Goal: Task Accomplishment & Management: Complete application form

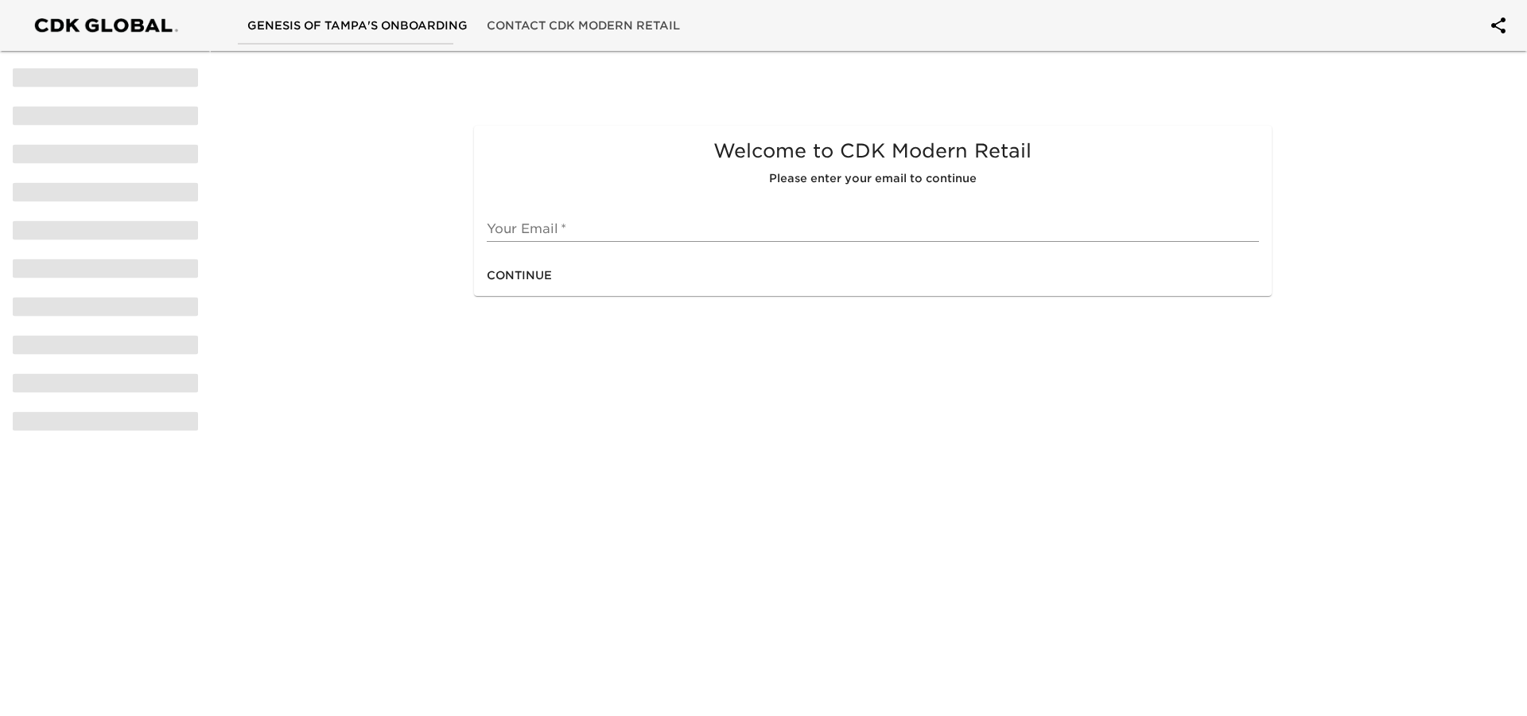
click at [542, 232] on input "text" at bounding box center [873, 228] width 772 height 25
type input "[EMAIL_ADDRESS][DOMAIN_NAME]"
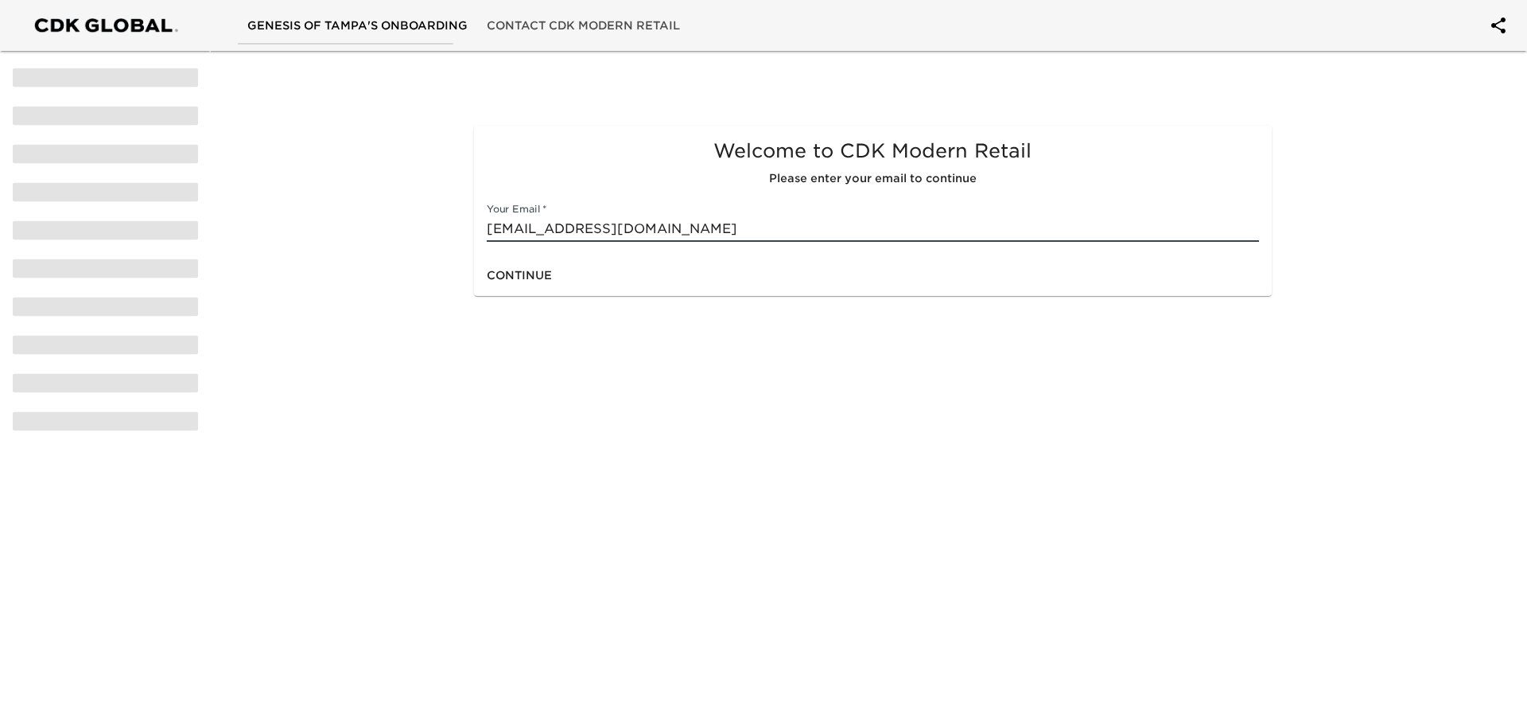
click button "Continue" at bounding box center [519, 275] width 78 height 29
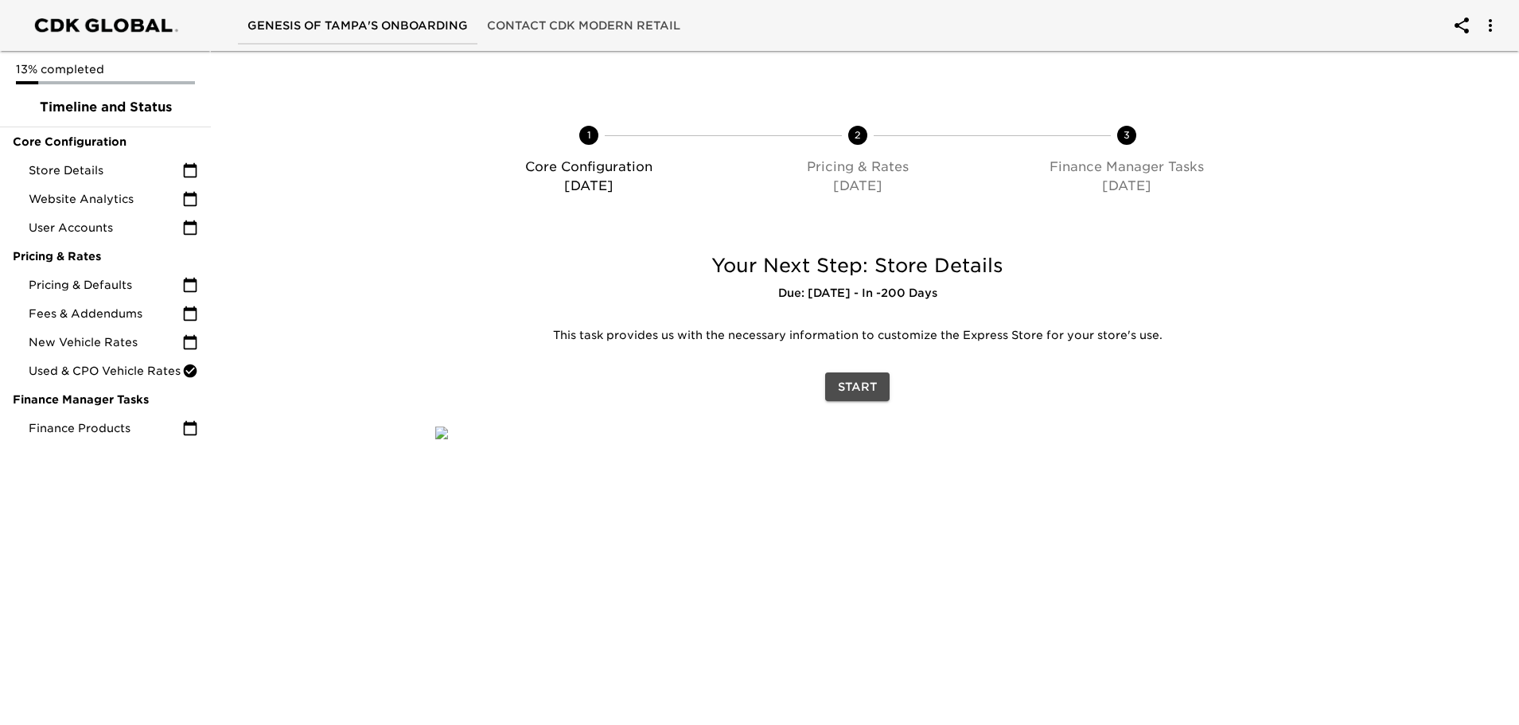
click at [868, 382] on span "Start" at bounding box center [857, 387] width 39 height 20
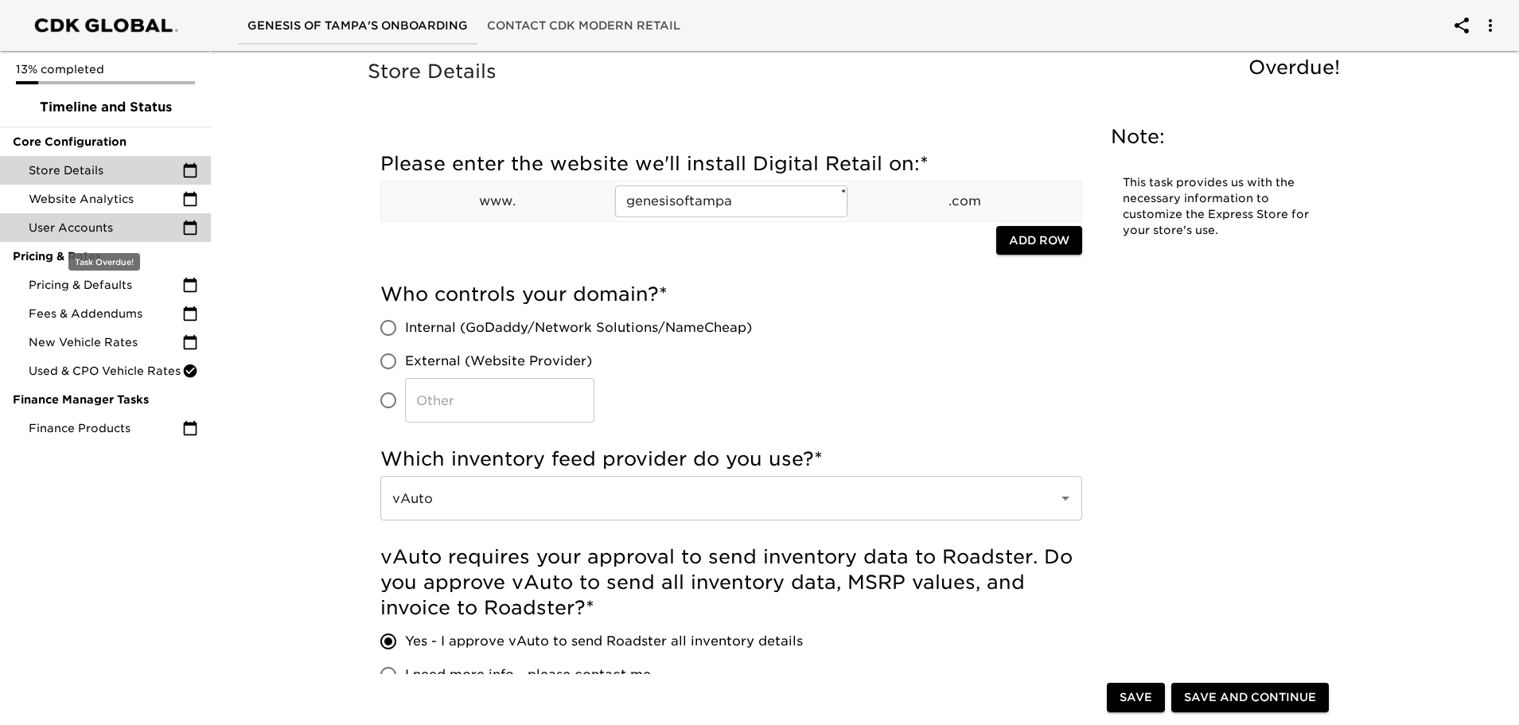
click at [97, 238] on div "User Accounts" at bounding box center [105, 227] width 211 height 29
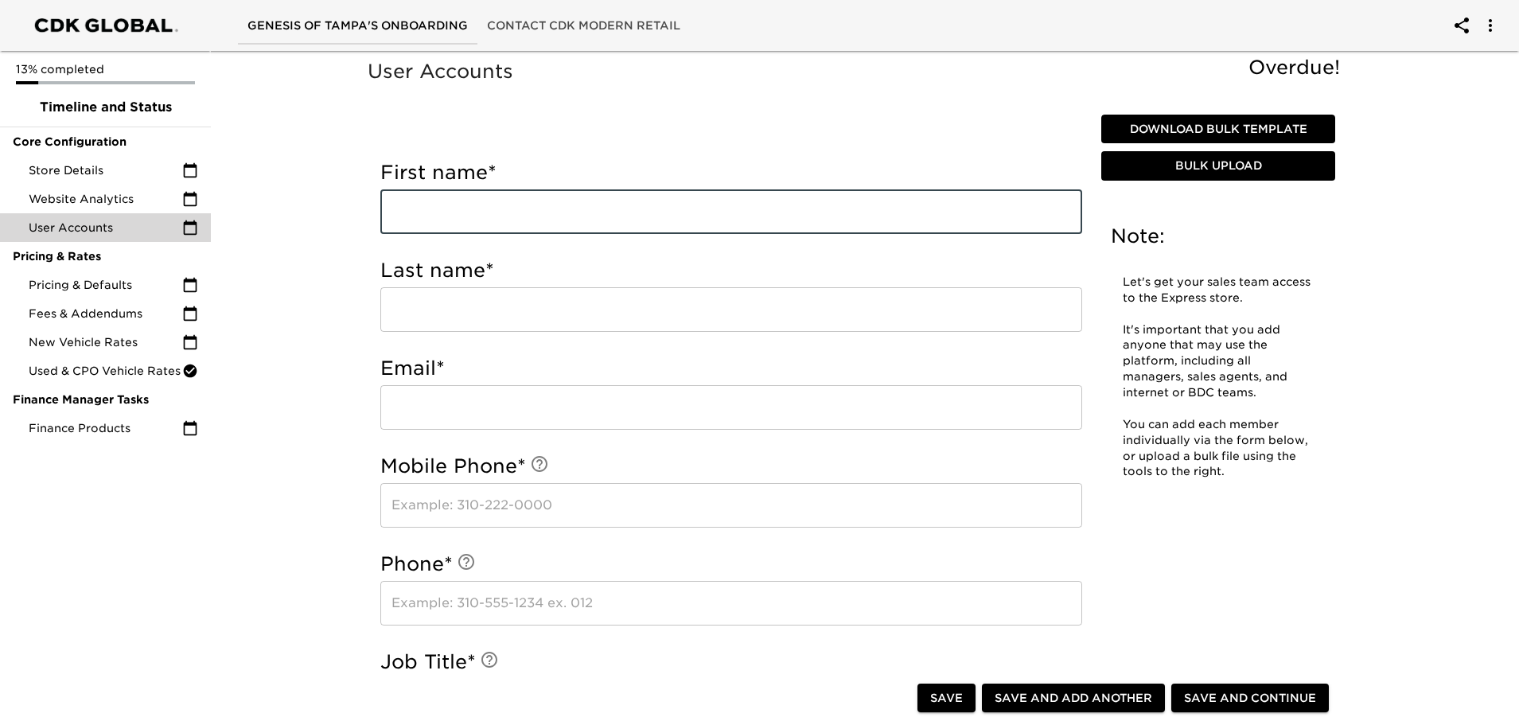
click at [527, 214] on input "text" at bounding box center [731, 211] width 702 height 45
type input "[PERSON_NAME]"
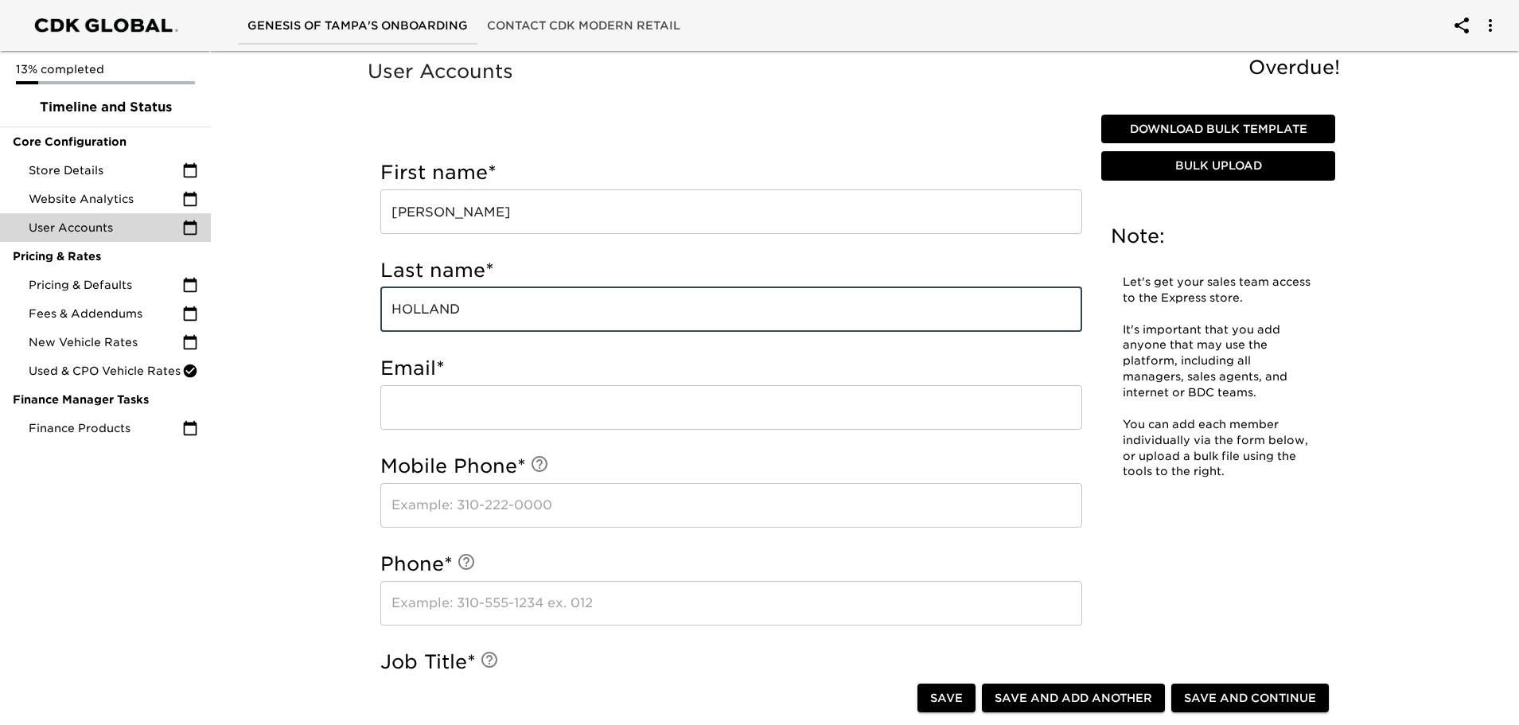
type input "HOLLAND"
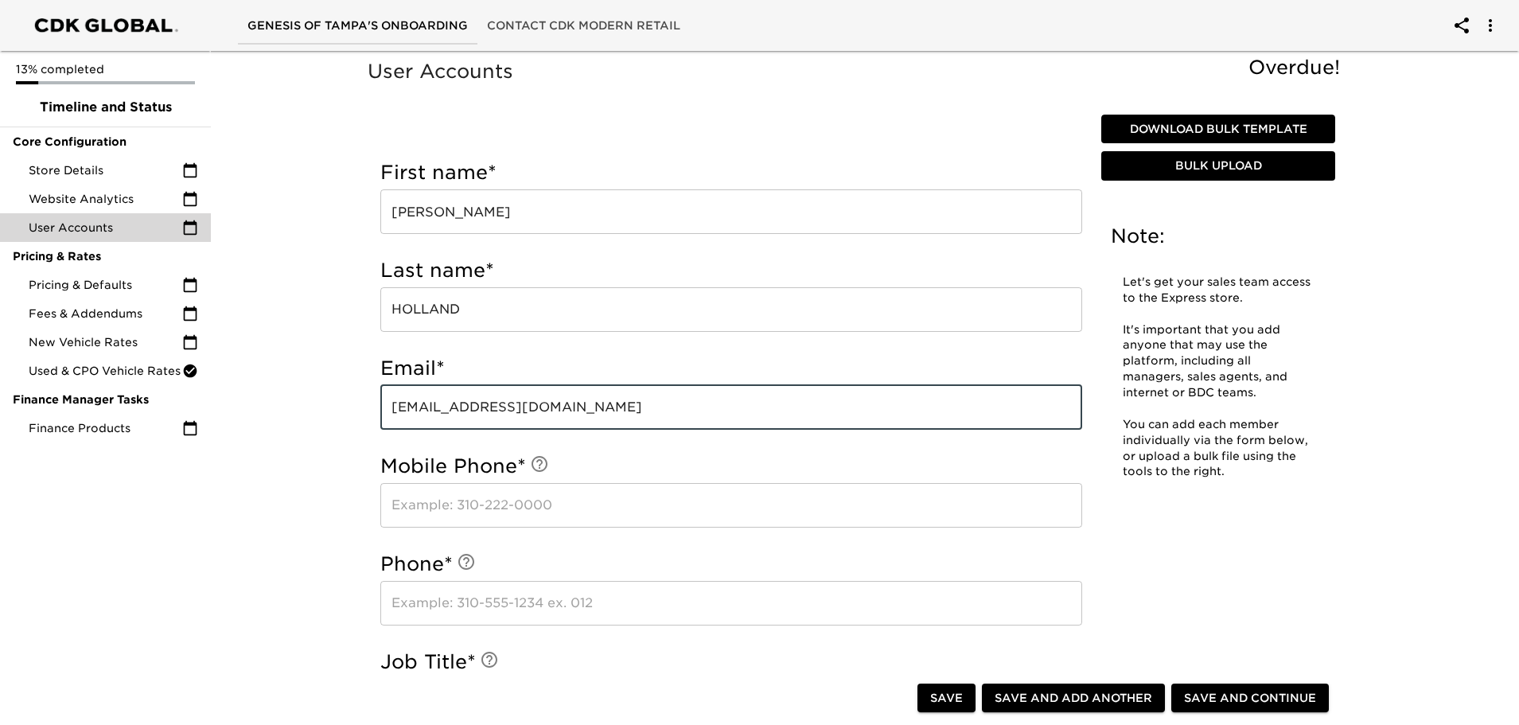
type input "[EMAIL_ADDRESS][DOMAIN_NAME]"
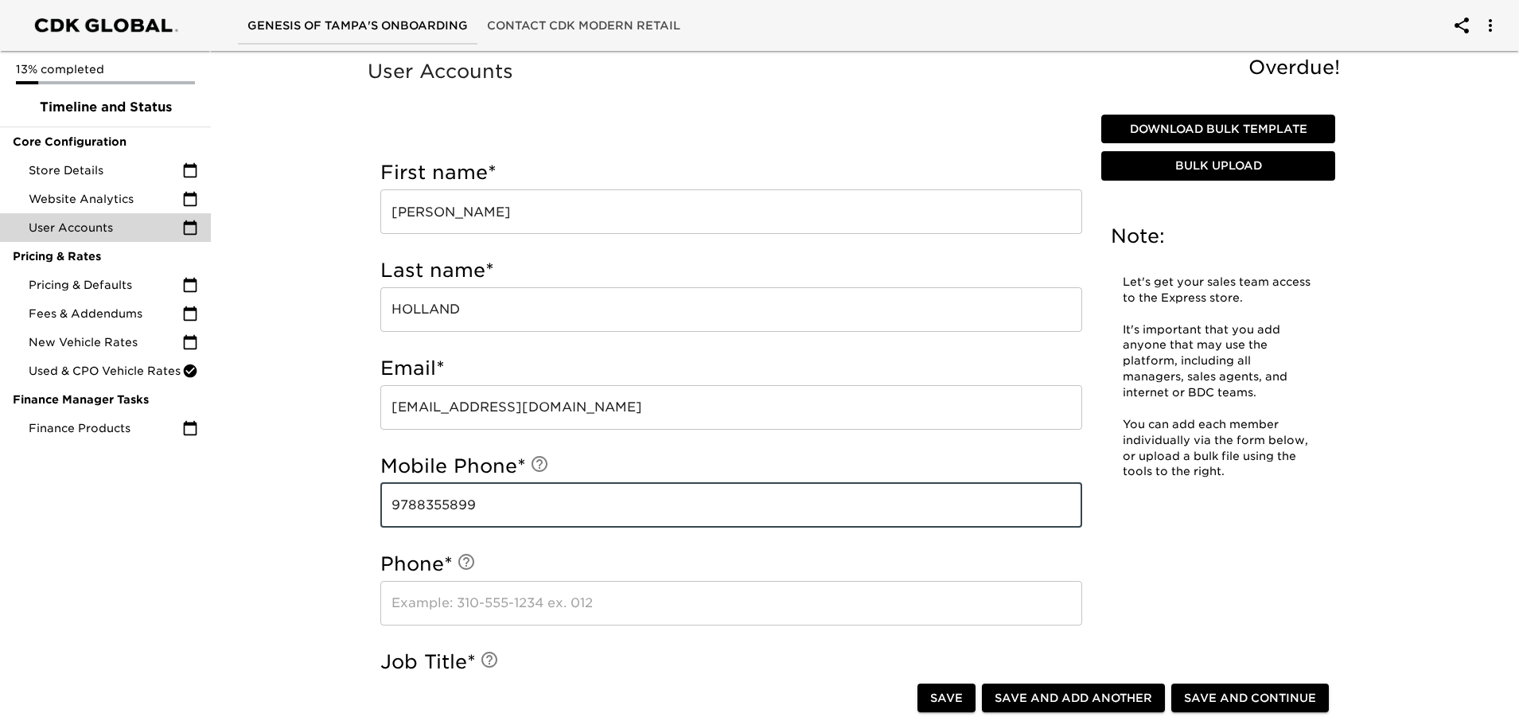
type input "9788355899"
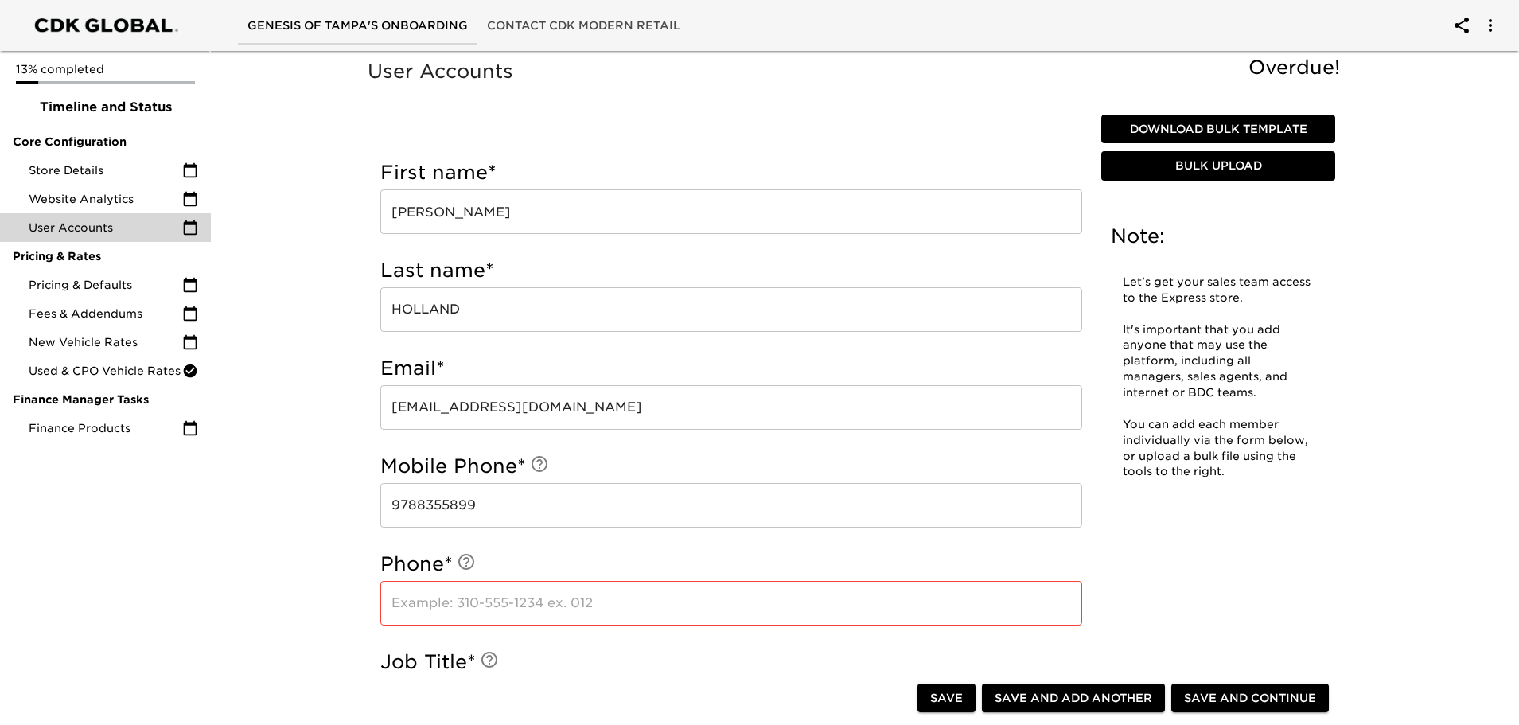
scroll to position [436, 0]
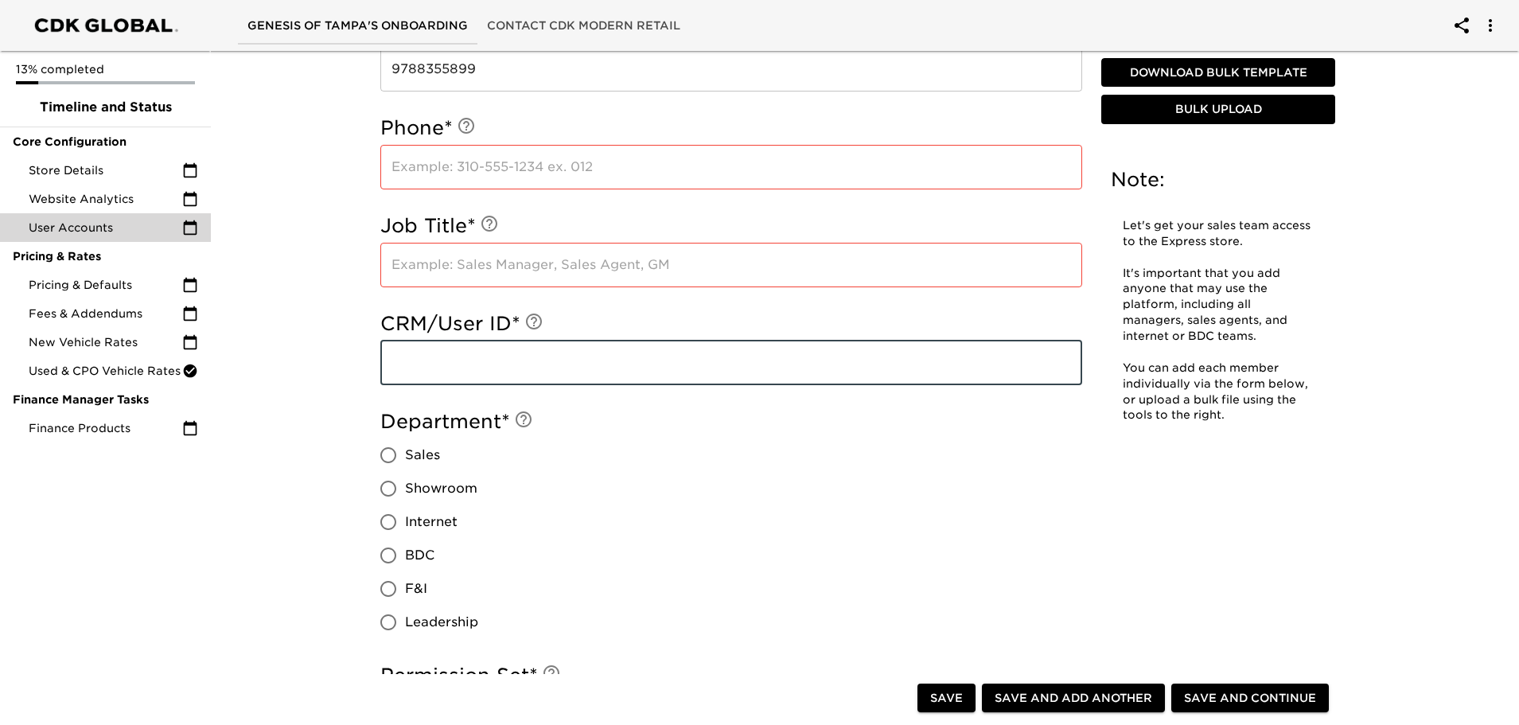
click at [503, 265] on input "text" at bounding box center [731, 265] width 702 height 45
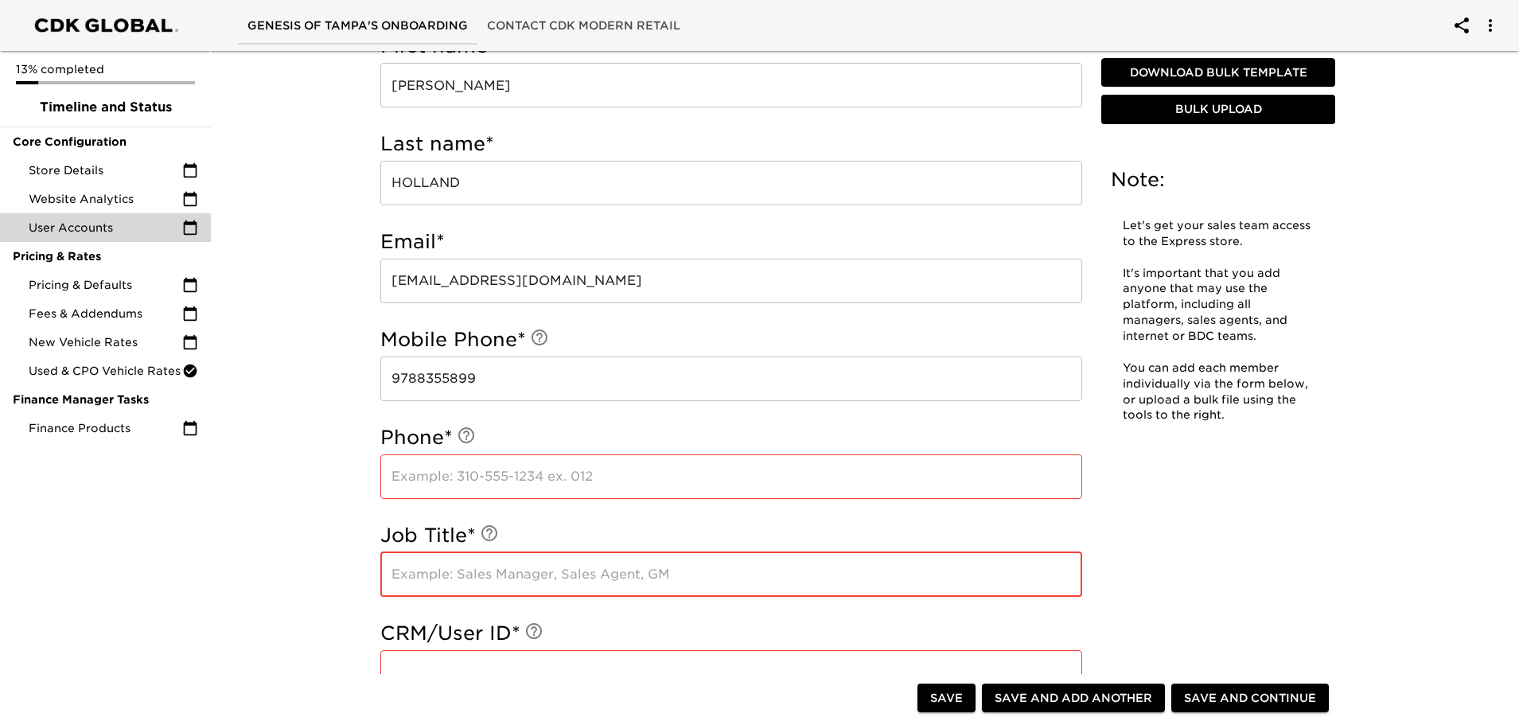
scroll to position [277, 0]
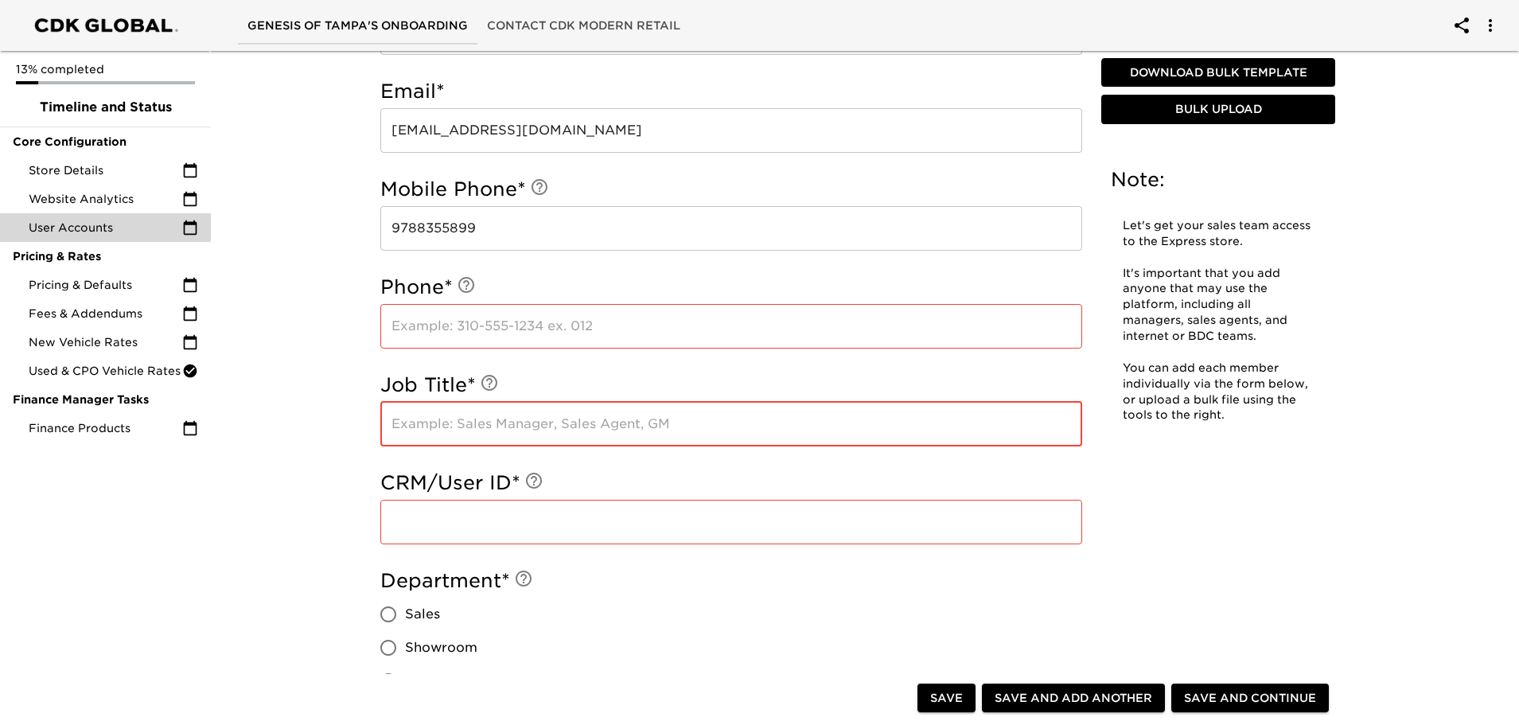
click at [463, 326] on input "text" at bounding box center [731, 326] width 702 height 45
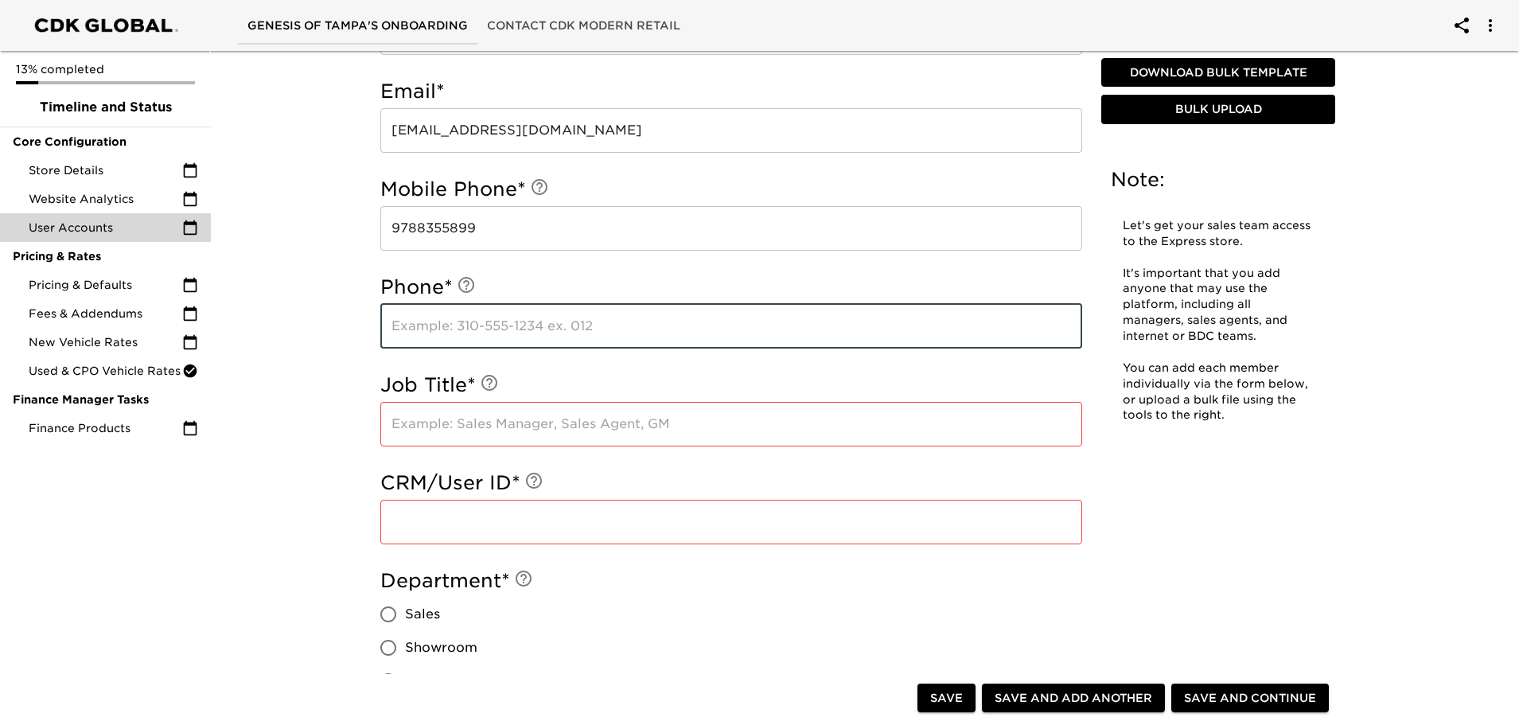
click at [438, 430] on input "text" at bounding box center [731, 424] width 702 height 45
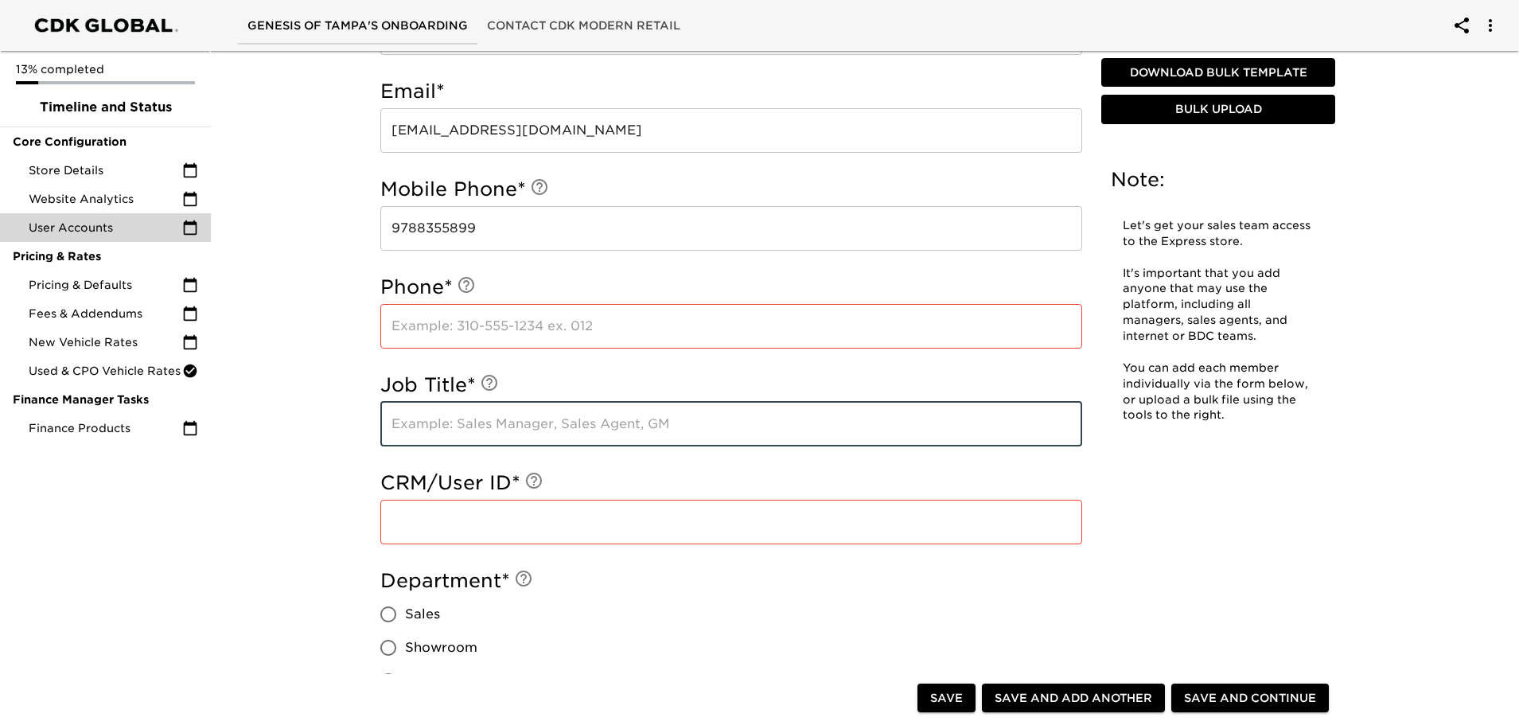
click at [456, 432] on input "text" at bounding box center [731, 424] width 702 height 45
type input "g"
type input "General Sales Manager"
click at [387, 613] on input "Sales" at bounding box center [387, 613] width 33 height 33
radio input "true"
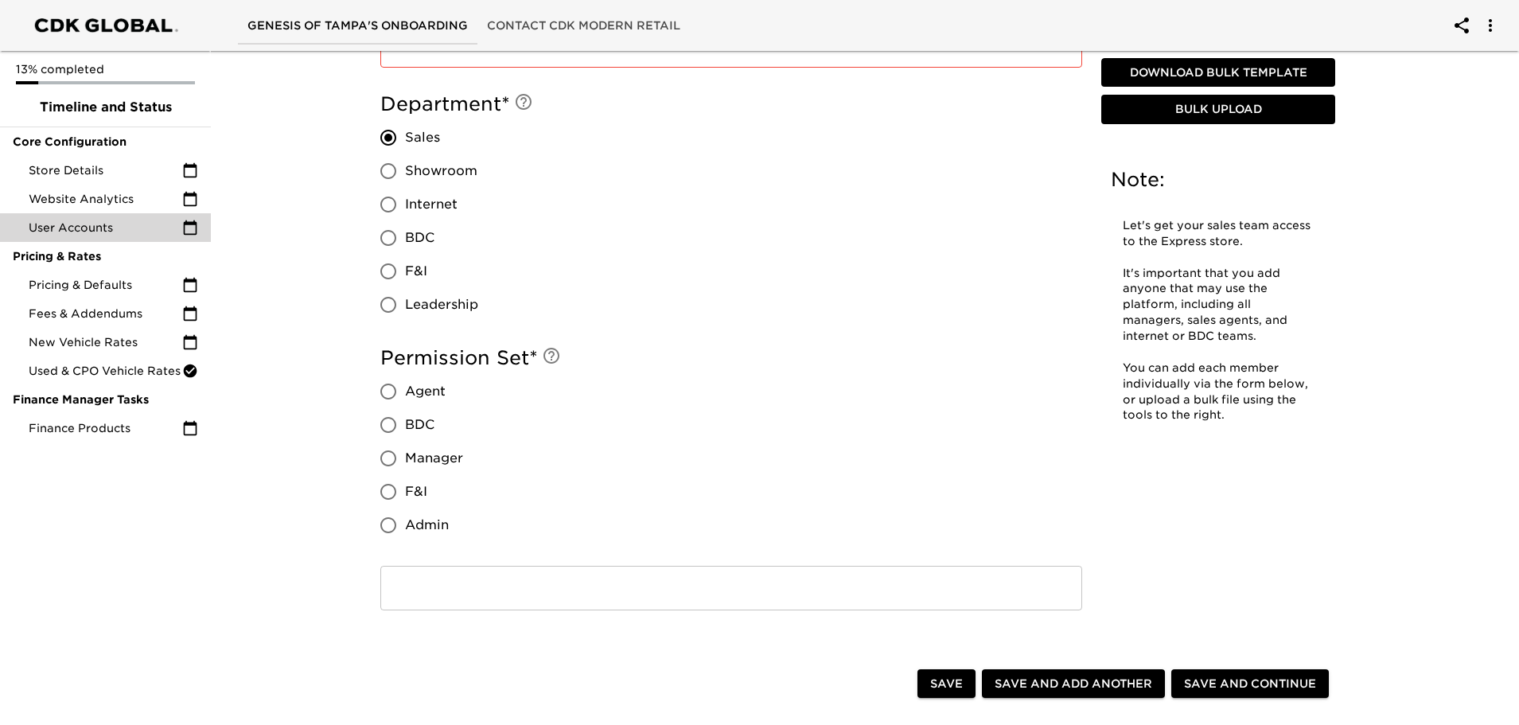
scroll to position [754, 0]
click at [388, 528] on input "Admin" at bounding box center [387, 524] width 33 height 33
radio input "true"
click at [491, 583] on input "text" at bounding box center [731, 587] width 702 height 45
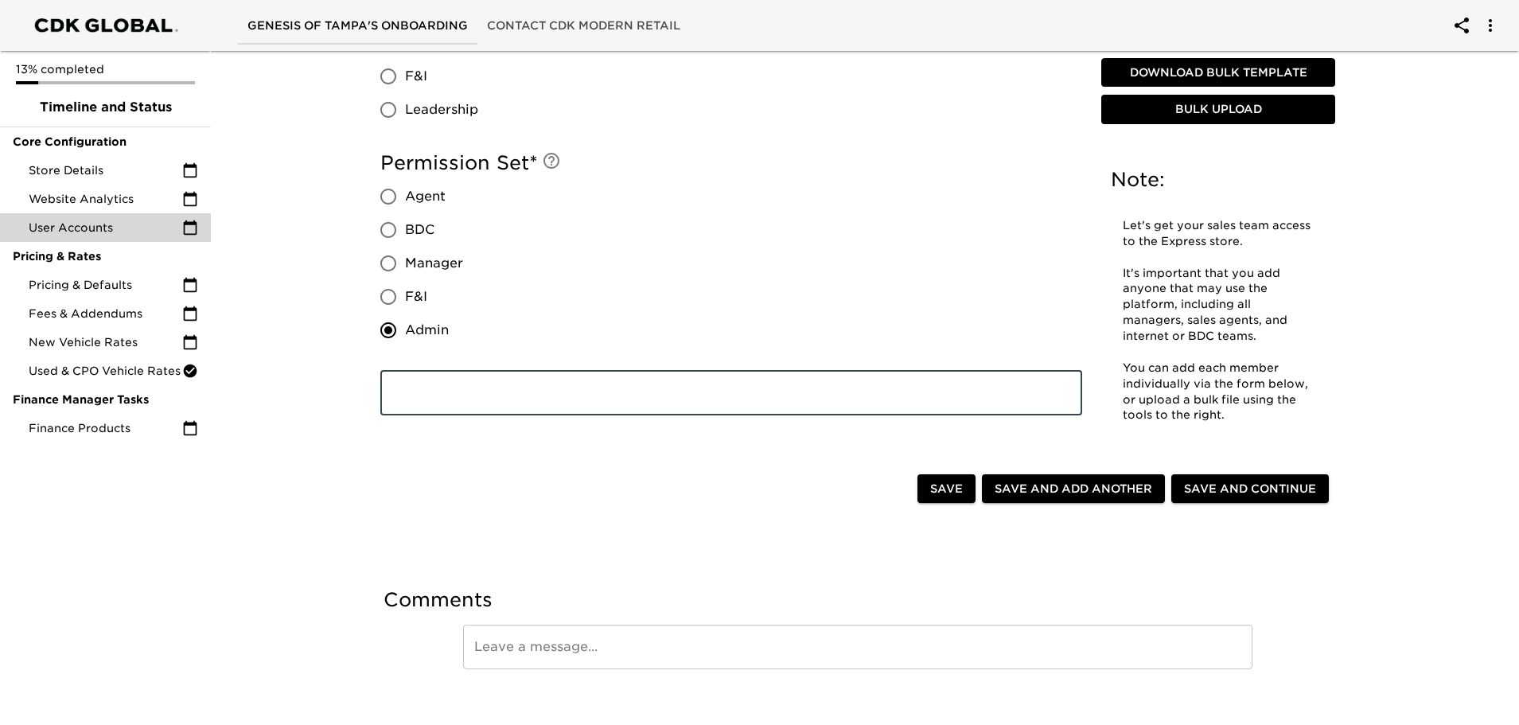
scroll to position [967, 0]
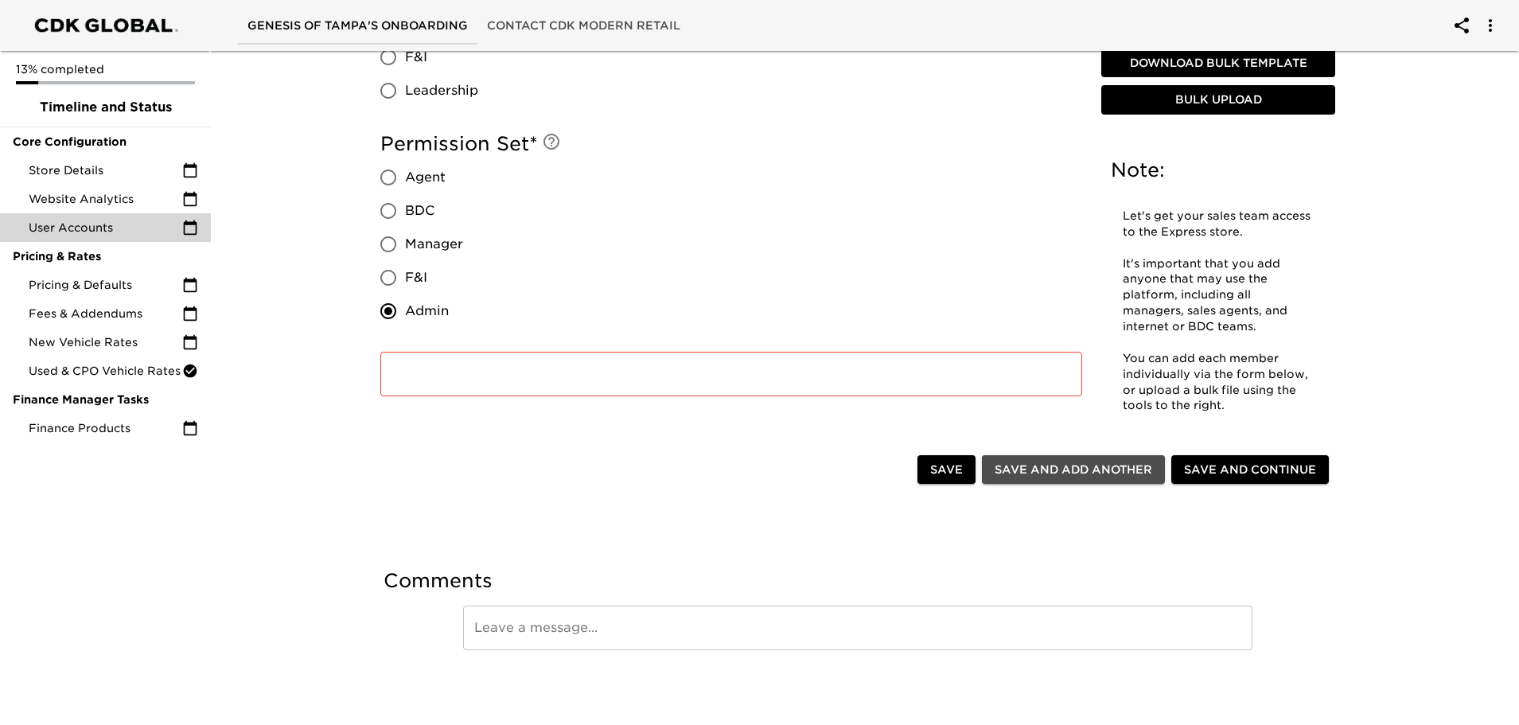
click at [1067, 474] on span "Save and Add Another" at bounding box center [1073, 470] width 158 height 20
radio input "false"
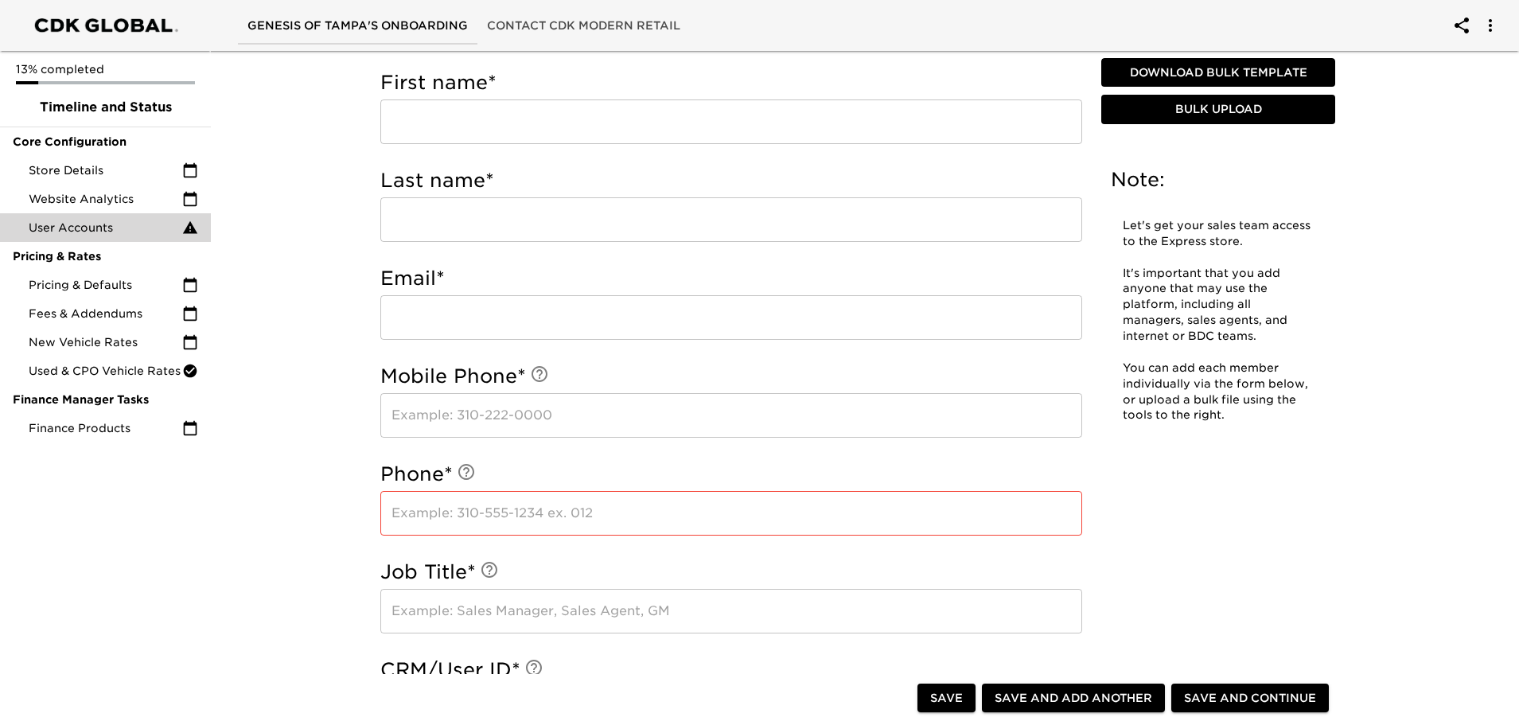
scroll to position [457, 0]
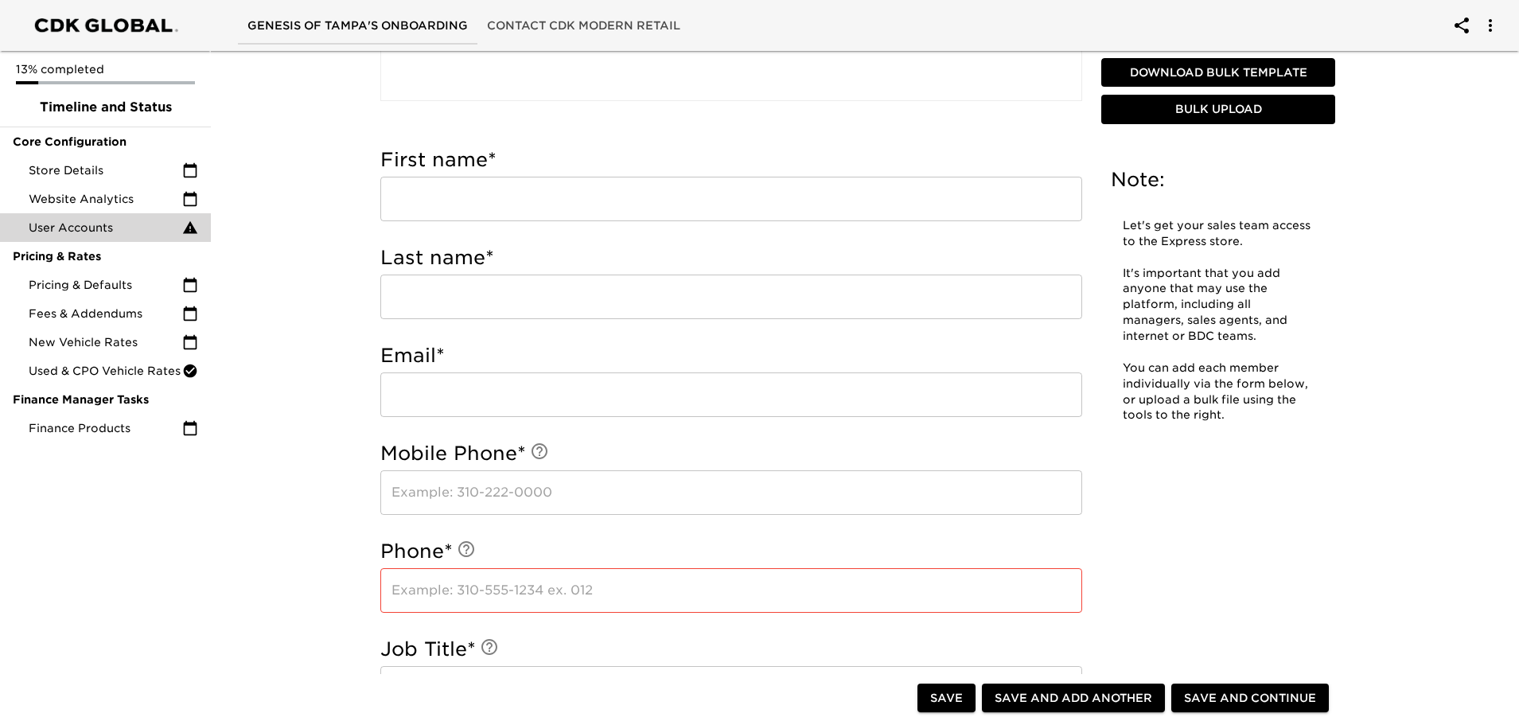
click at [465, 204] on input "text" at bounding box center [731, 199] width 702 height 45
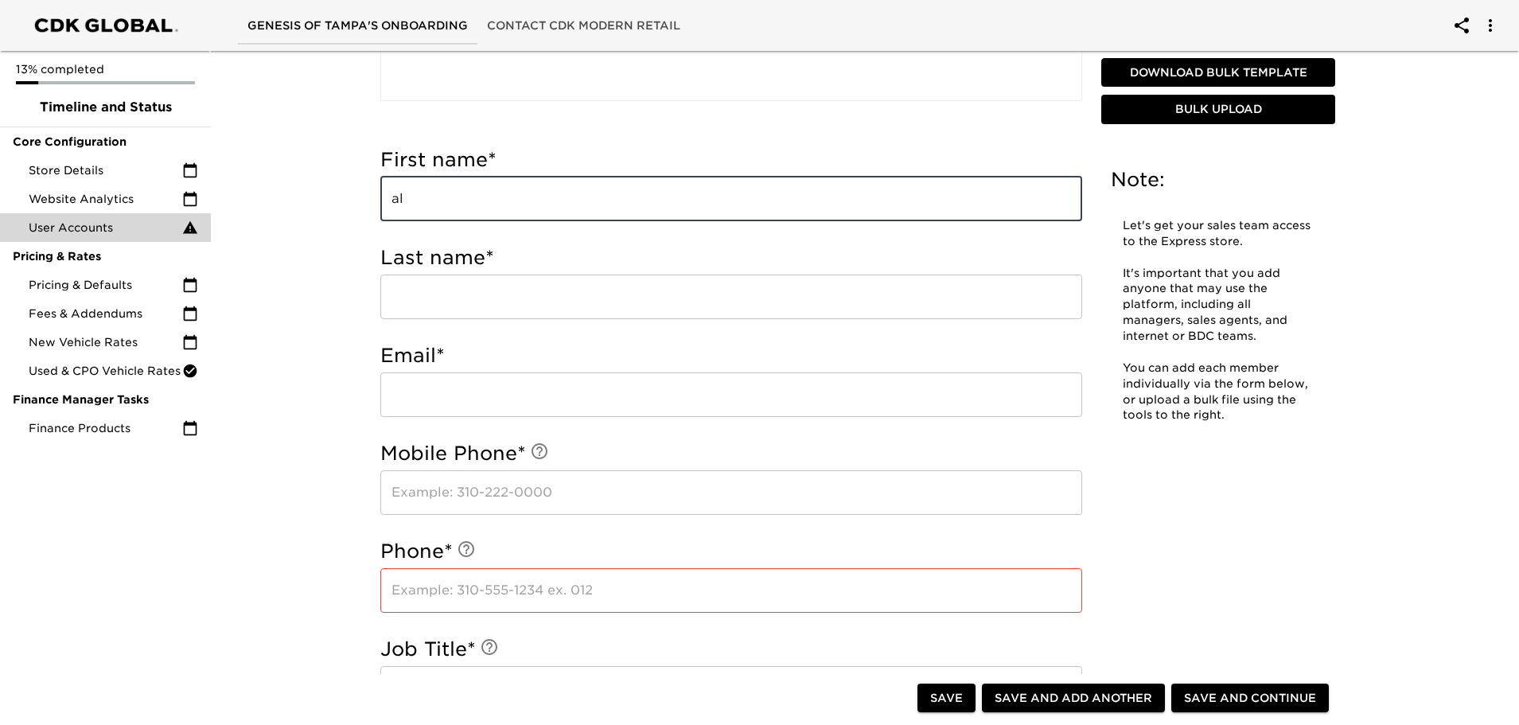
type input "a"
type input "[PERSON_NAME]"
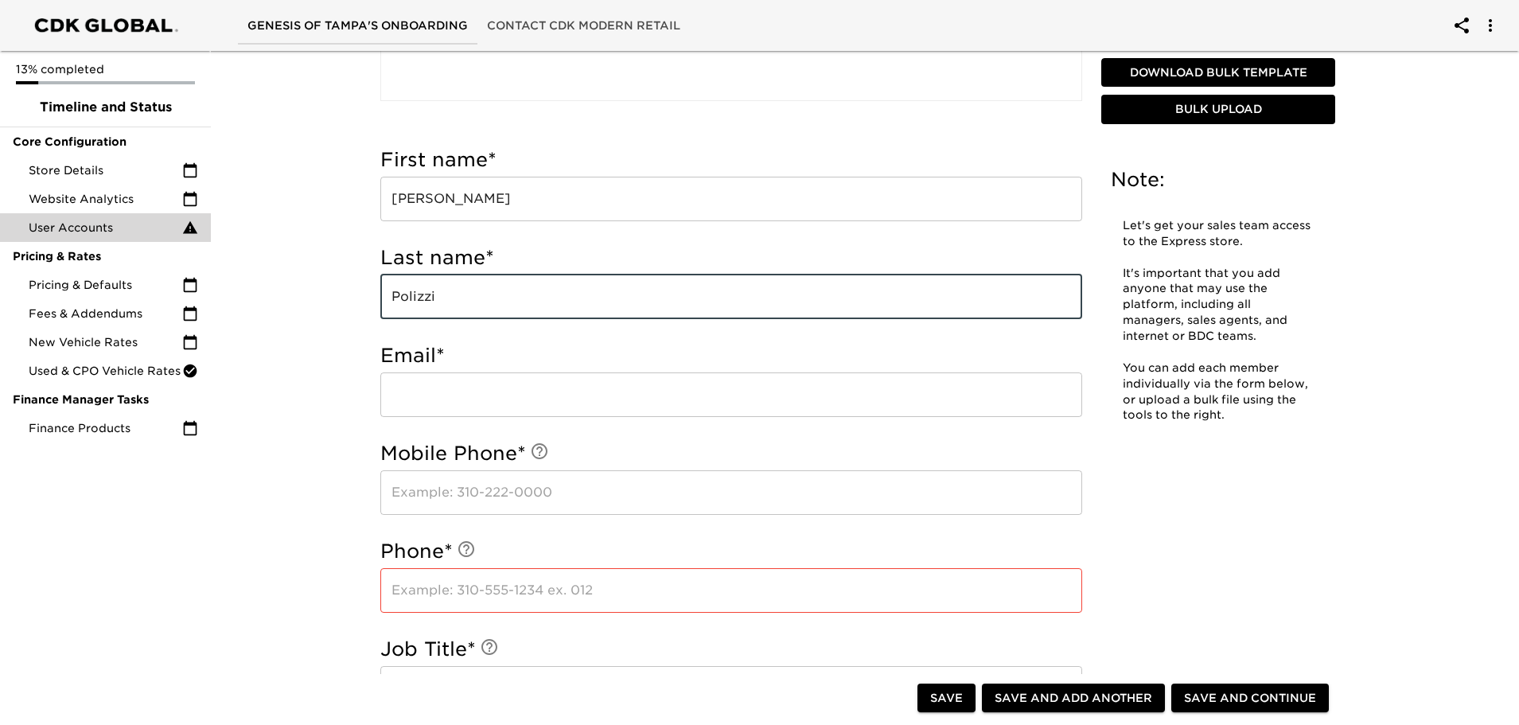
type input "Polizzi"
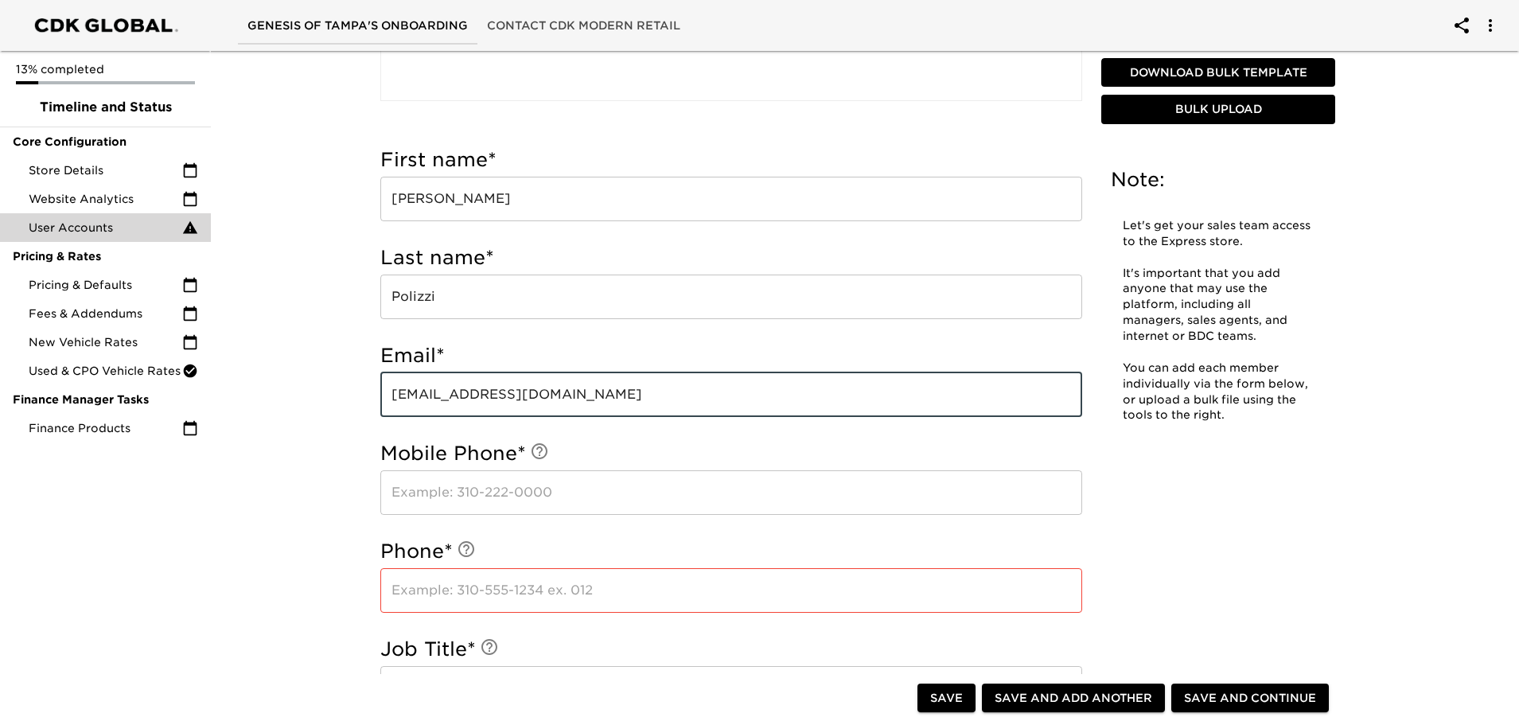
type input "[EMAIL_ADDRESS][DOMAIN_NAME]"
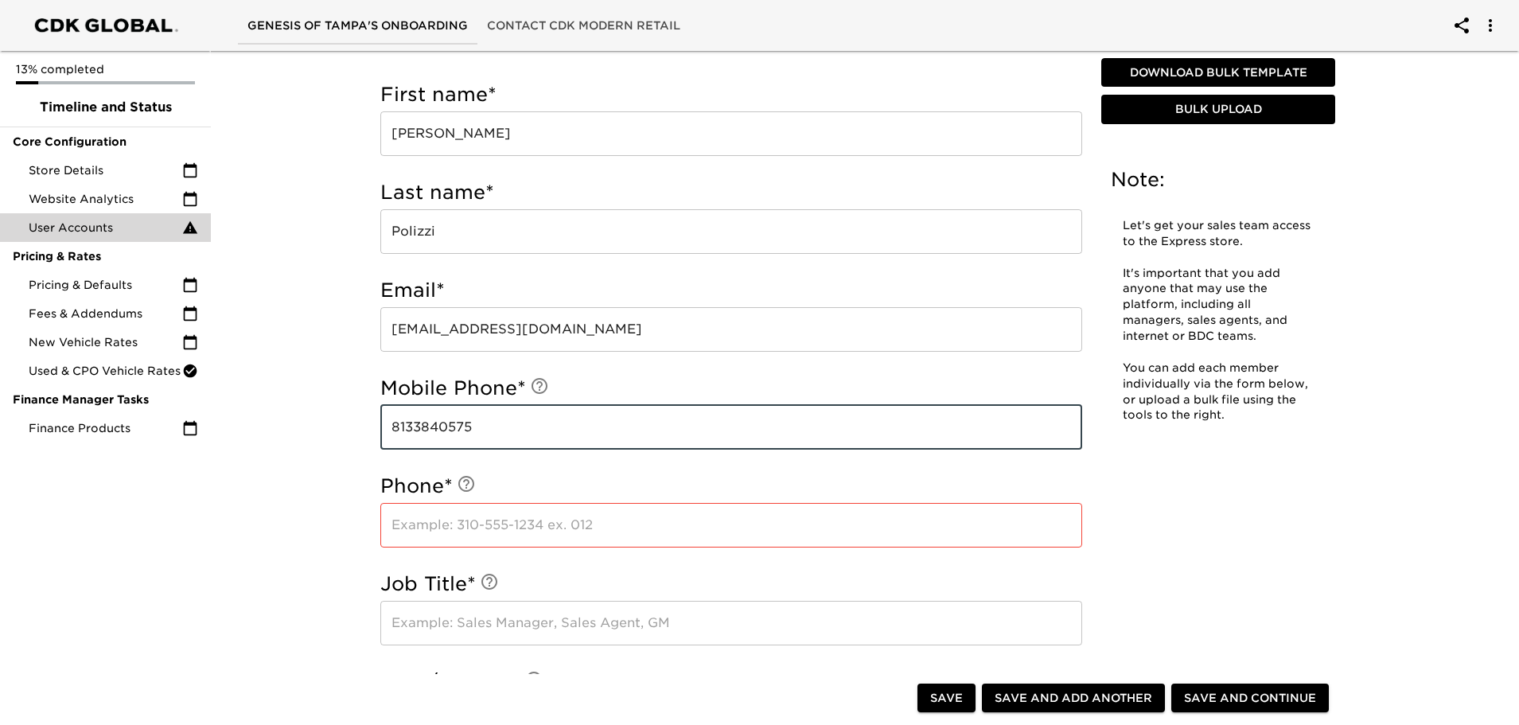
scroll to position [696, 0]
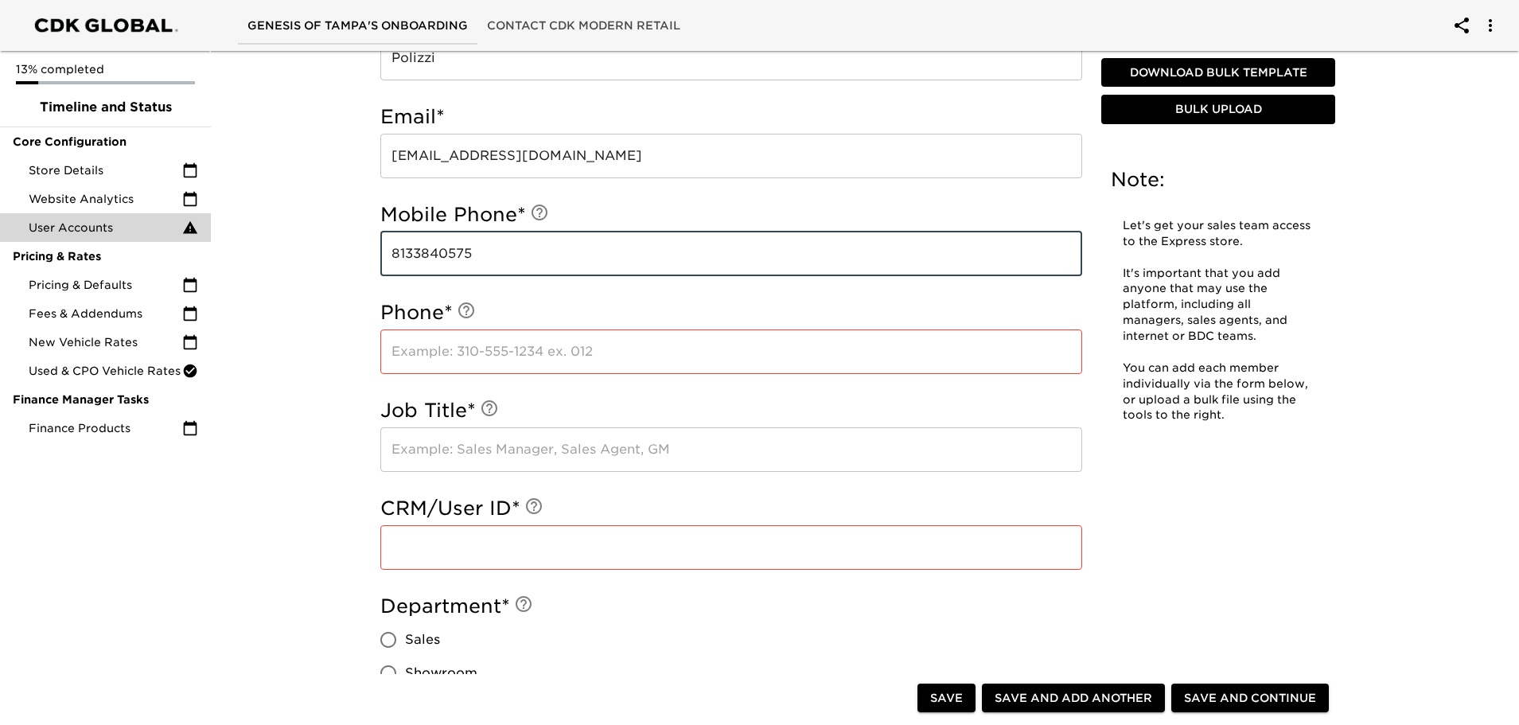
type input "8133840575"
click at [468, 460] on input "text" at bounding box center [731, 449] width 702 height 45
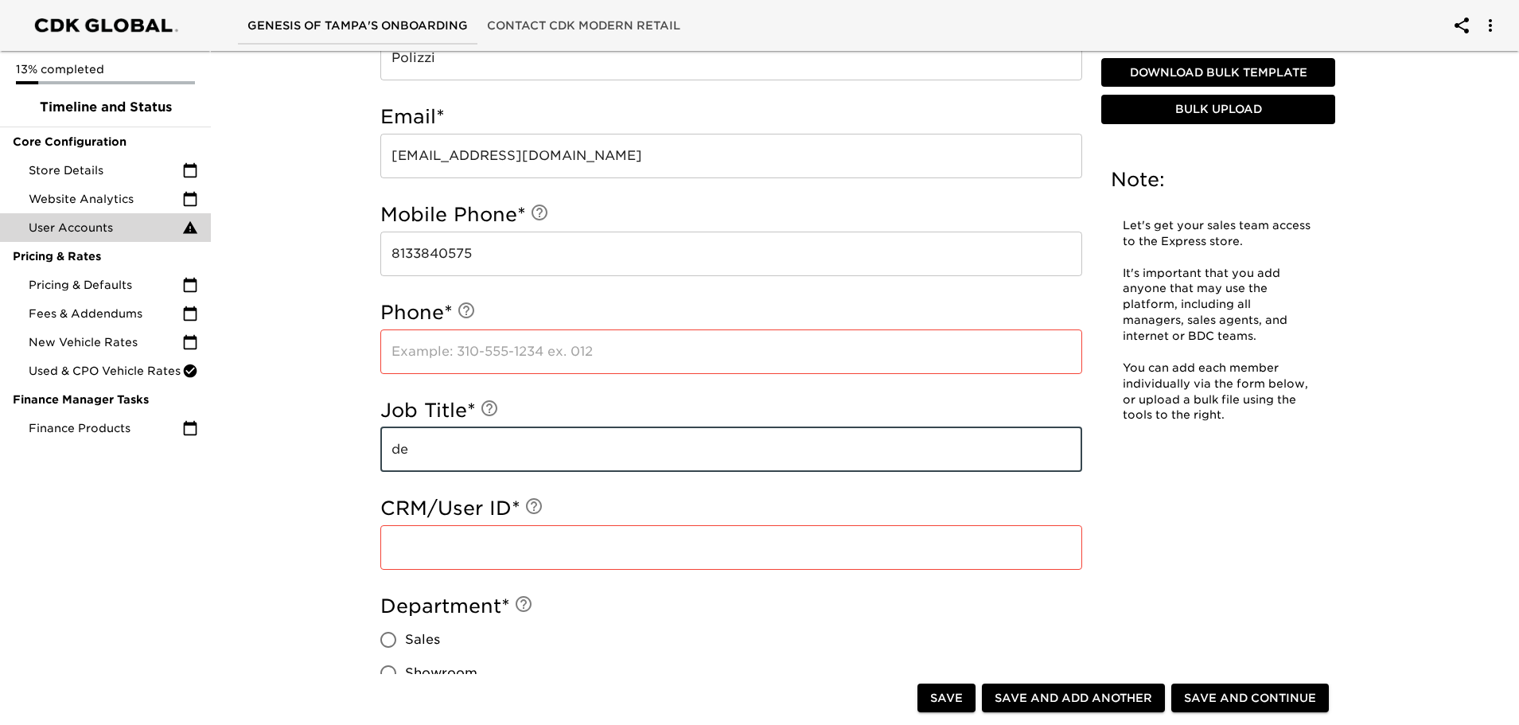
type input "d"
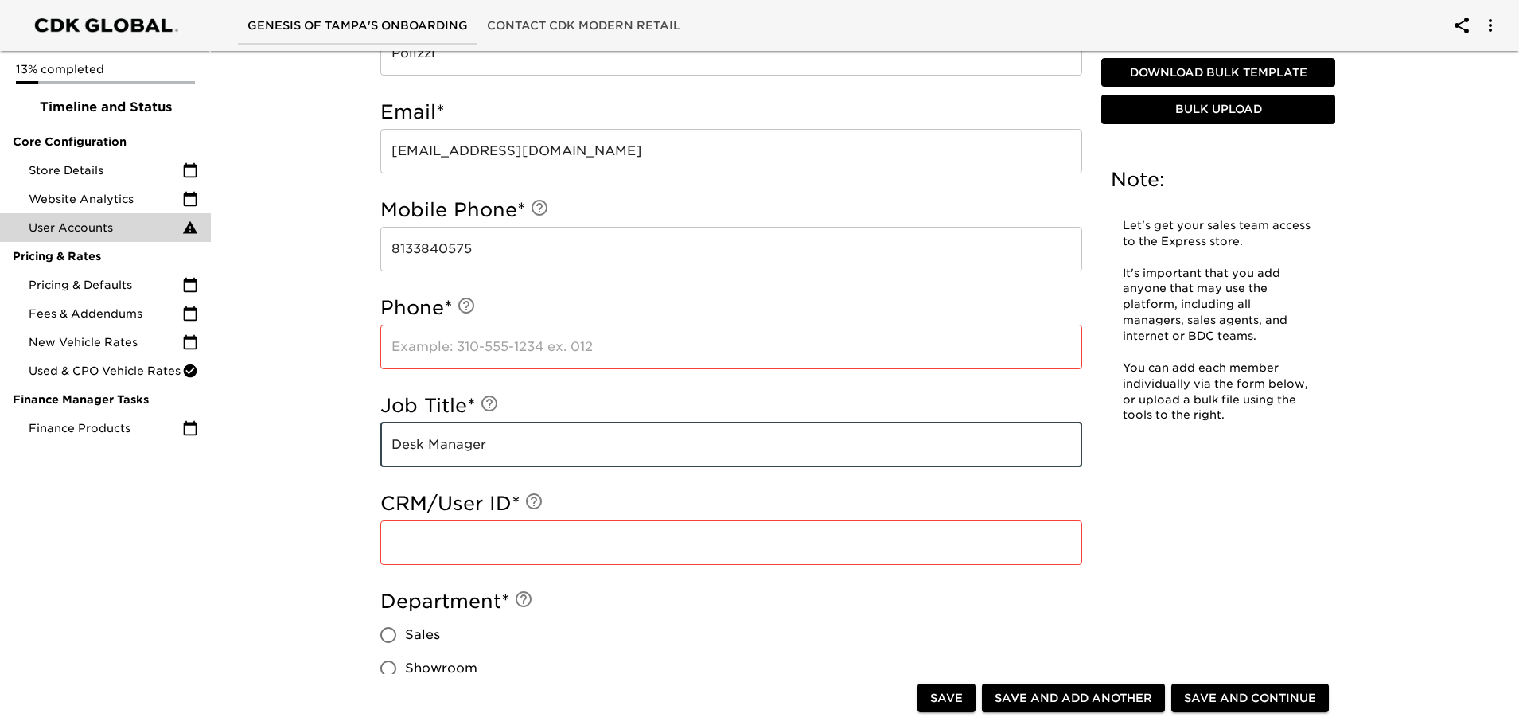
scroll to position [855, 0]
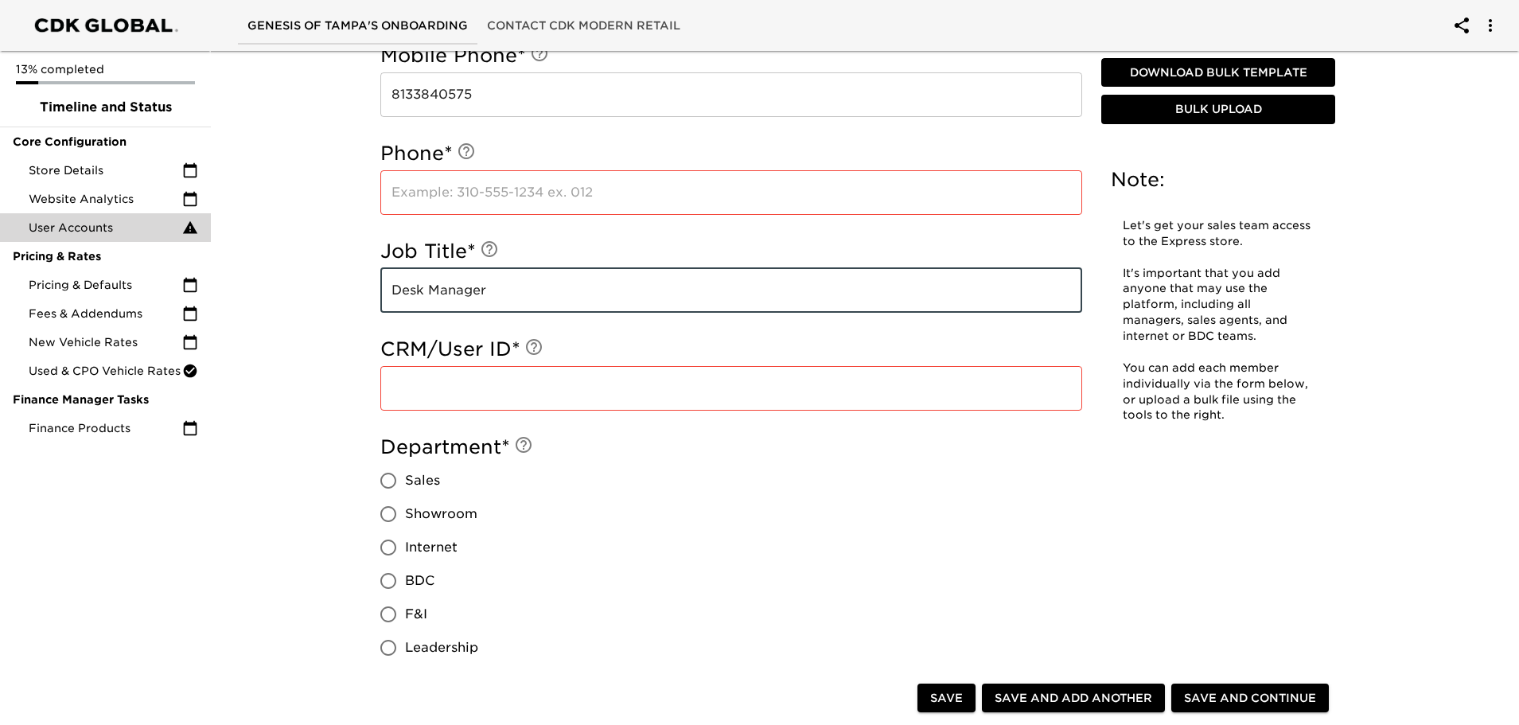
type input "Desk Manager"
click at [389, 478] on input "Sales" at bounding box center [387, 480] width 33 height 33
radio input "true"
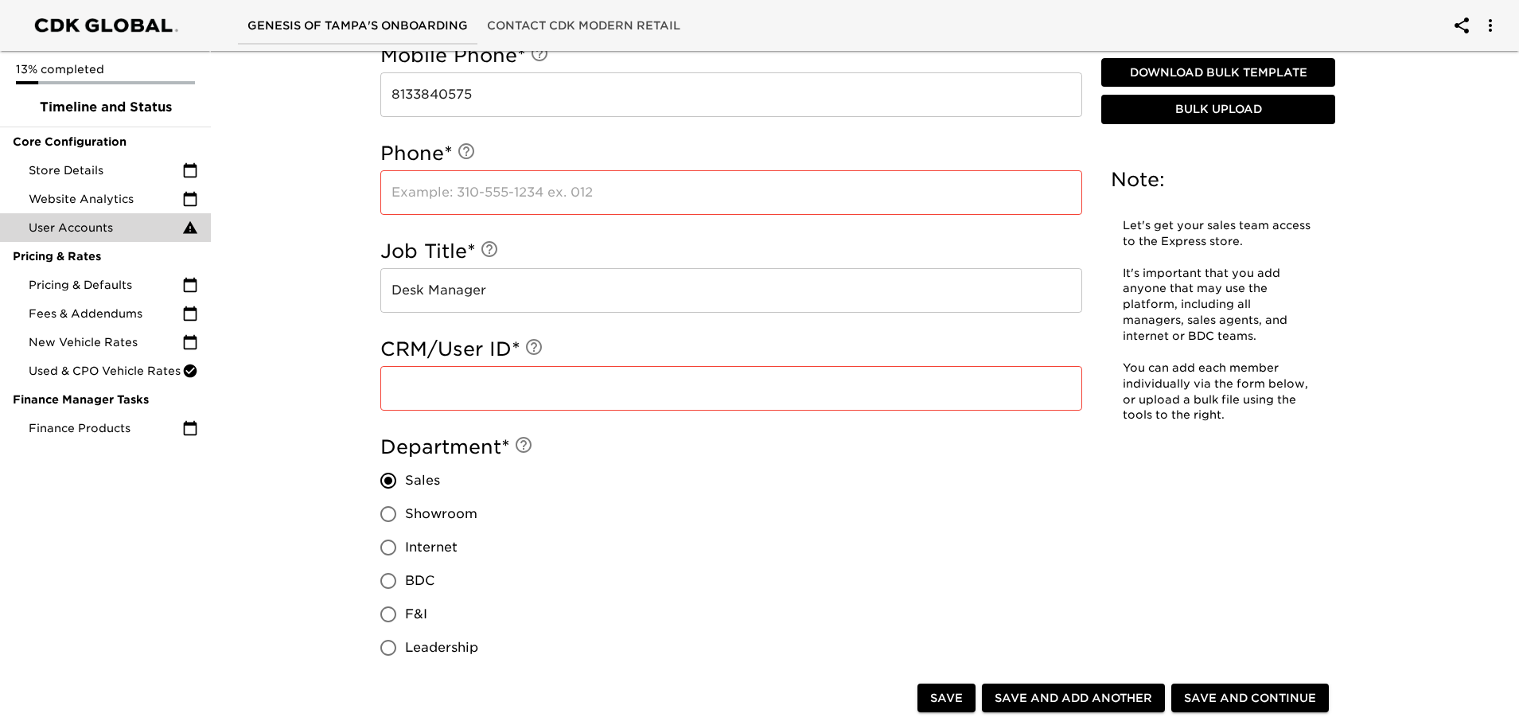
click at [445, 392] on input "text" at bounding box center [731, 388] width 702 height 45
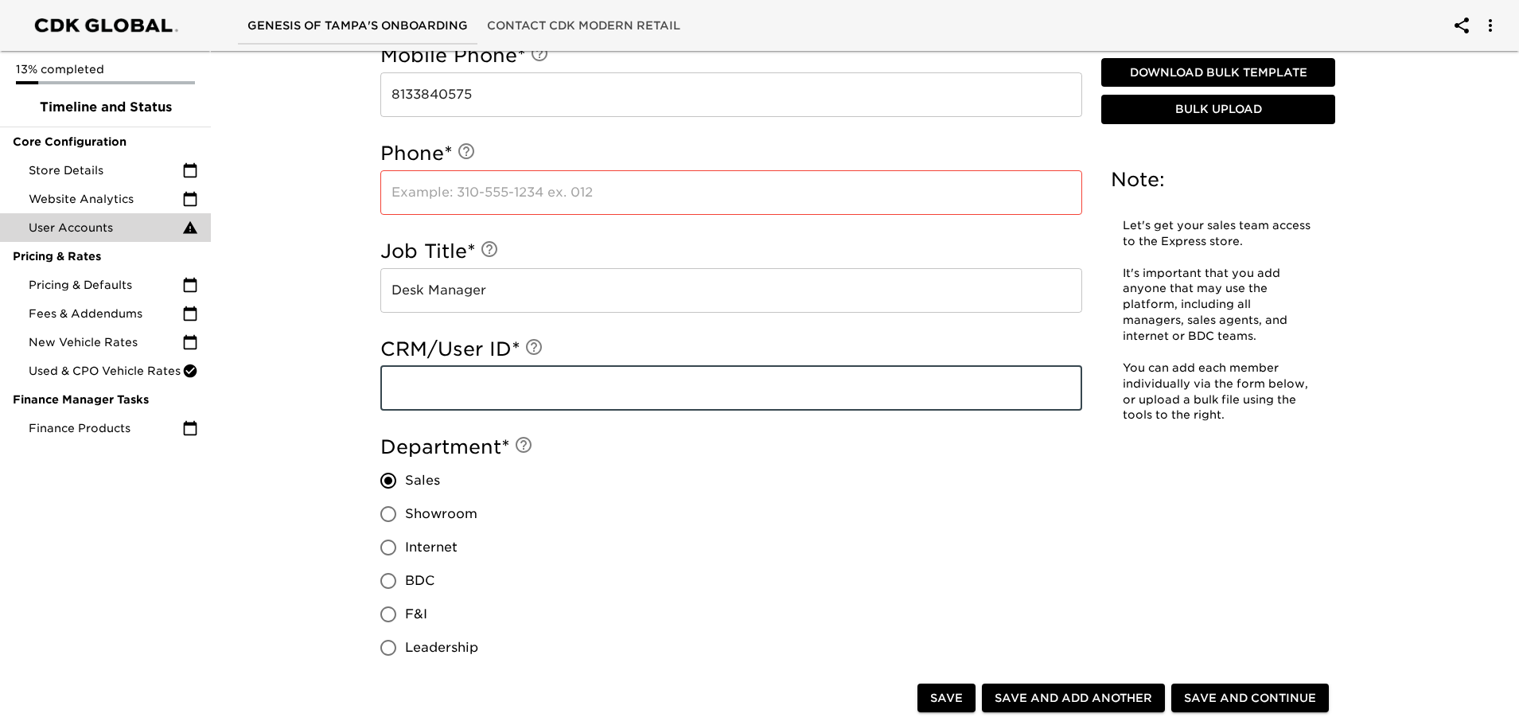
click at [387, 483] on input "Sales" at bounding box center [387, 480] width 33 height 33
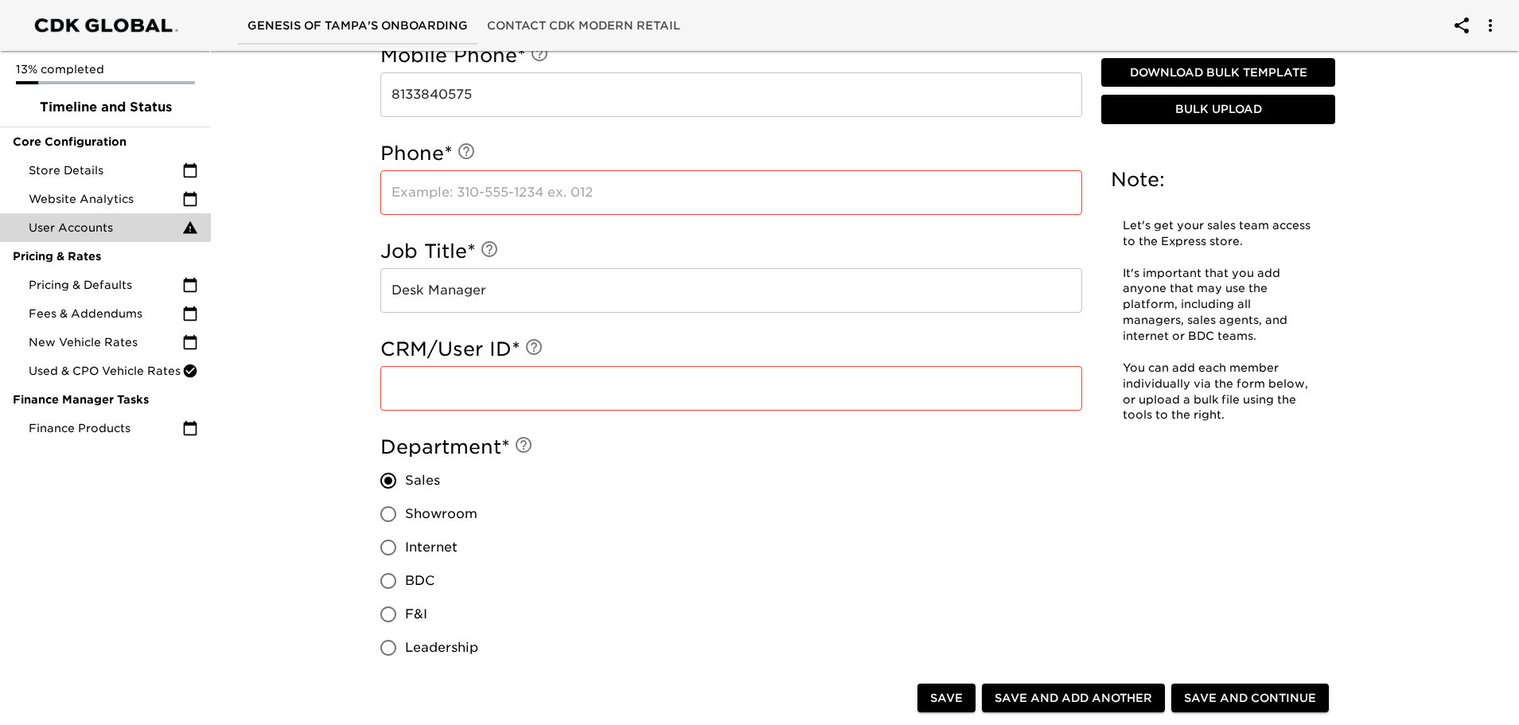
click at [440, 395] on input "text" at bounding box center [731, 388] width 702 height 45
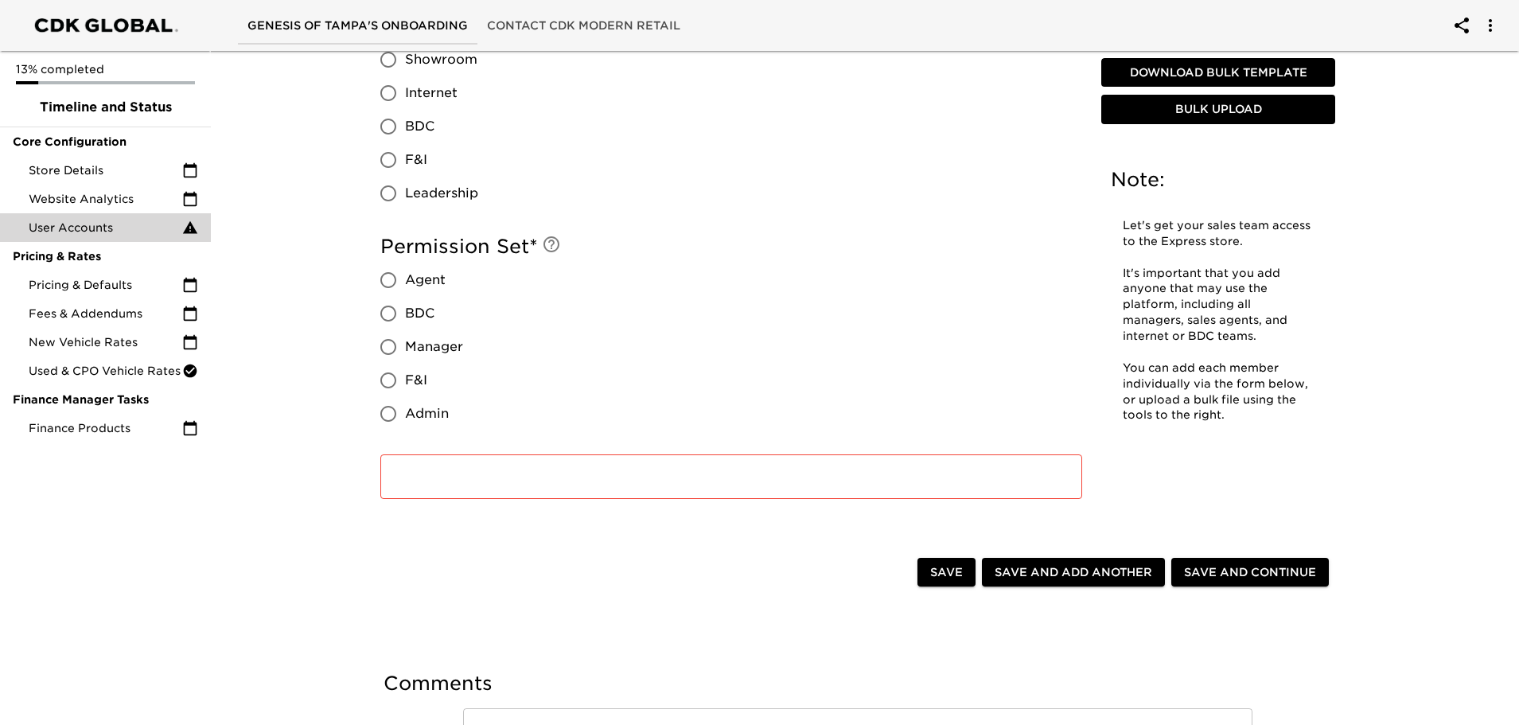
scroll to position [1332, 0]
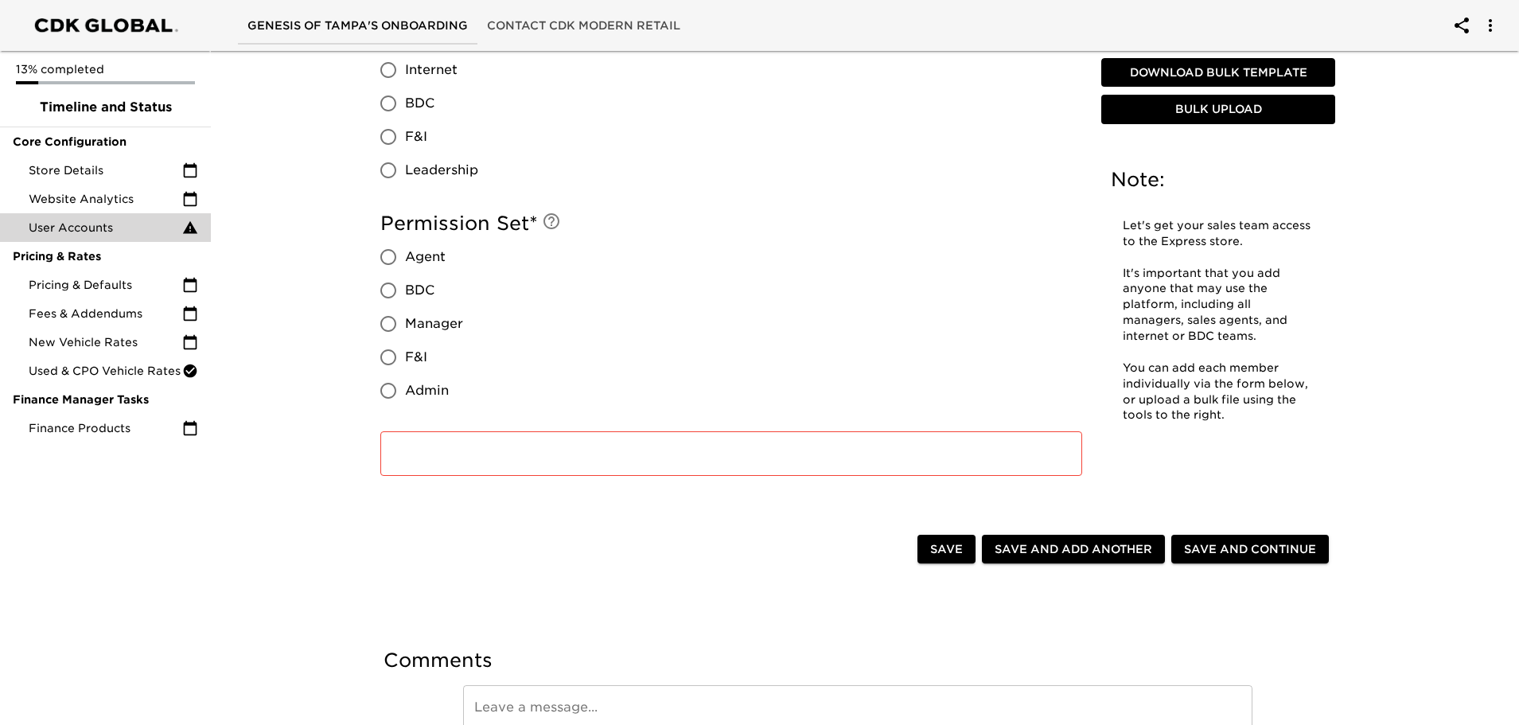
click at [393, 325] on input "Manager" at bounding box center [387, 323] width 33 height 33
radio input "true"
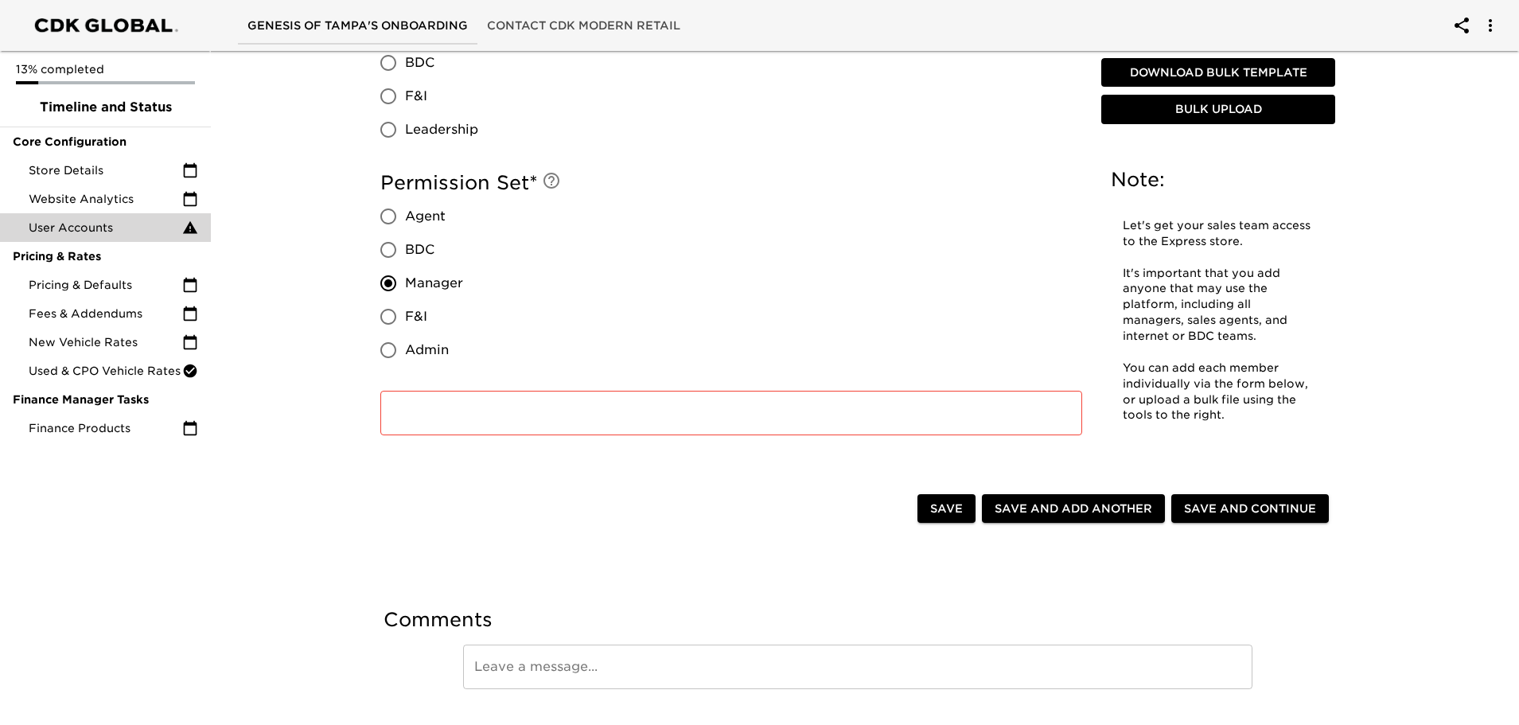
scroll to position [1412, 0]
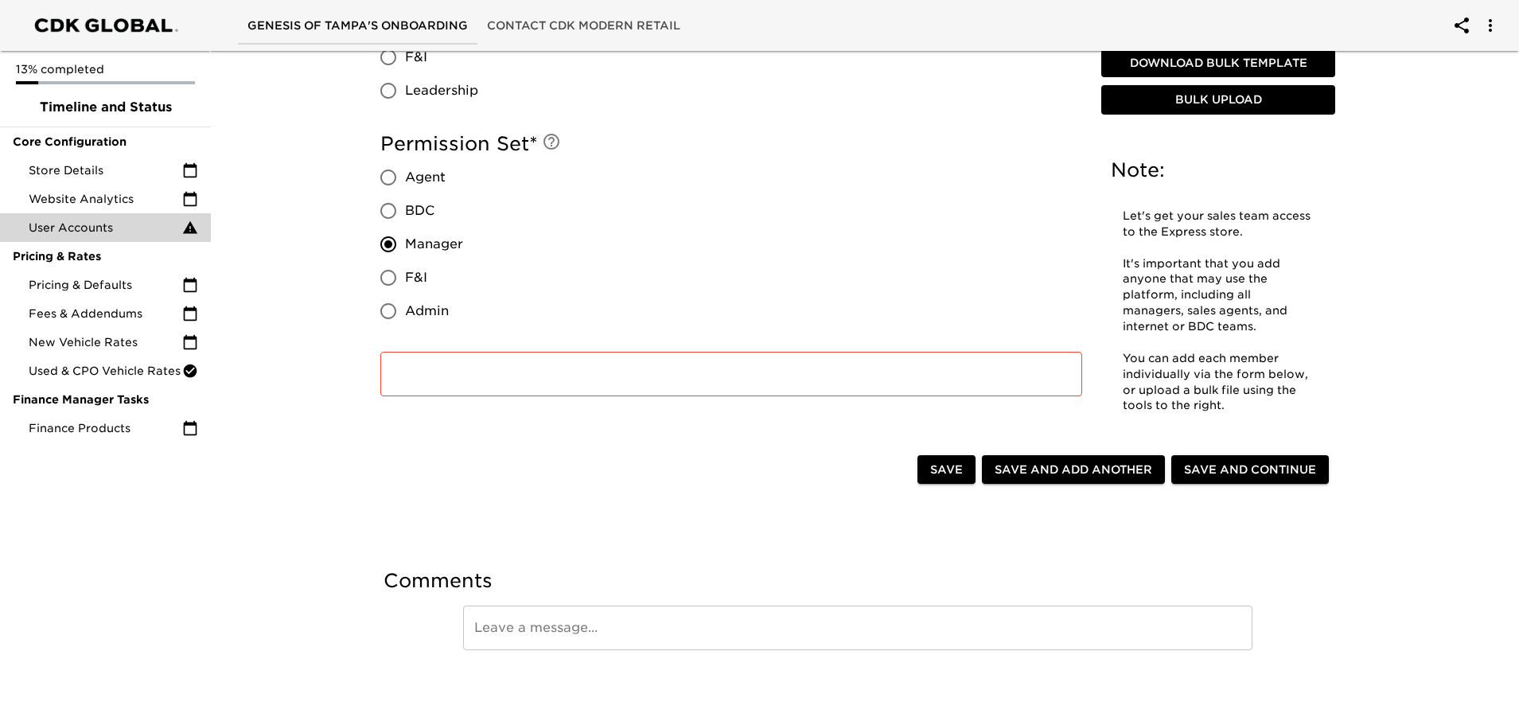
click at [1076, 467] on span "Save and Add Another" at bounding box center [1073, 470] width 158 height 20
radio input "false"
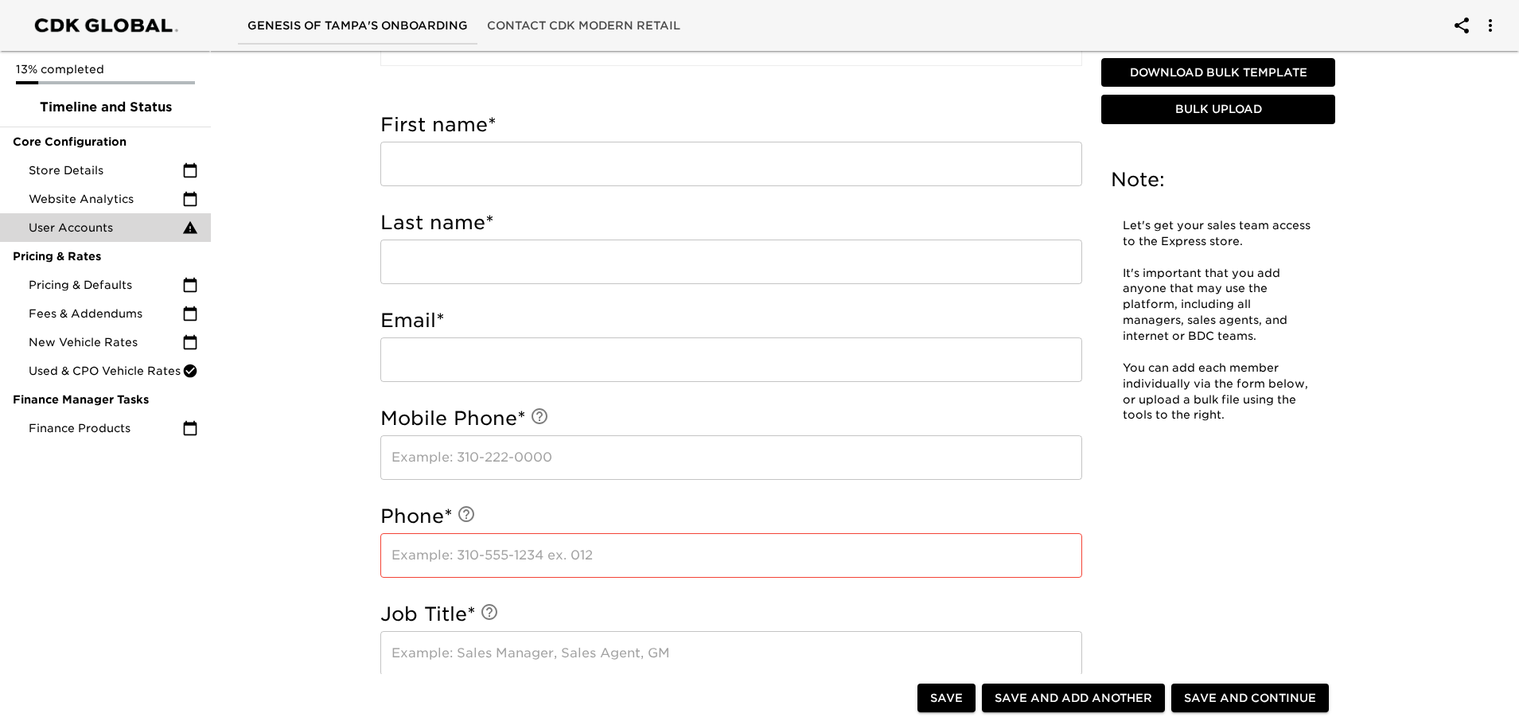
scroll to position [457, 0]
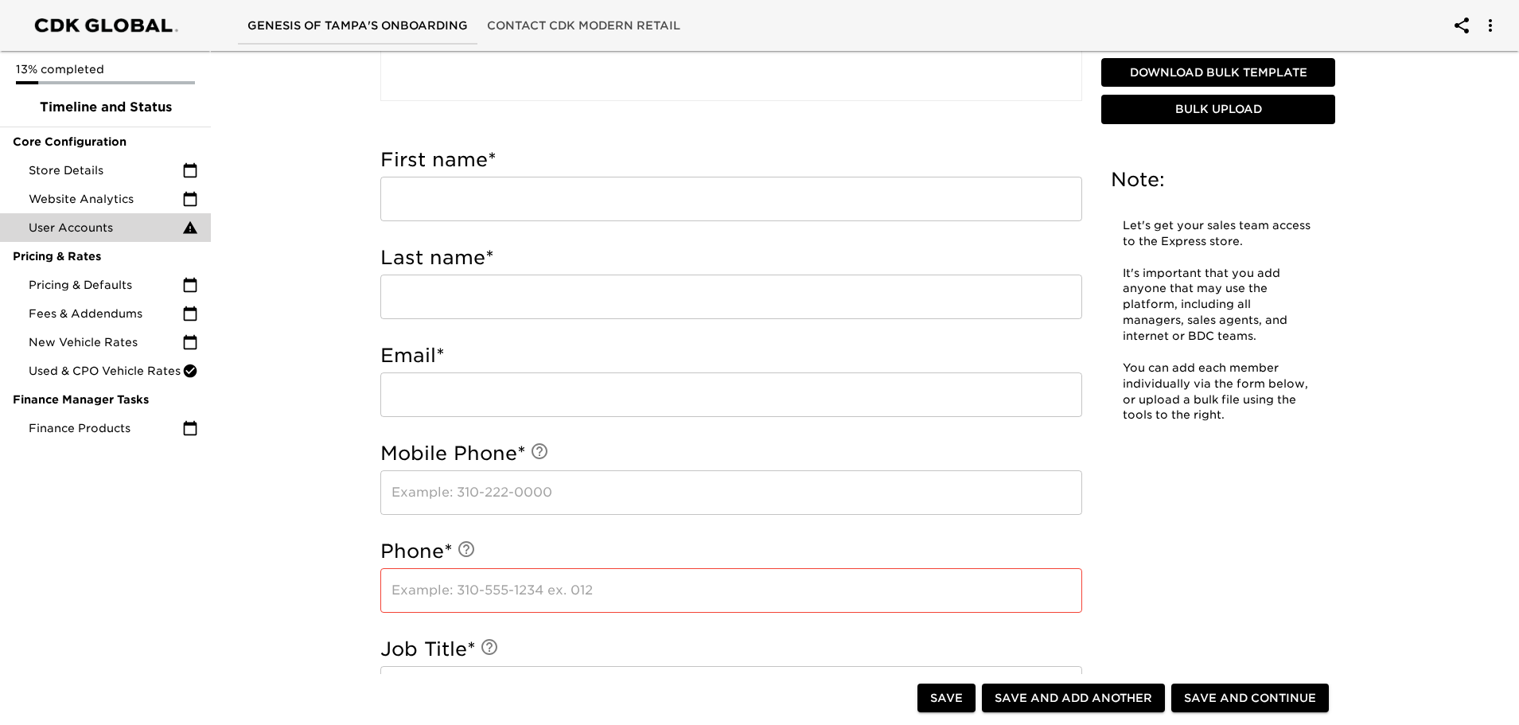
click at [466, 208] on input "text" at bounding box center [731, 199] width 702 height 45
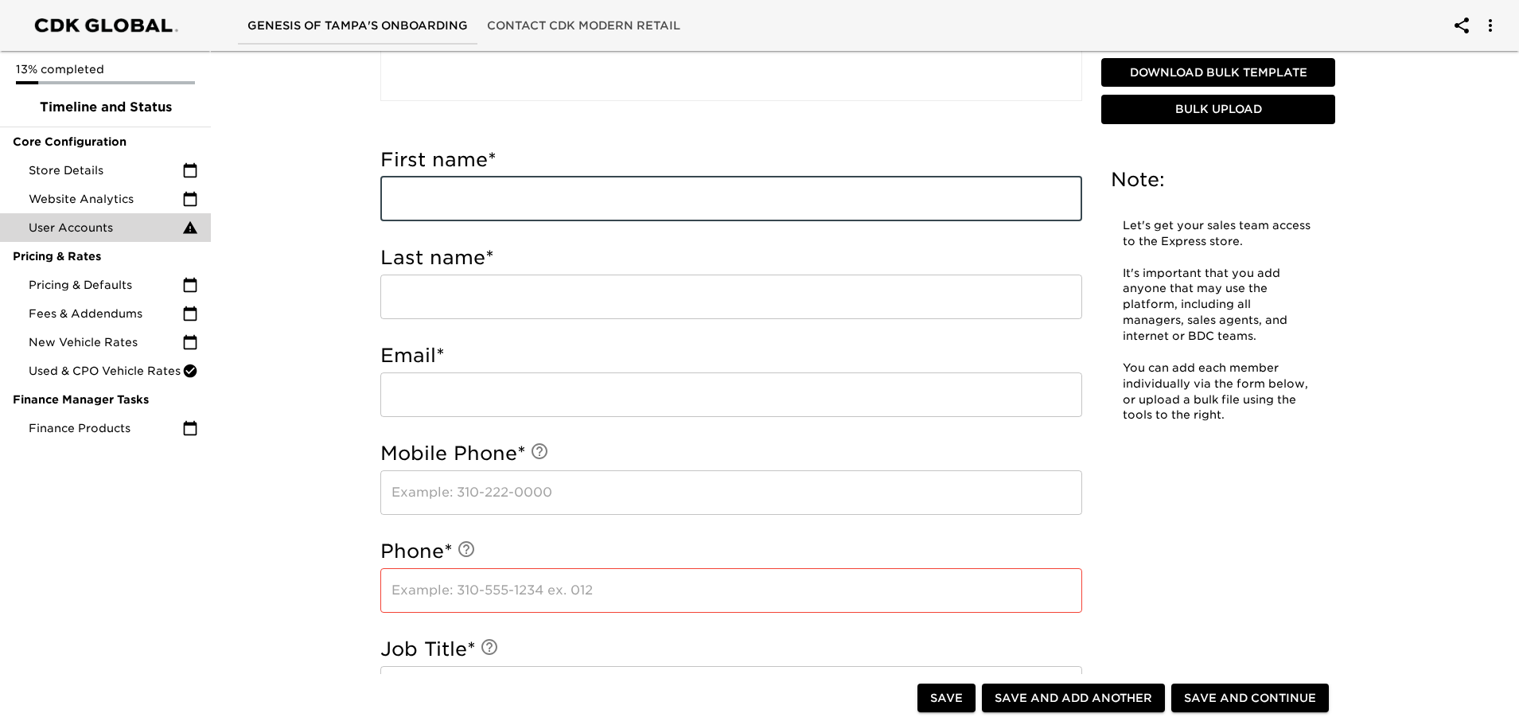
type input "A"
type input "[PERSON_NAME]"
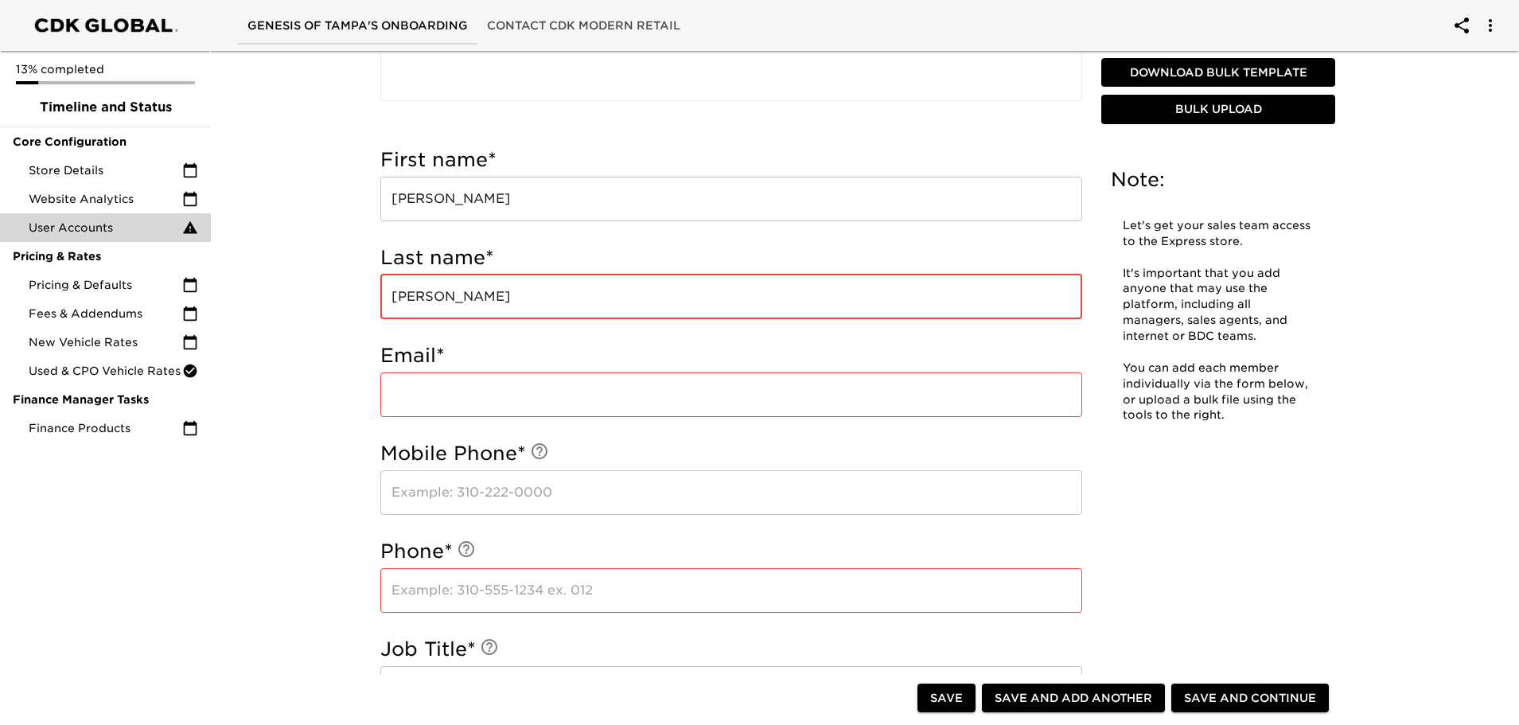
type input "[PERSON_NAME]"
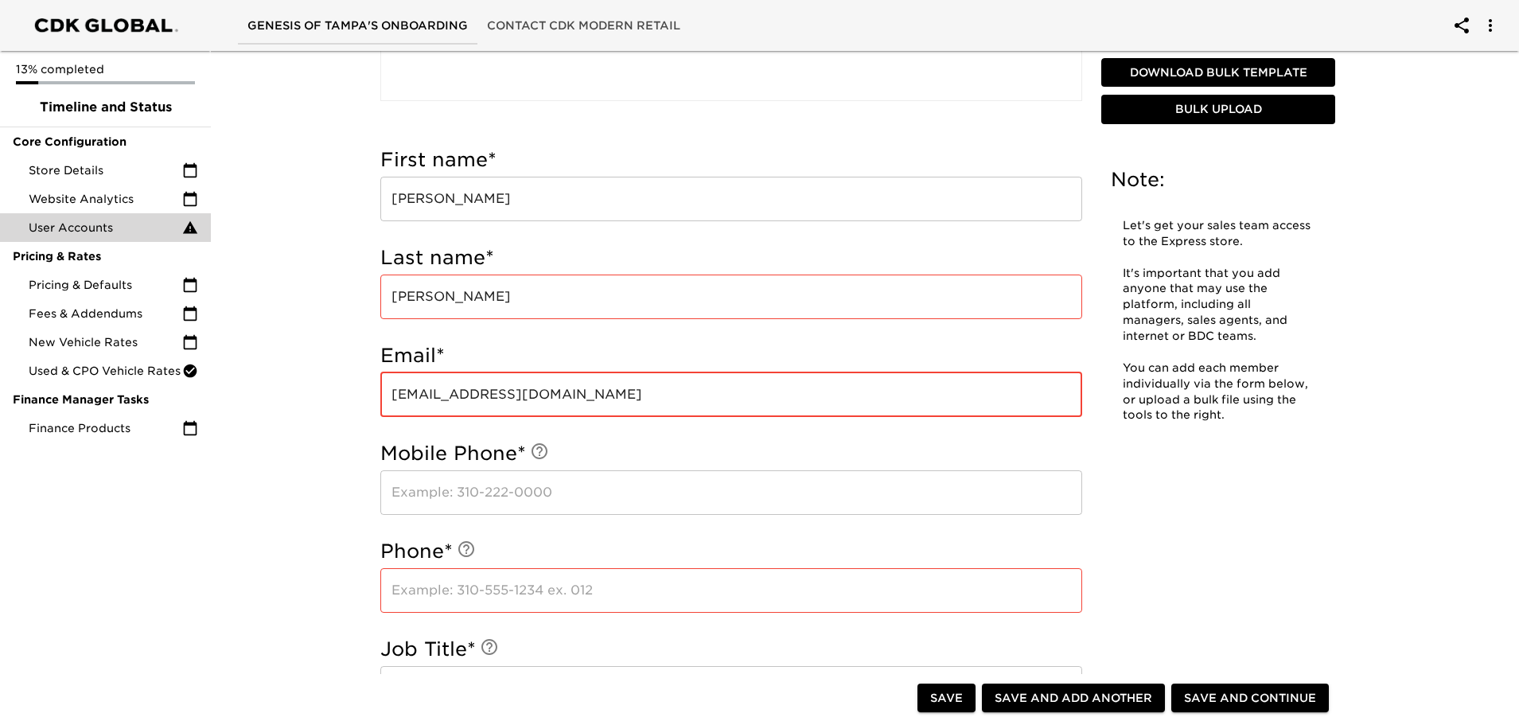
type input "[EMAIL_ADDRESS][DOMAIN_NAME]"
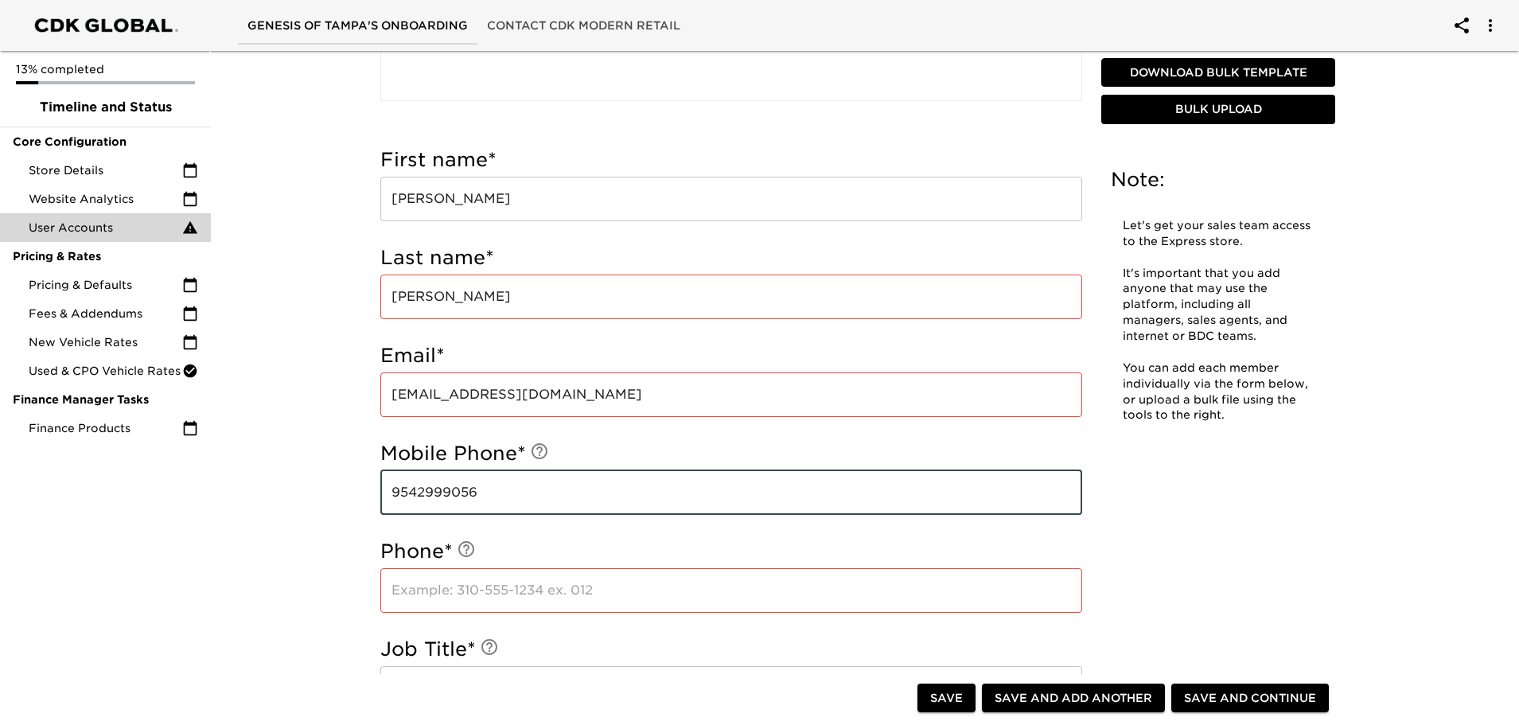
type input "9542999056"
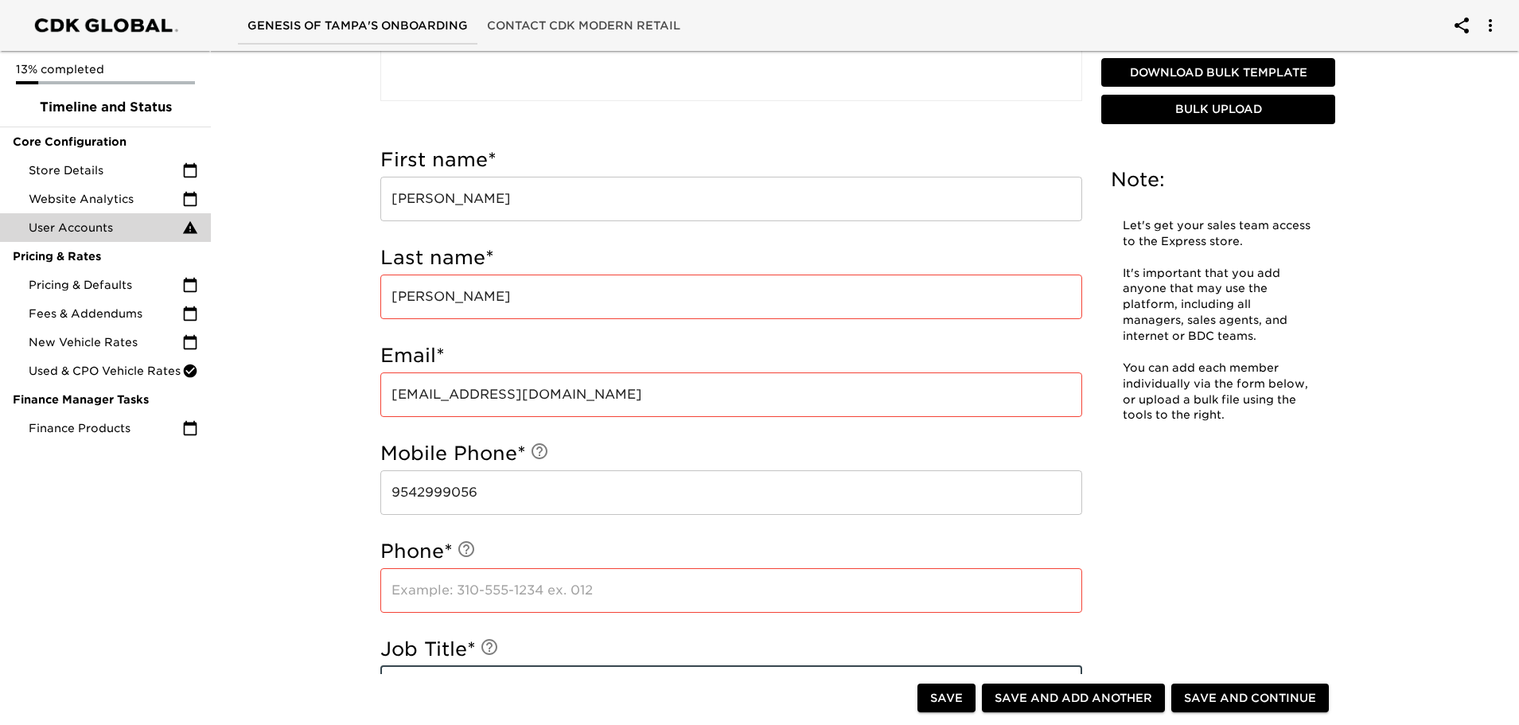
scroll to position [881, 0]
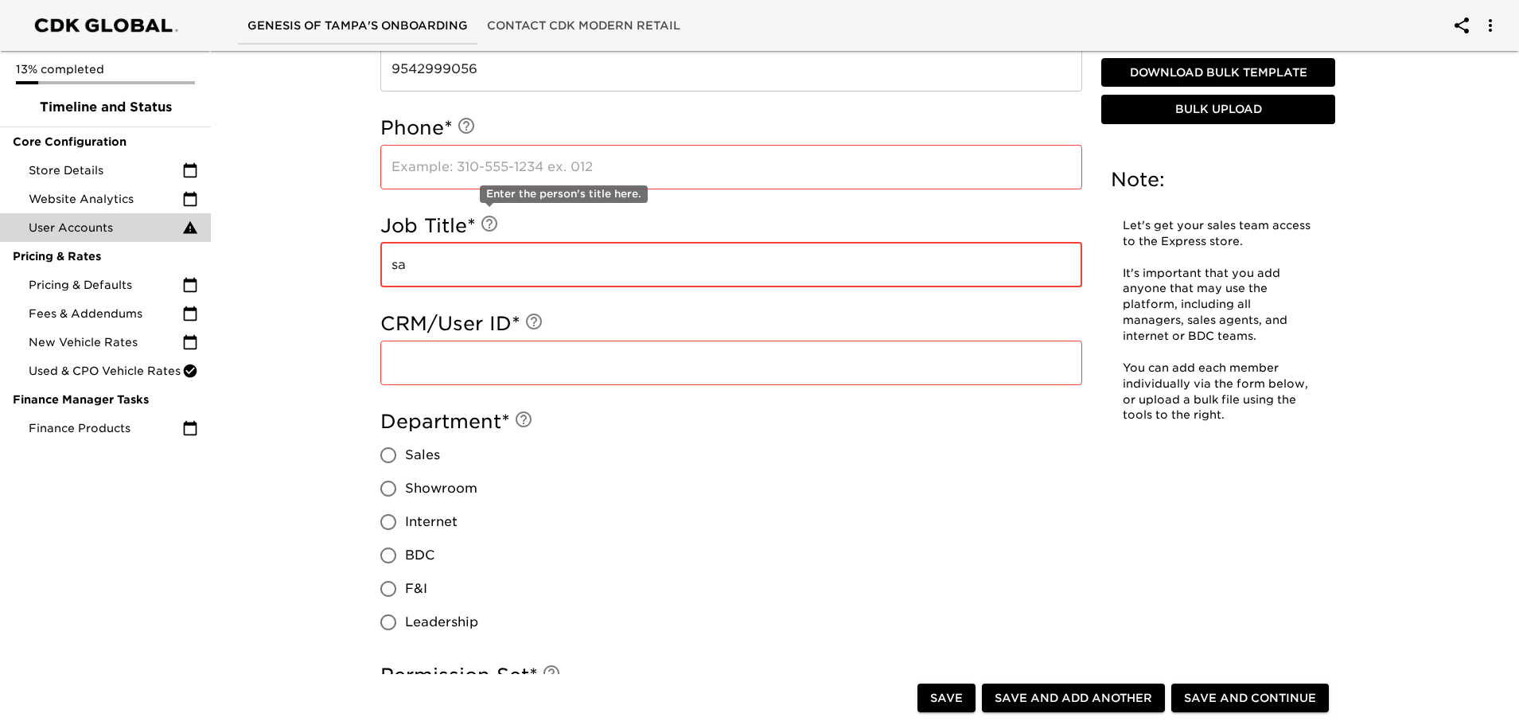
type input "s"
type input "Sales Manager"
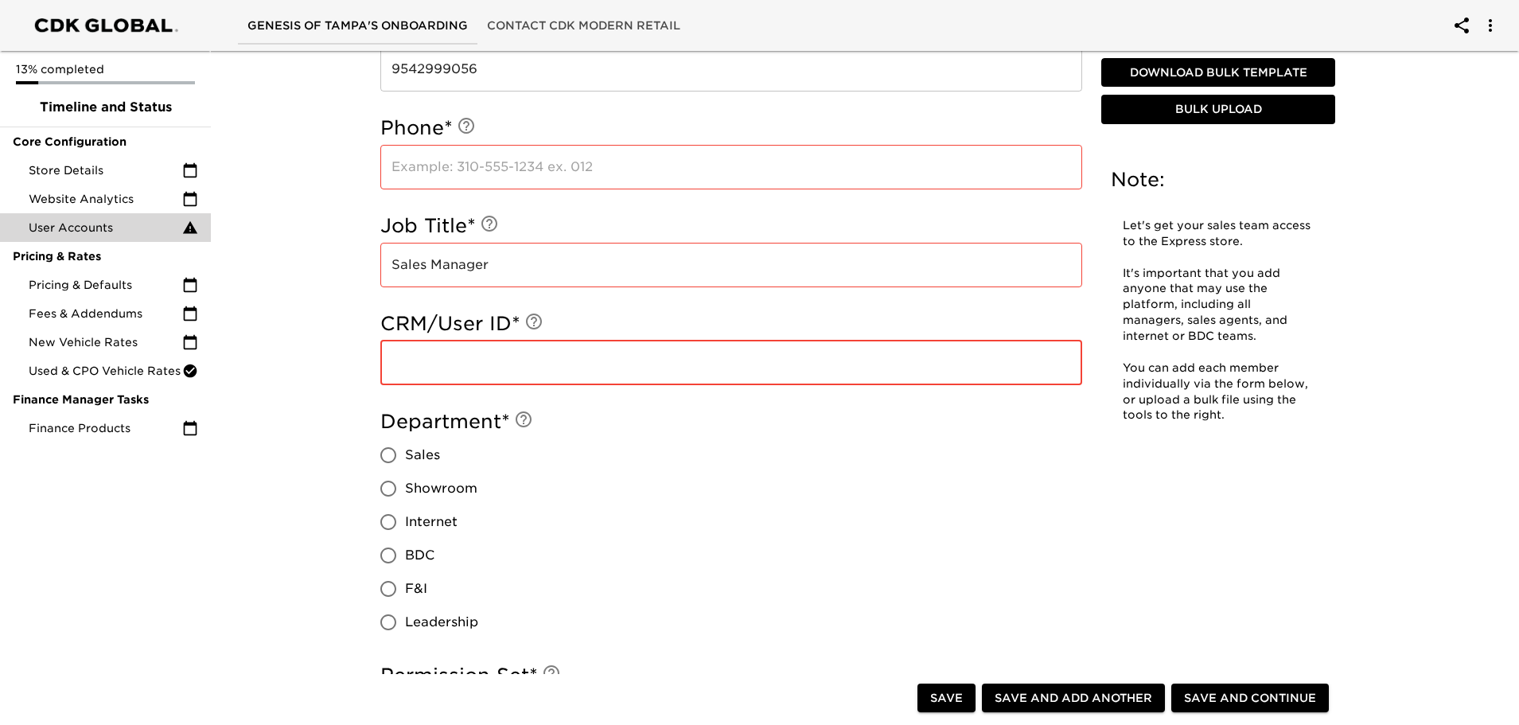
click at [383, 458] on input "Sales" at bounding box center [387, 454] width 33 height 33
radio input "true"
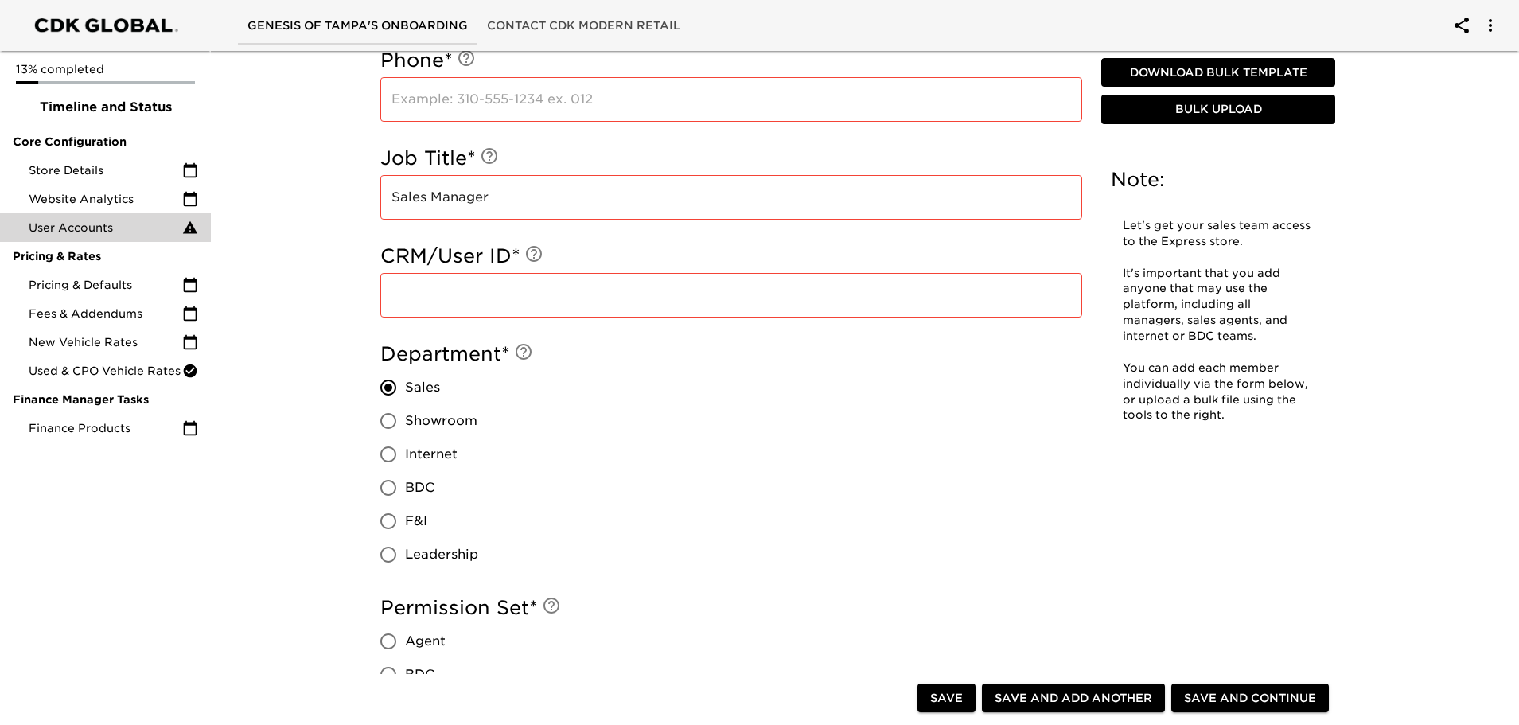
scroll to position [1199, 0]
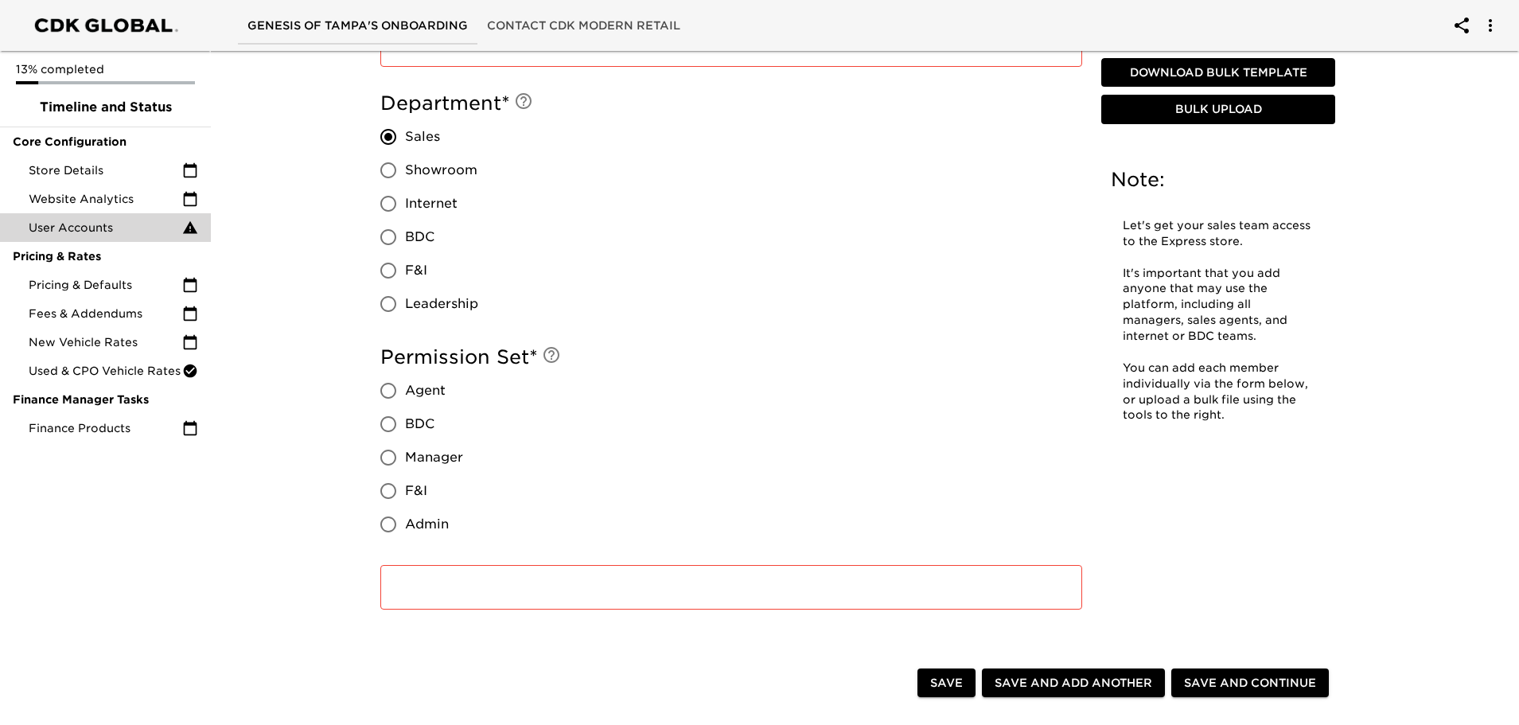
click at [386, 395] on input "Agent" at bounding box center [387, 390] width 33 height 33
radio input "true"
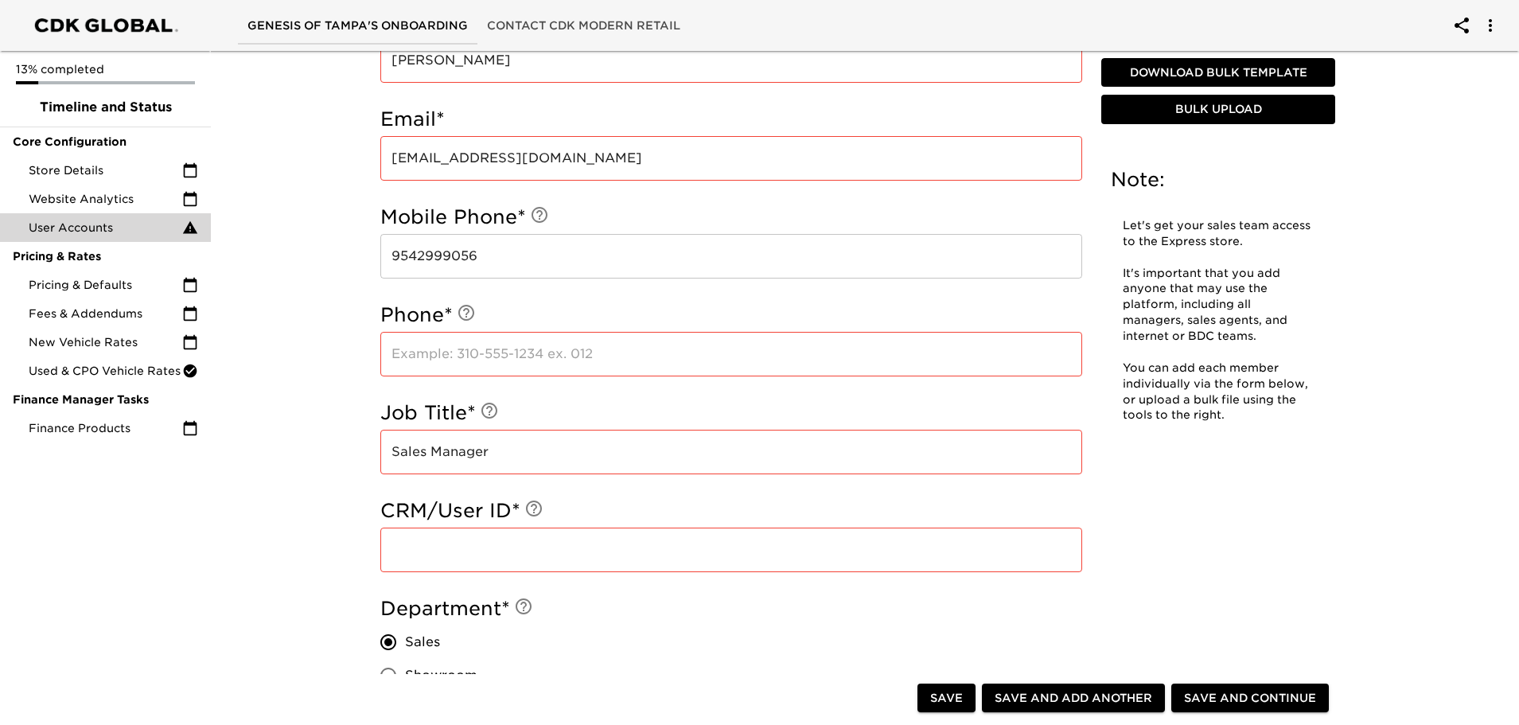
scroll to position [696, 0]
click at [489, 558] on input "text" at bounding box center [731, 547] width 702 height 45
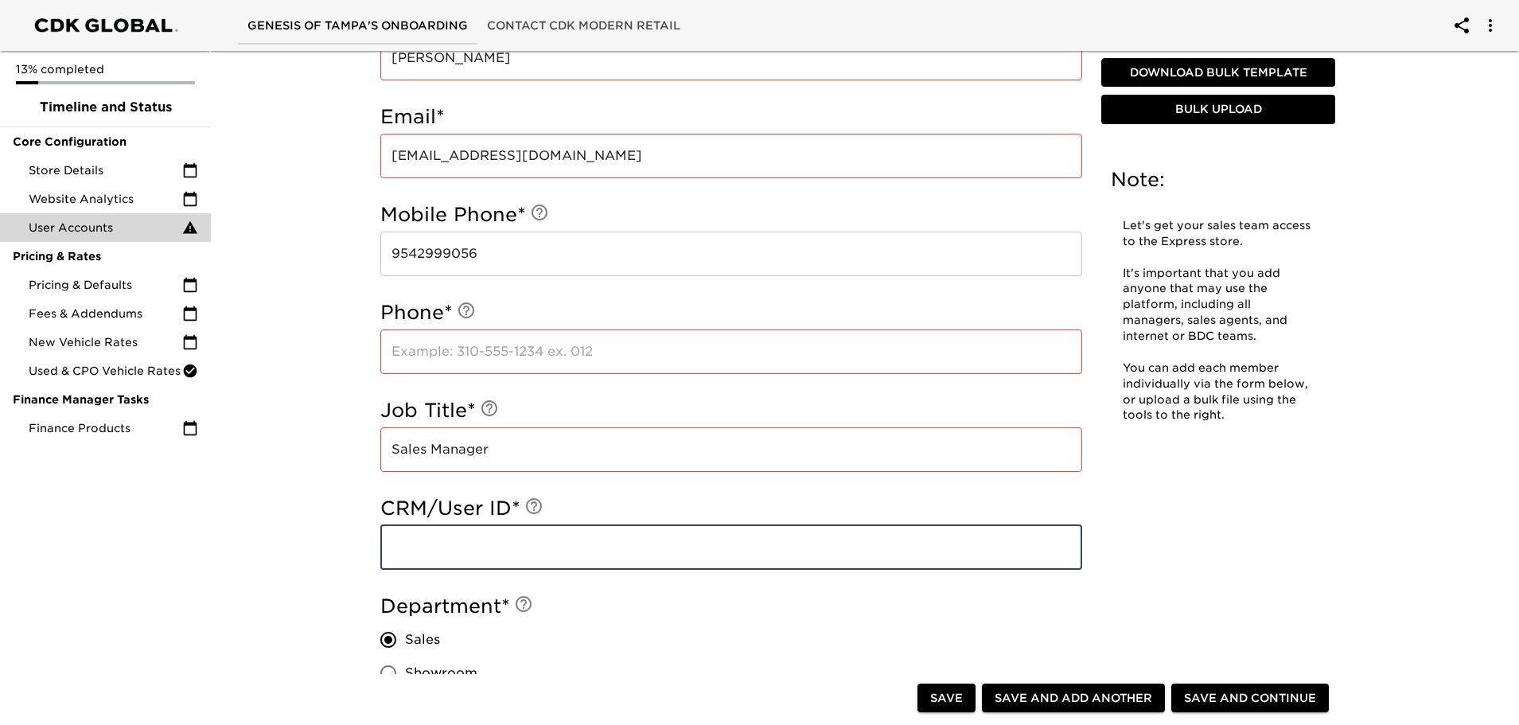
paste input "12653"
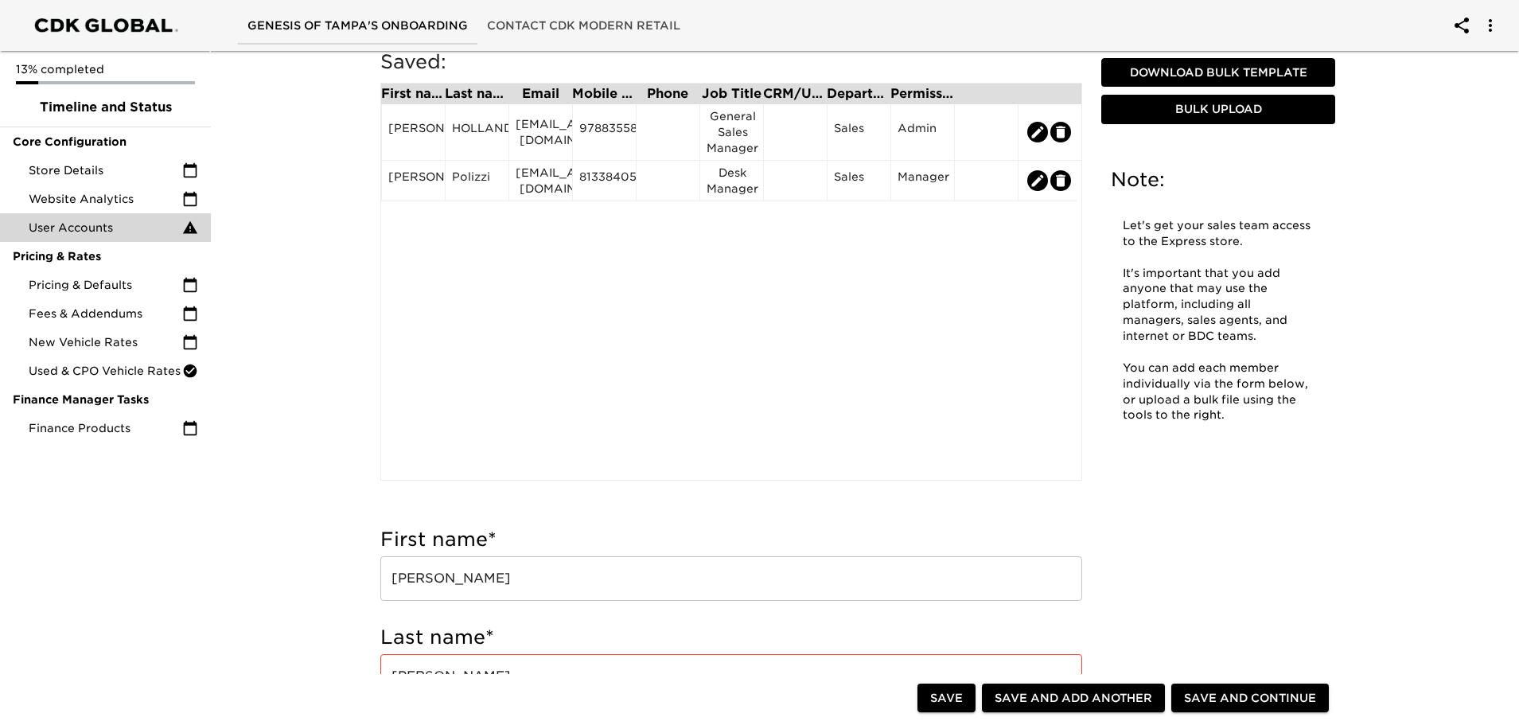
scroll to position [0, 0]
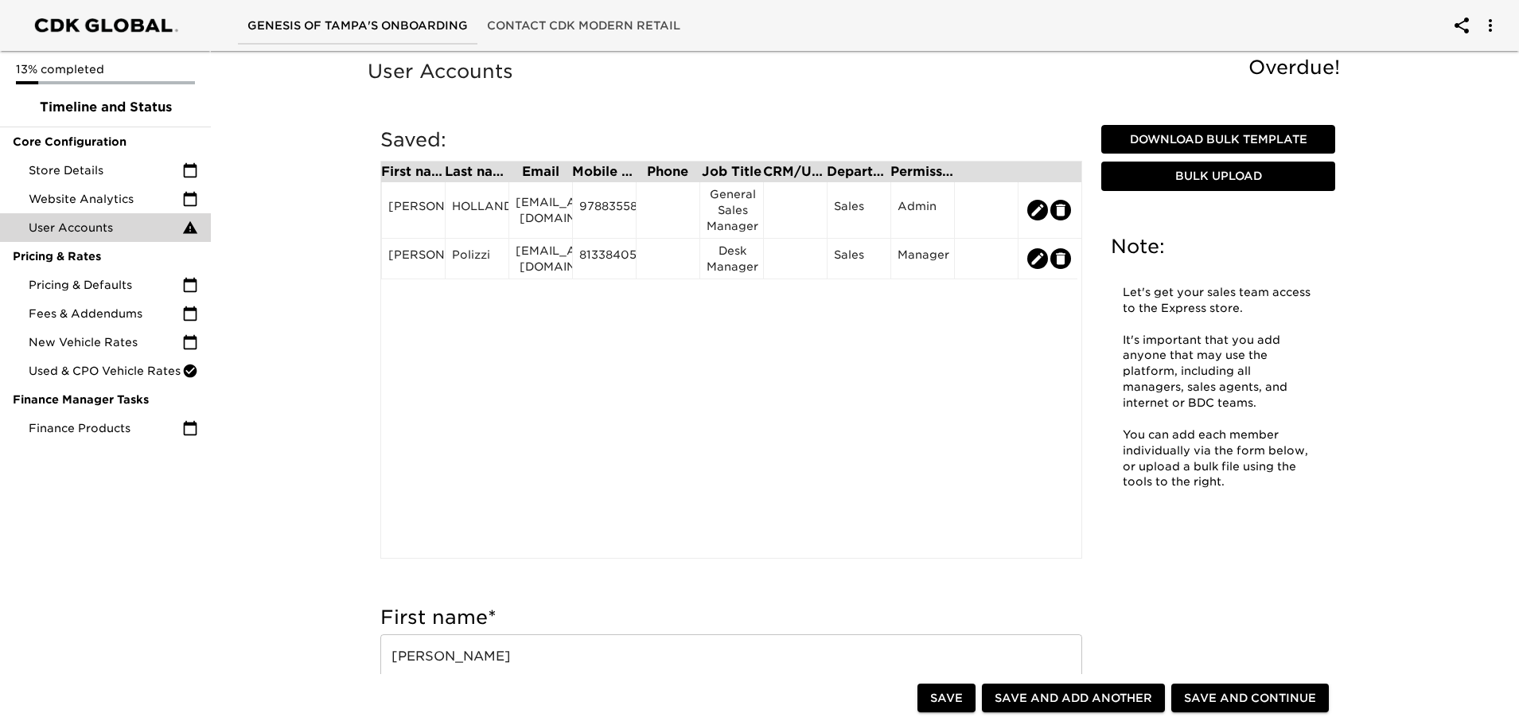
type input "12653"
click at [1220, 700] on span "Save and Continue" at bounding box center [1250, 698] width 132 height 20
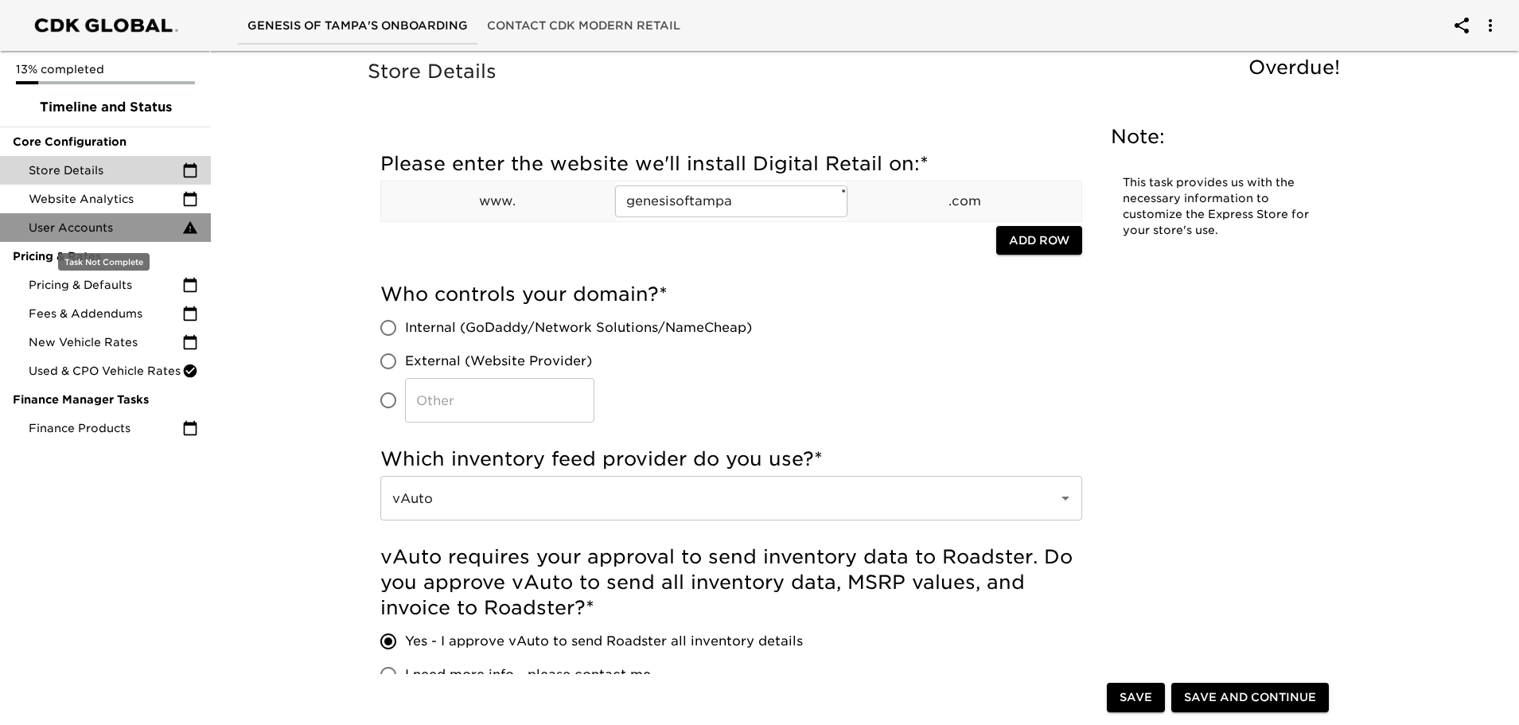
click at [88, 229] on span "User Accounts" at bounding box center [106, 228] width 154 height 16
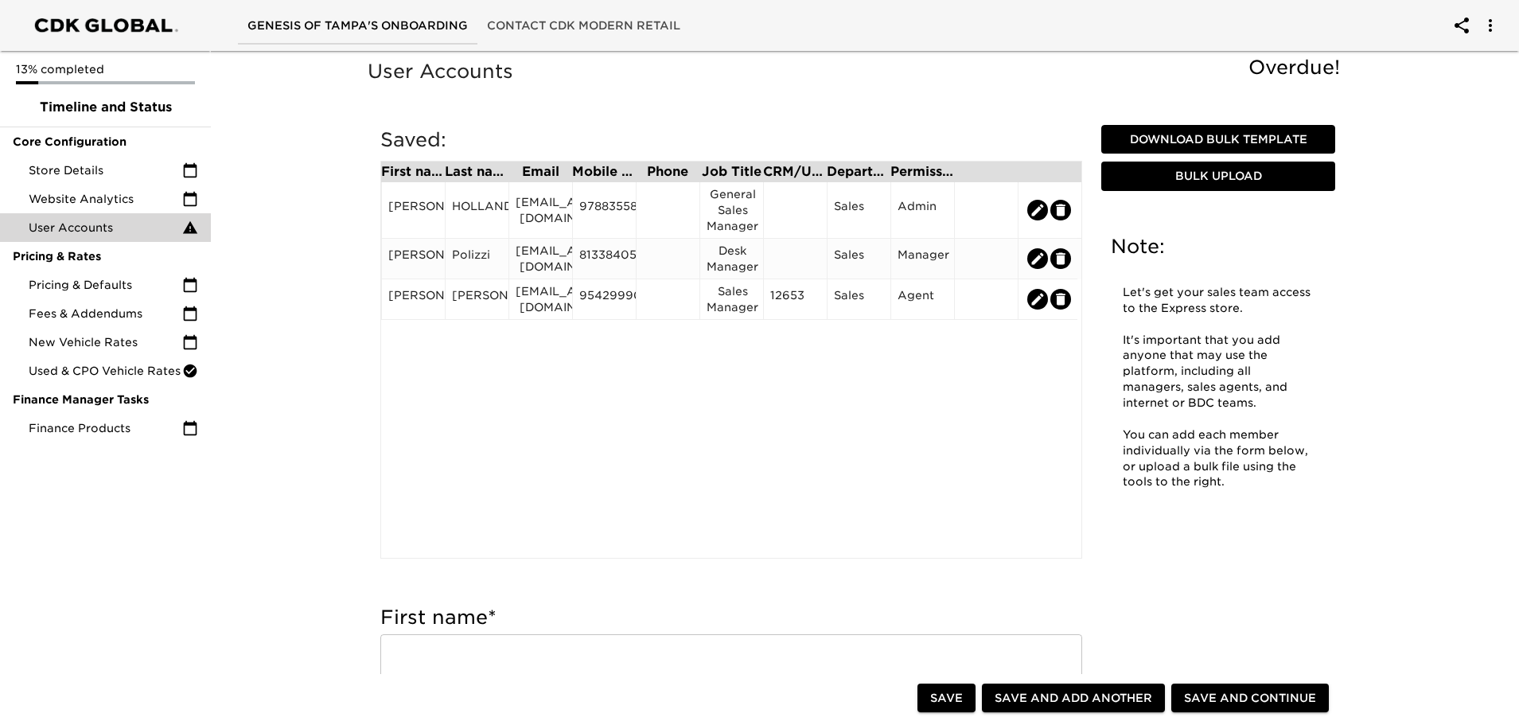
click at [1036, 262] on icon "edit" at bounding box center [1038, 258] width 12 height 12
type input "[PERSON_NAME]"
type input "Polizzi"
type input "[EMAIL_ADDRESS][DOMAIN_NAME]"
type input "8133840575"
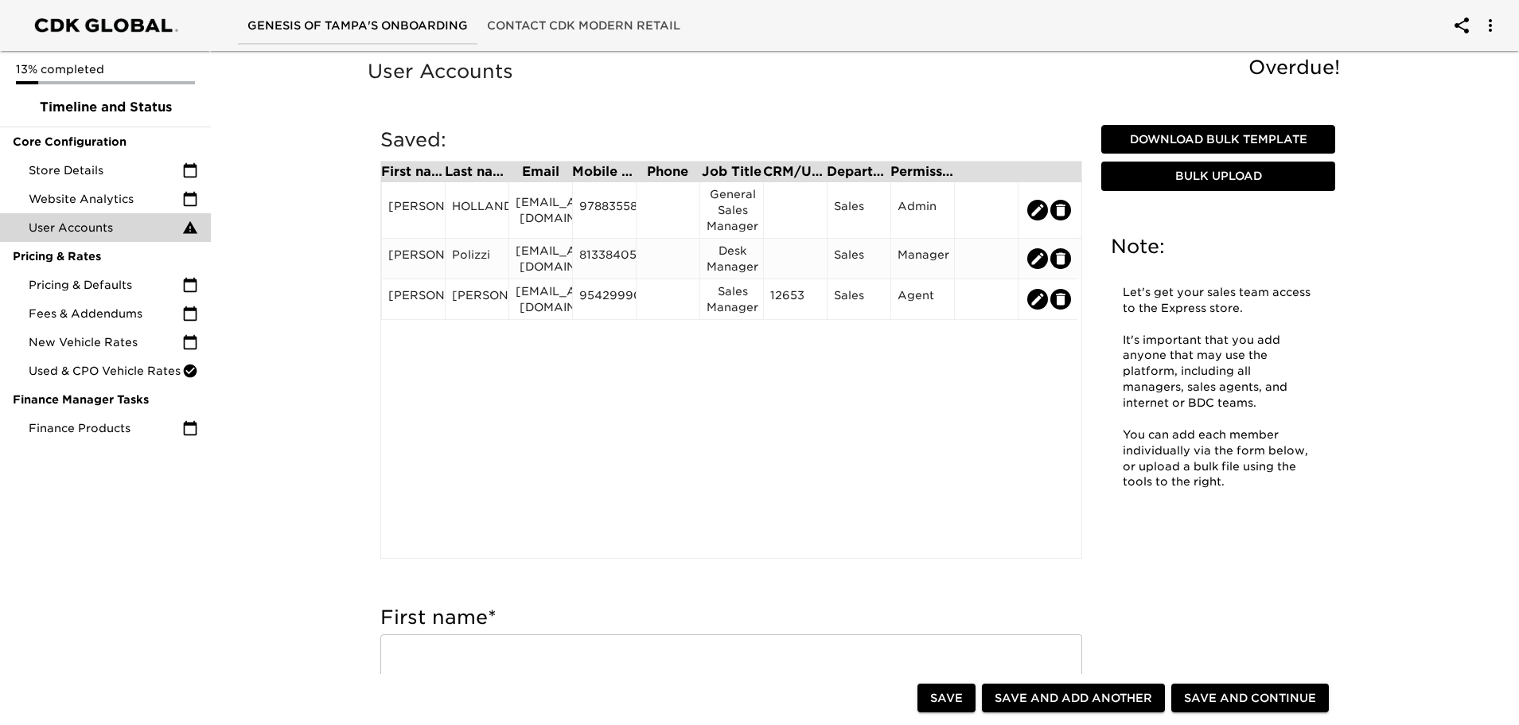
type input "Desk Manager"
radio input "true"
click at [467, 624] on link "Incomplete: CRM/User ID" at bounding box center [449, 620] width 139 height 13
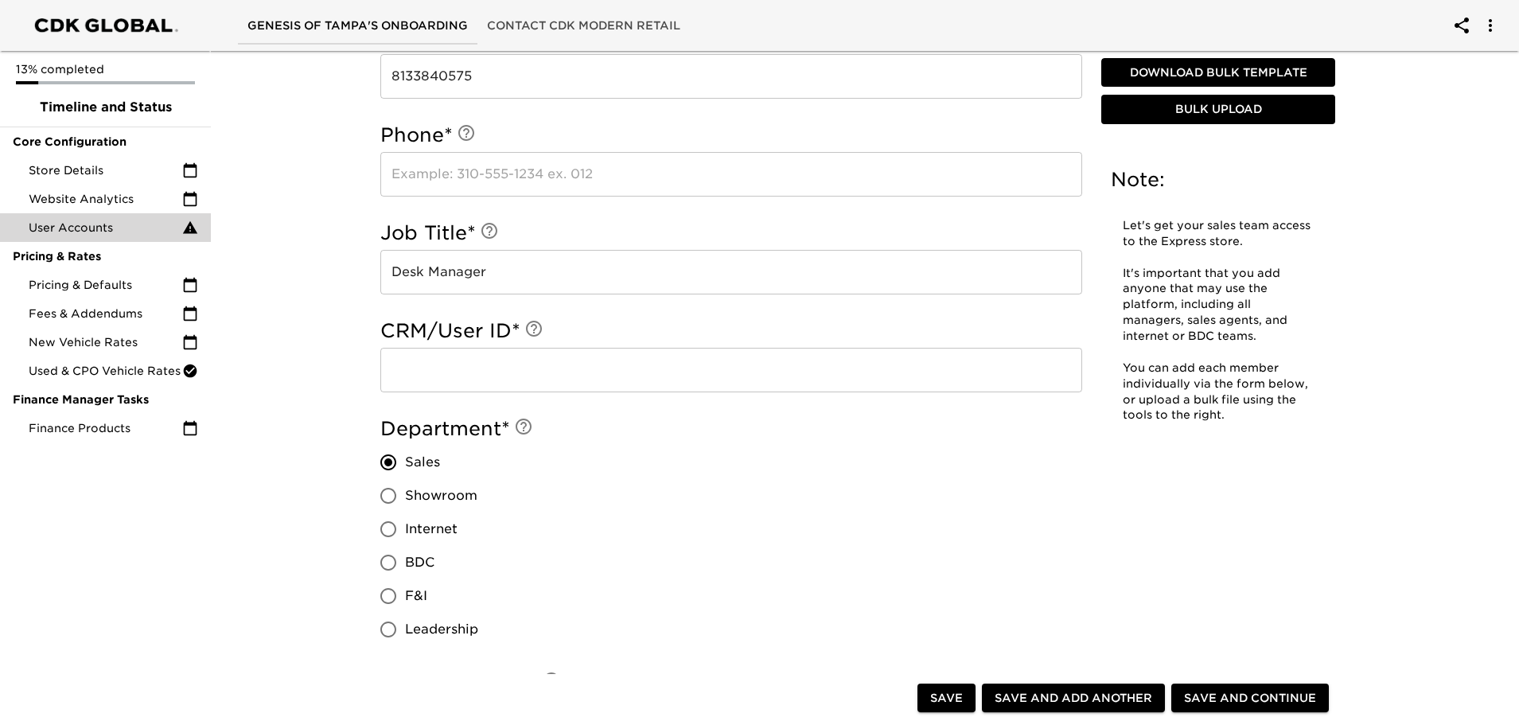
scroll to position [762, 0]
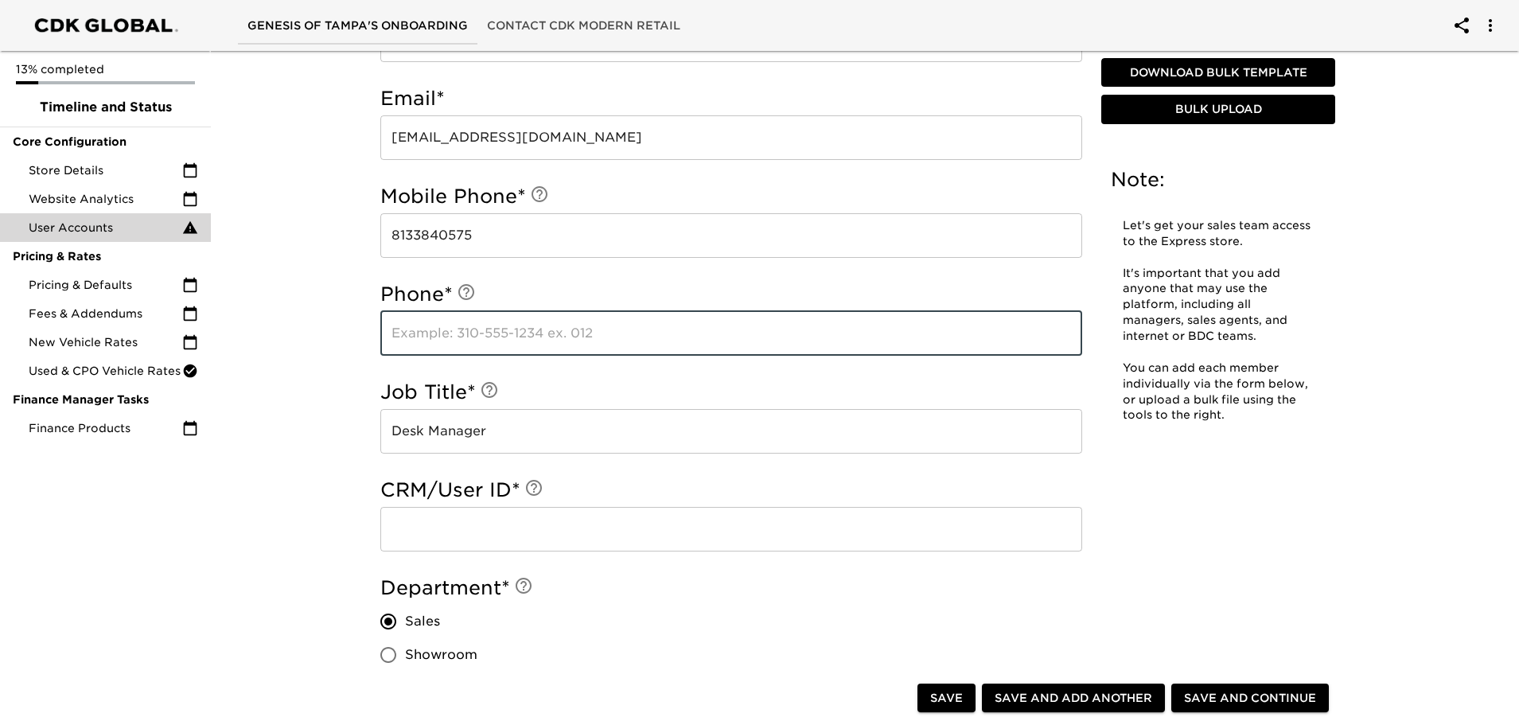
click at [480, 325] on input "text" at bounding box center [731, 333] width 702 height 45
type input "8133840575"
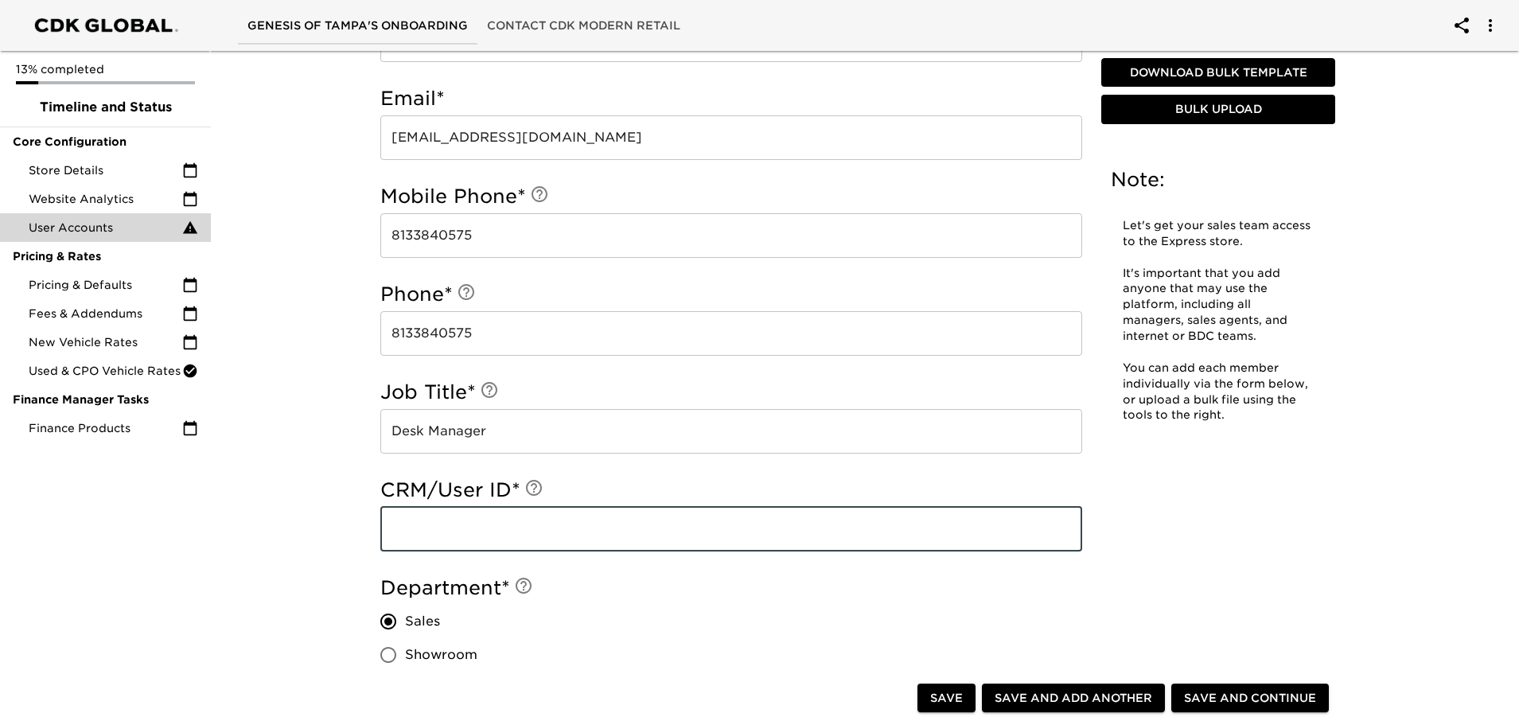
click at [493, 547] on input "text" at bounding box center [731, 529] width 702 height 45
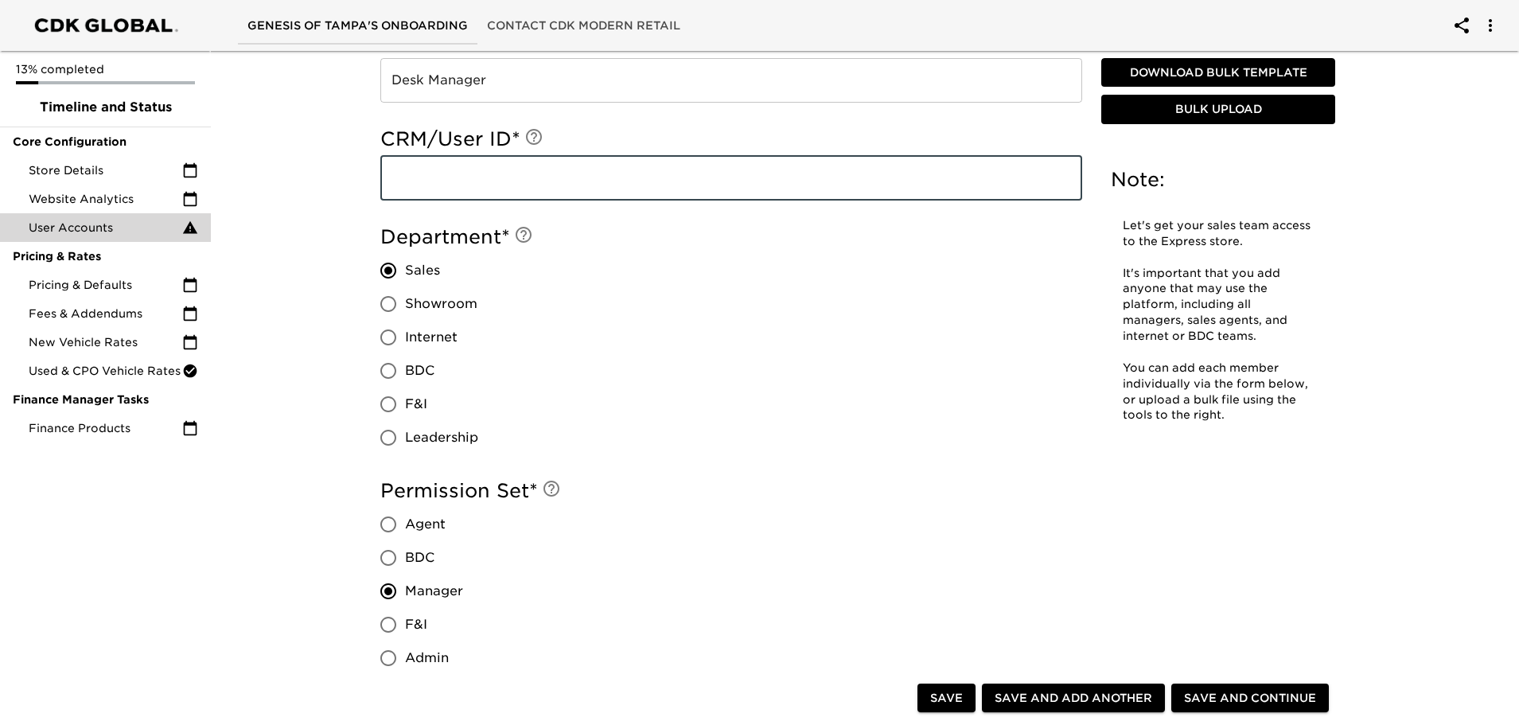
scroll to position [1160, 0]
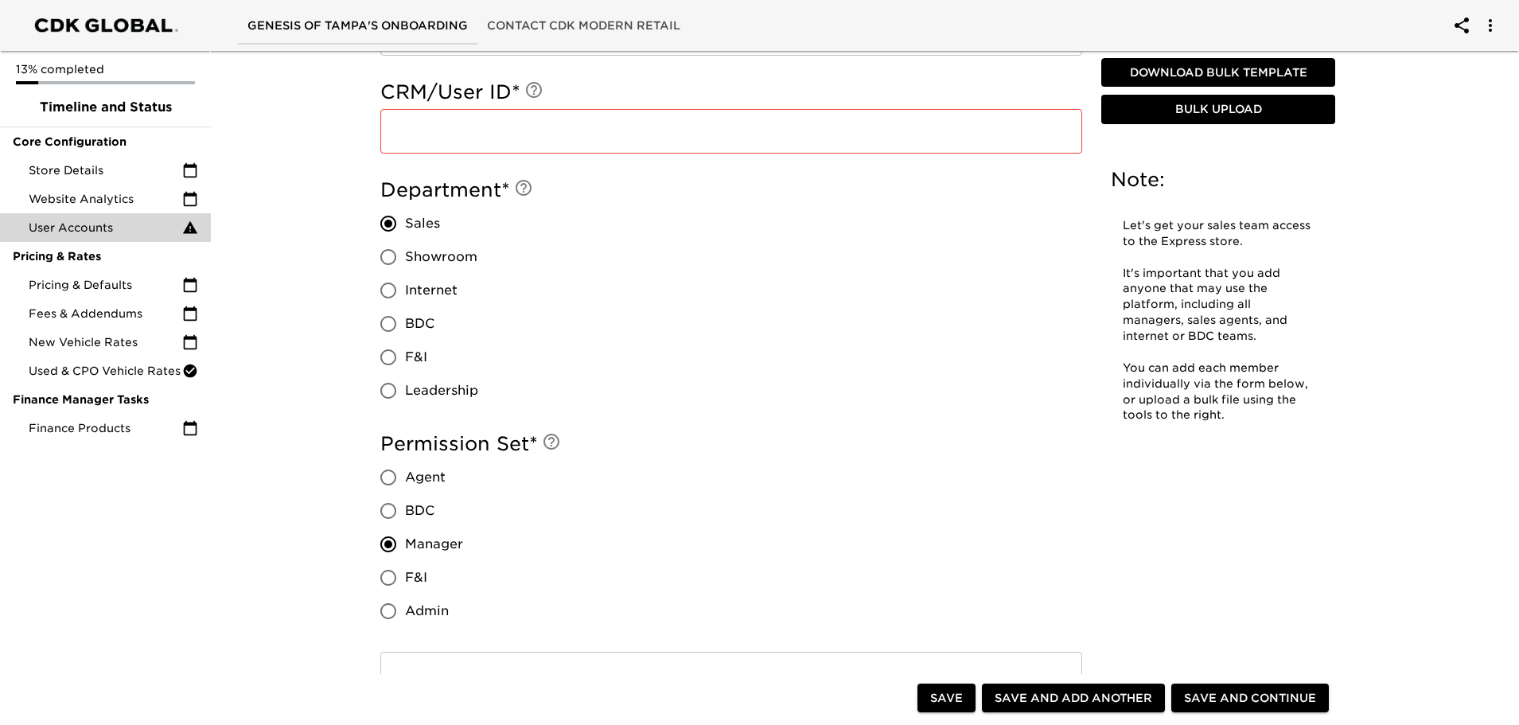
click at [462, 131] on input "text" at bounding box center [731, 131] width 702 height 45
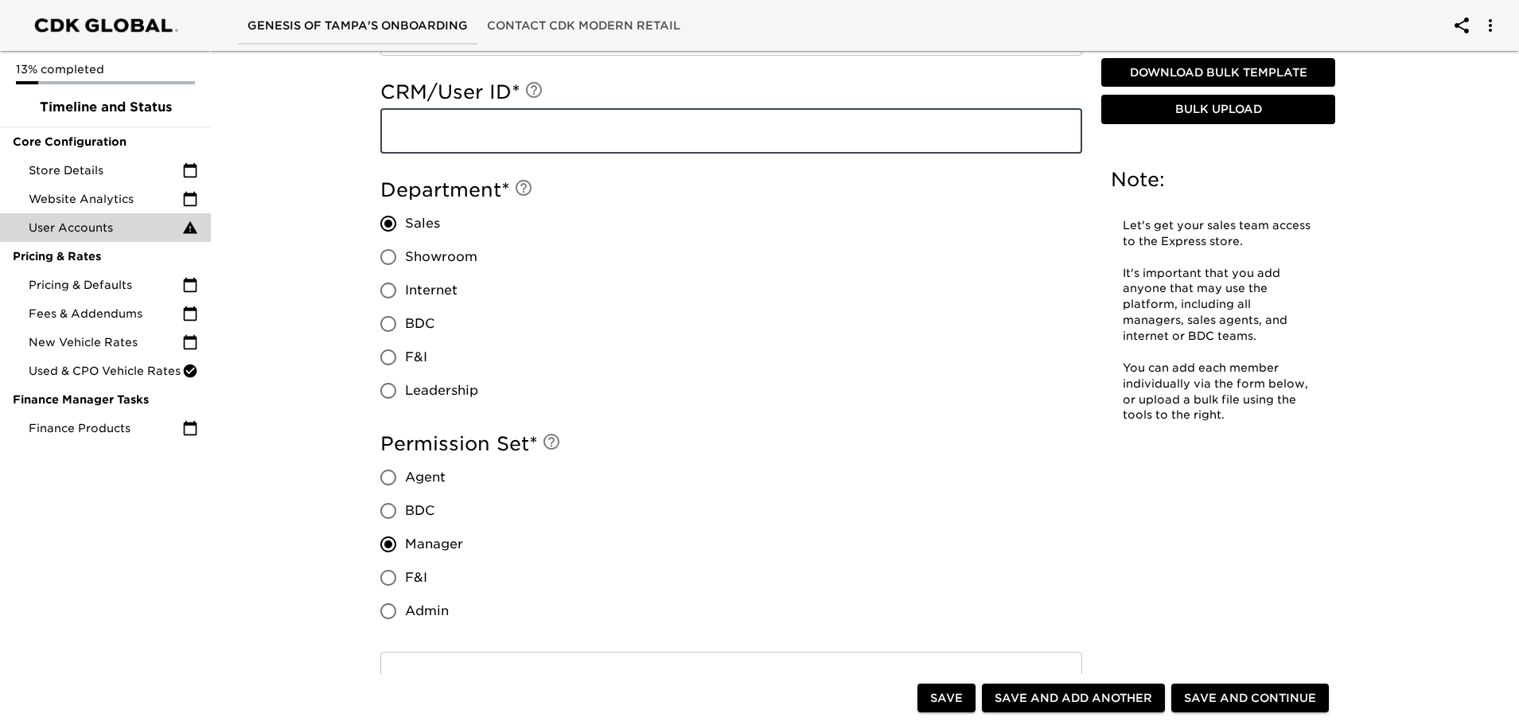
paste input "14282"
type input "14282"
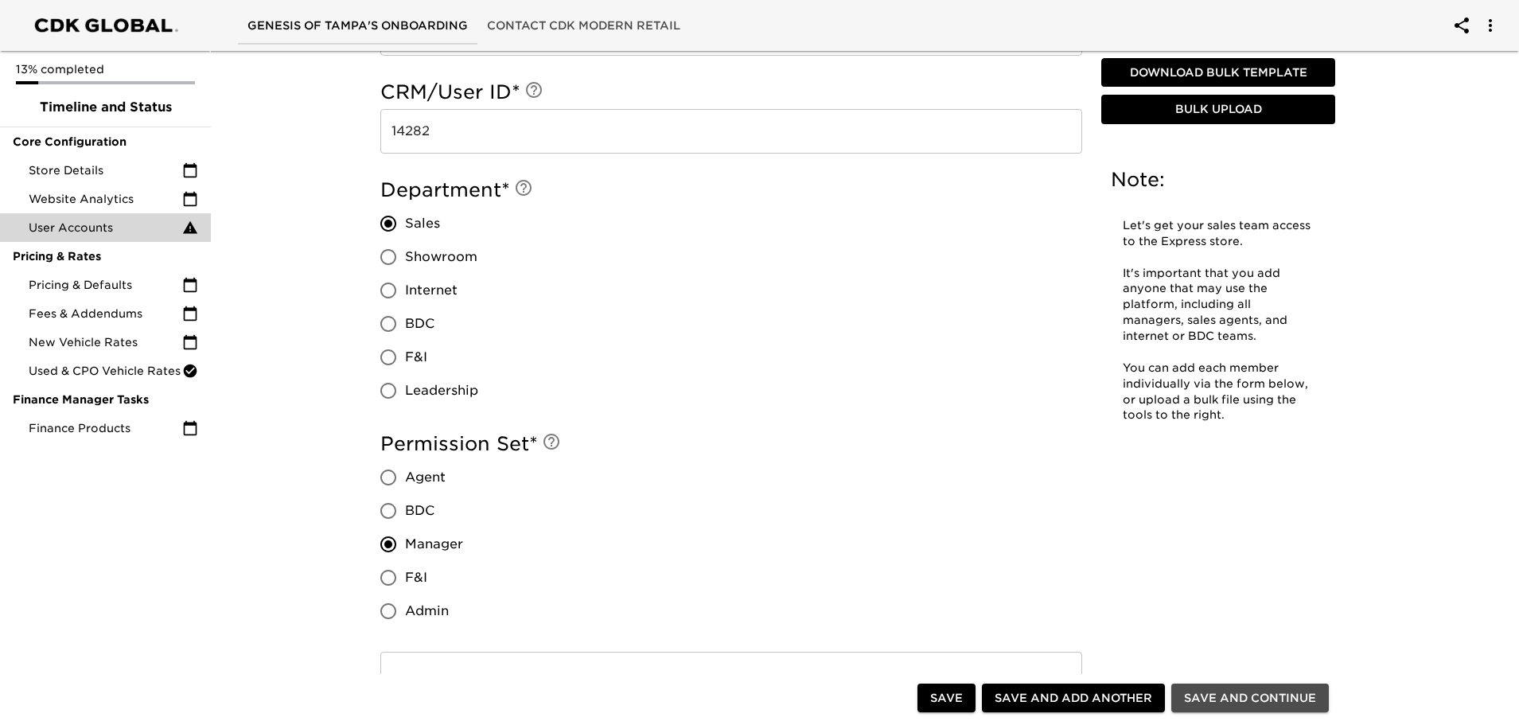
click at [1270, 696] on span "Save and Continue" at bounding box center [1250, 698] width 132 height 20
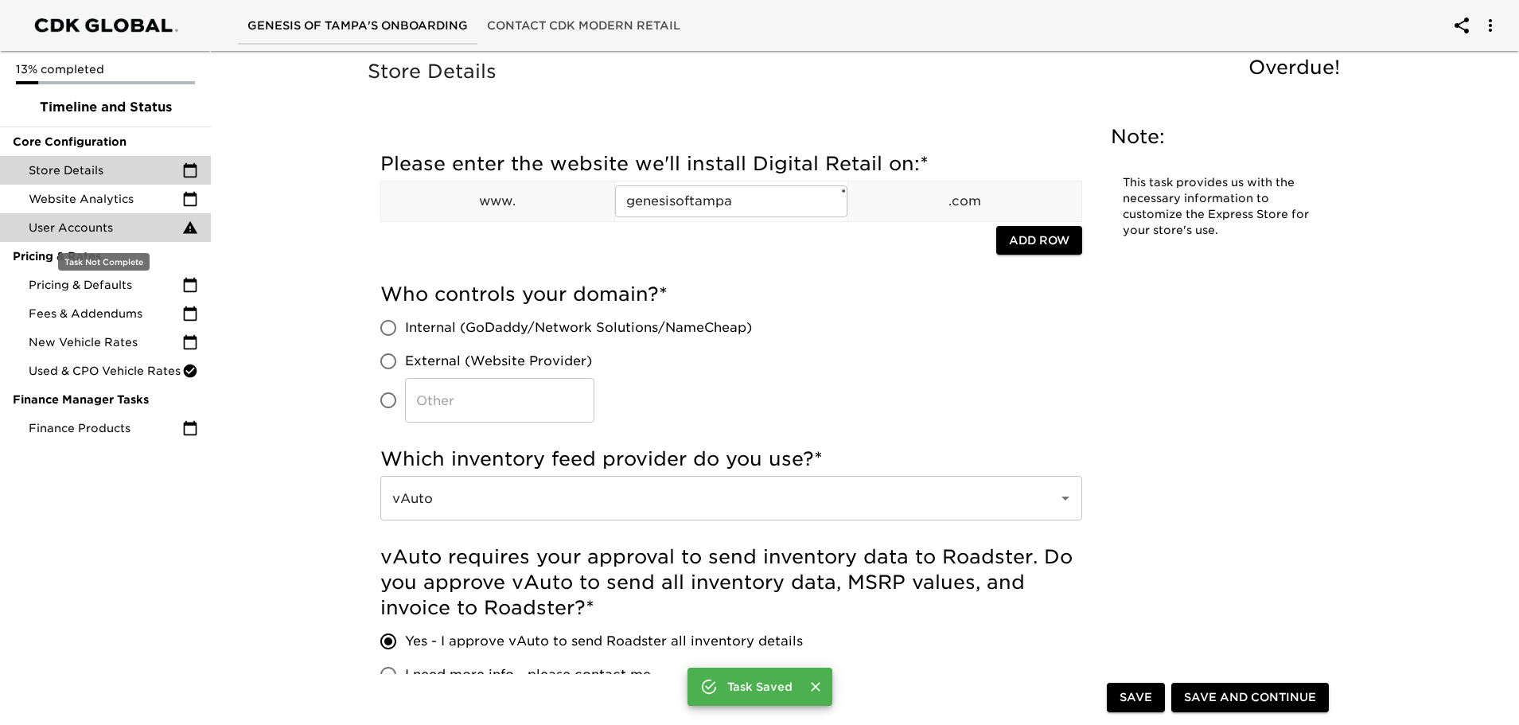
click at [130, 231] on span "User Accounts" at bounding box center [106, 228] width 154 height 16
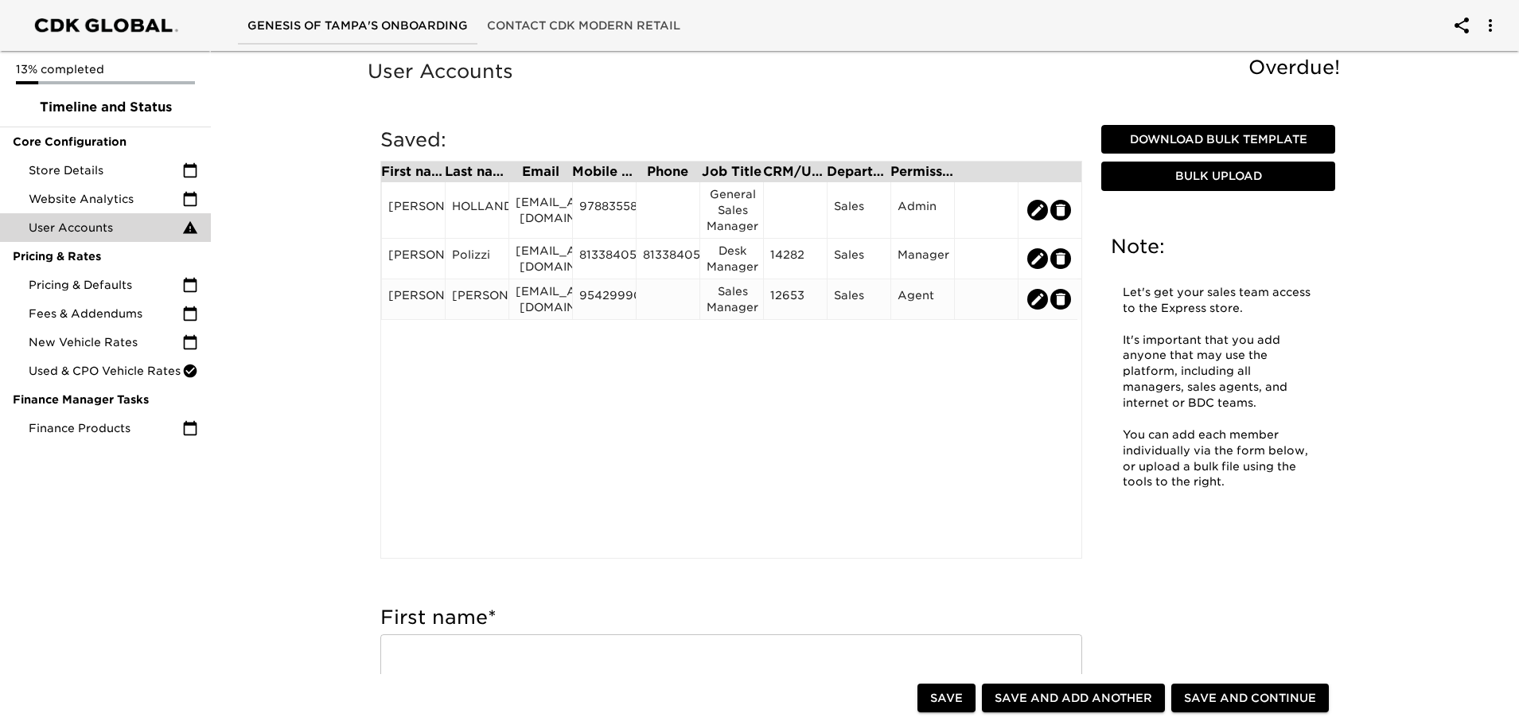
click at [1040, 302] on icon "edit" at bounding box center [1037, 299] width 16 height 16
type input "[PERSON_NAME]"
type input "[EMAIL_ADDRESS][DOMAIN_NAME]"
type input "9542999056"
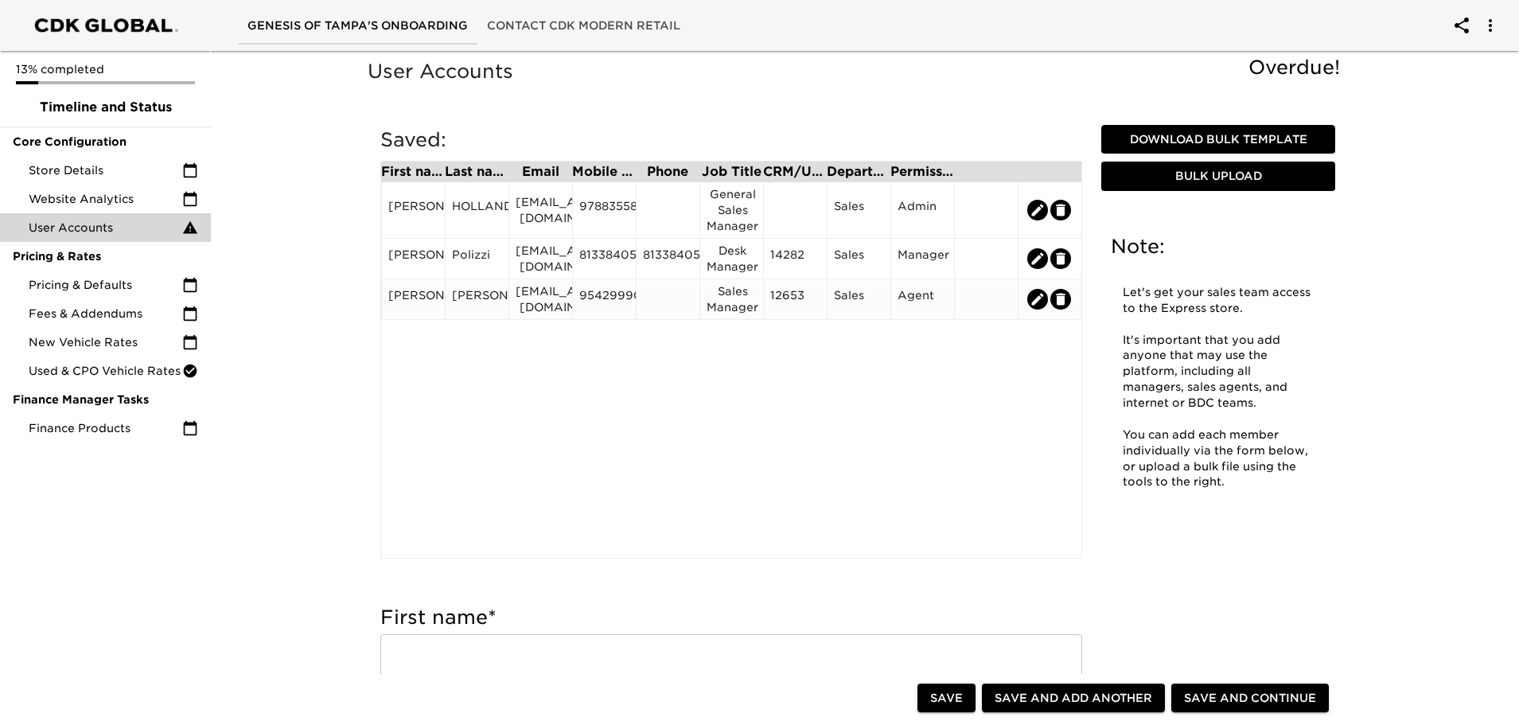
type input "Sales Manager"
type input "12653"
radio input "true"
click at [1036, 301] on icon "edit" at bounding box center [1038, 299] width 12 height 12
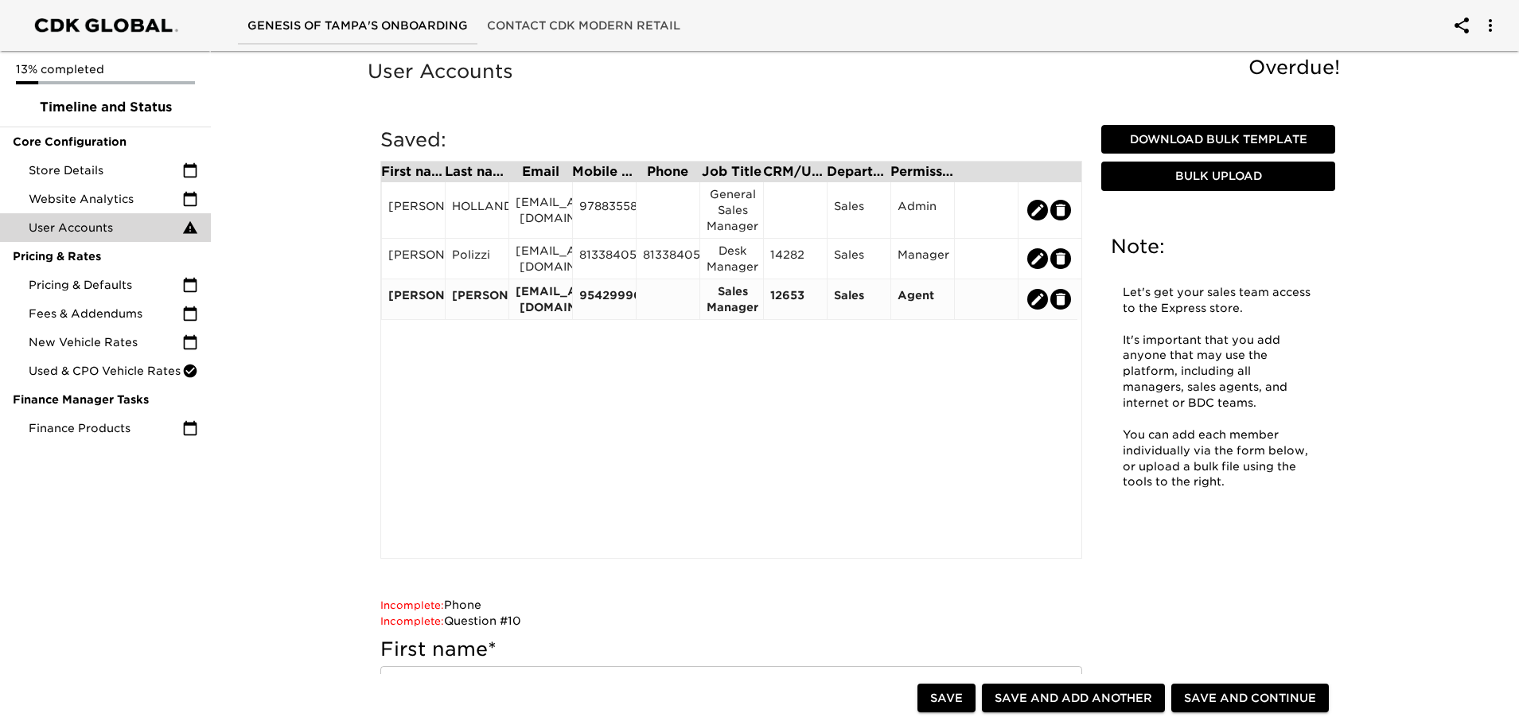
click at [814, 309] on div "12653" at bounding box center [795, 299] width 50 height 24
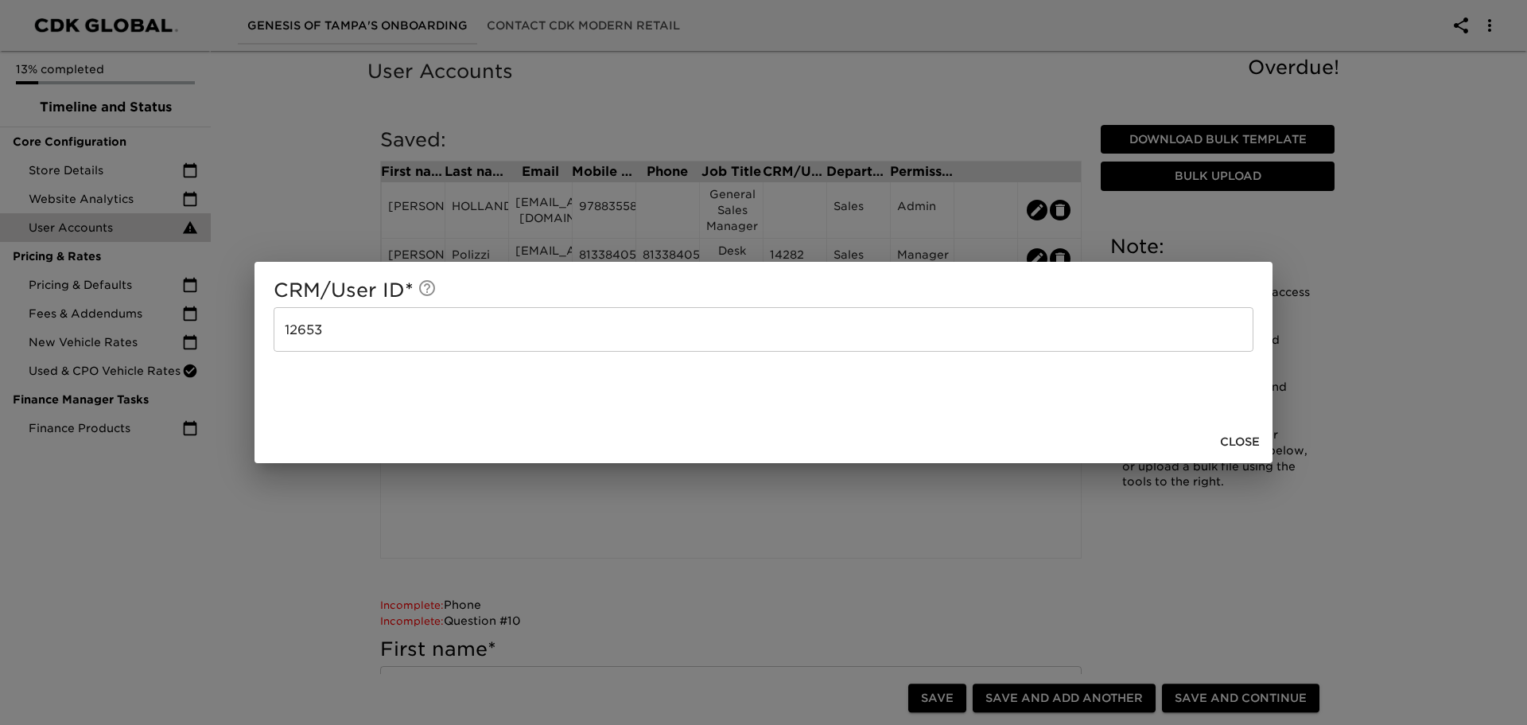
click at [1246, 436] on span "Close" at bounding box center [1240, 442] width 40 height 20
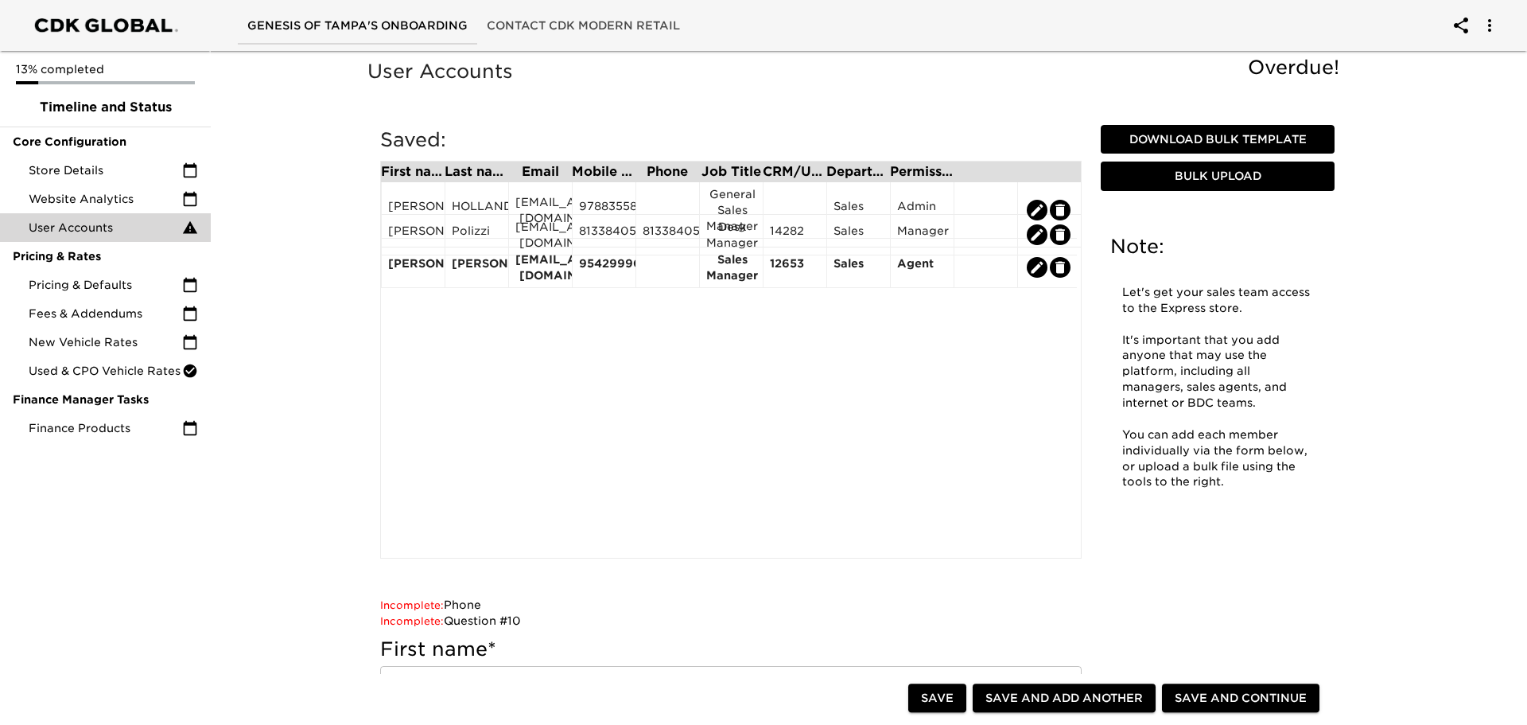
radio input "false"
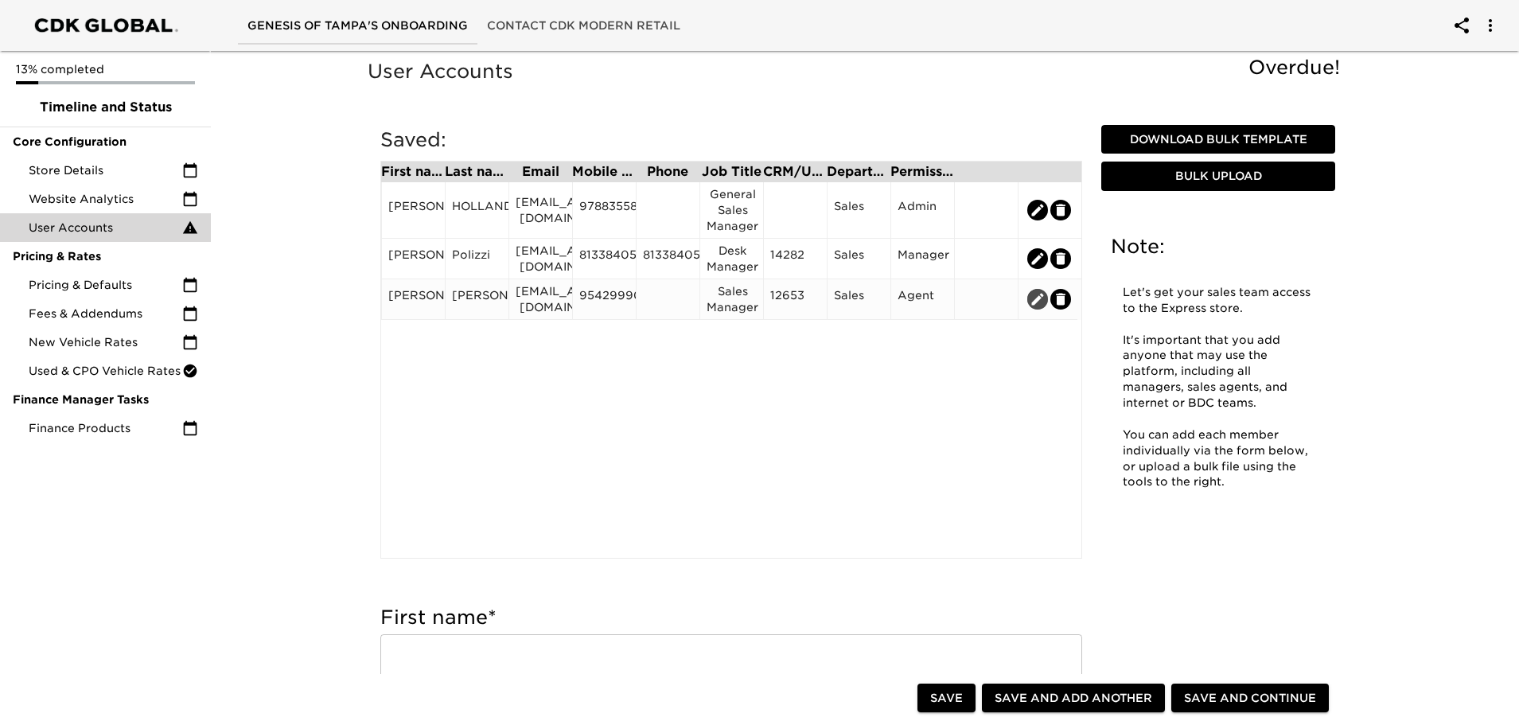
click at [1038, 305] on icon "edit" at bounding box center [1037, 299] width 16 height 16
type input "[PERSON_NAME]"
type input "[EMAIL_ADDRESS][DOMAIN_NAME]"
type input "9542999056"
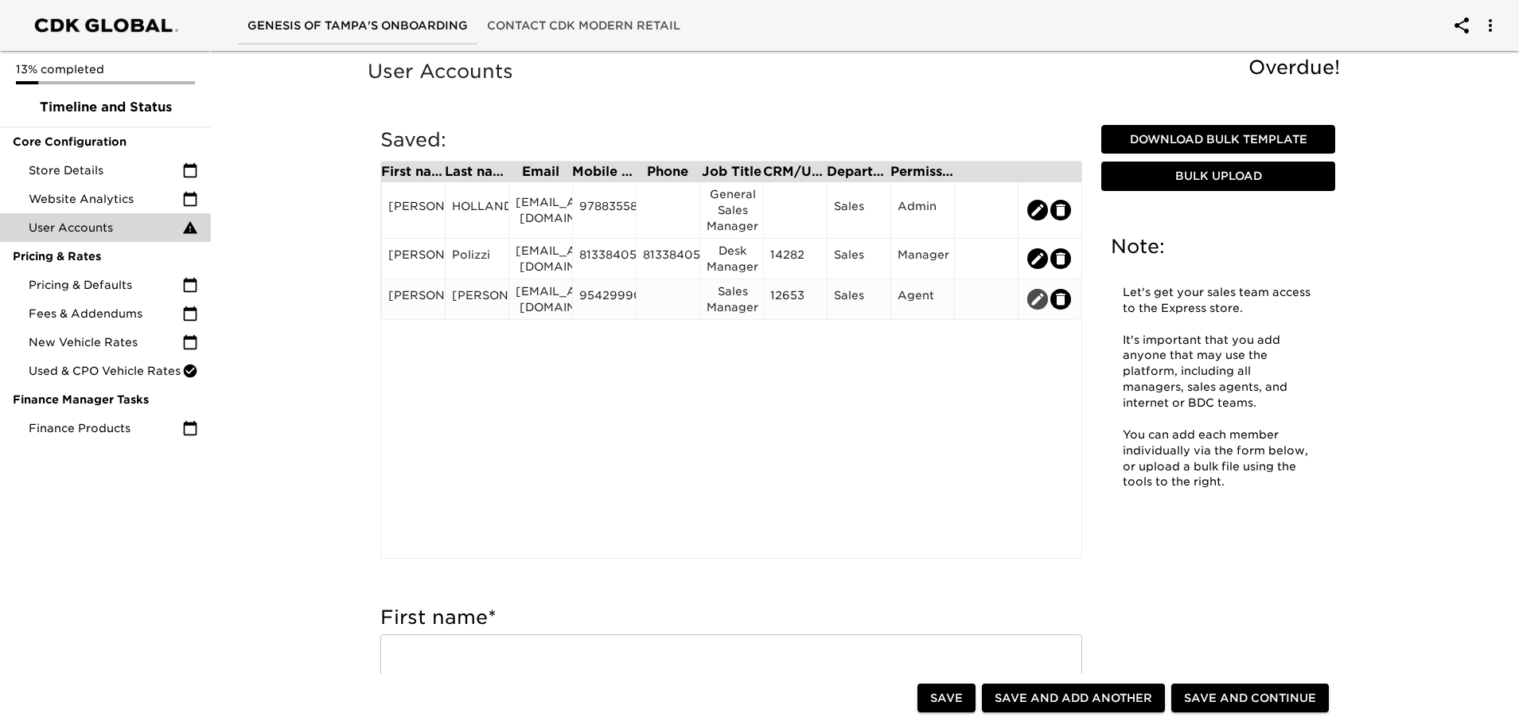
type input "Sales Manager"
type input "12653"
radio input "true"
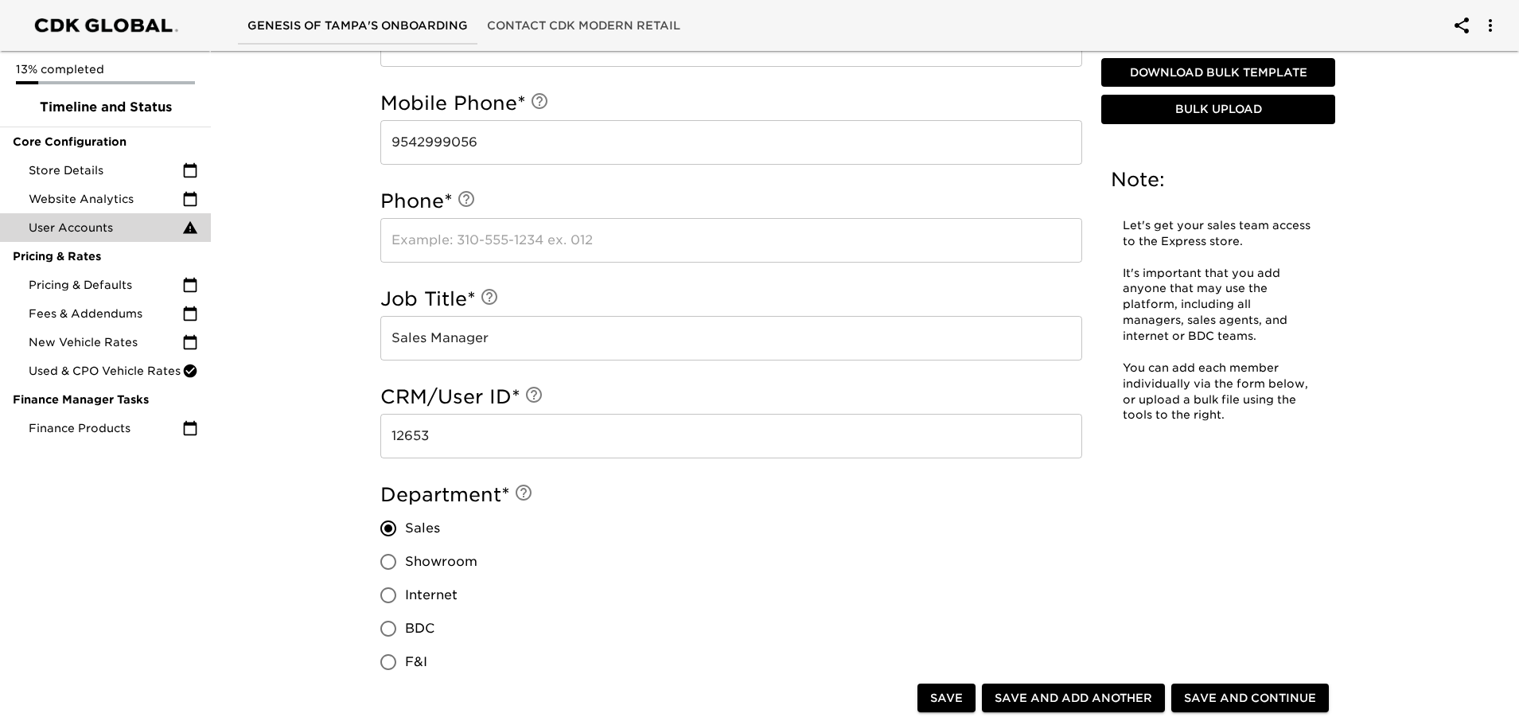
scroll to position [875, 0]
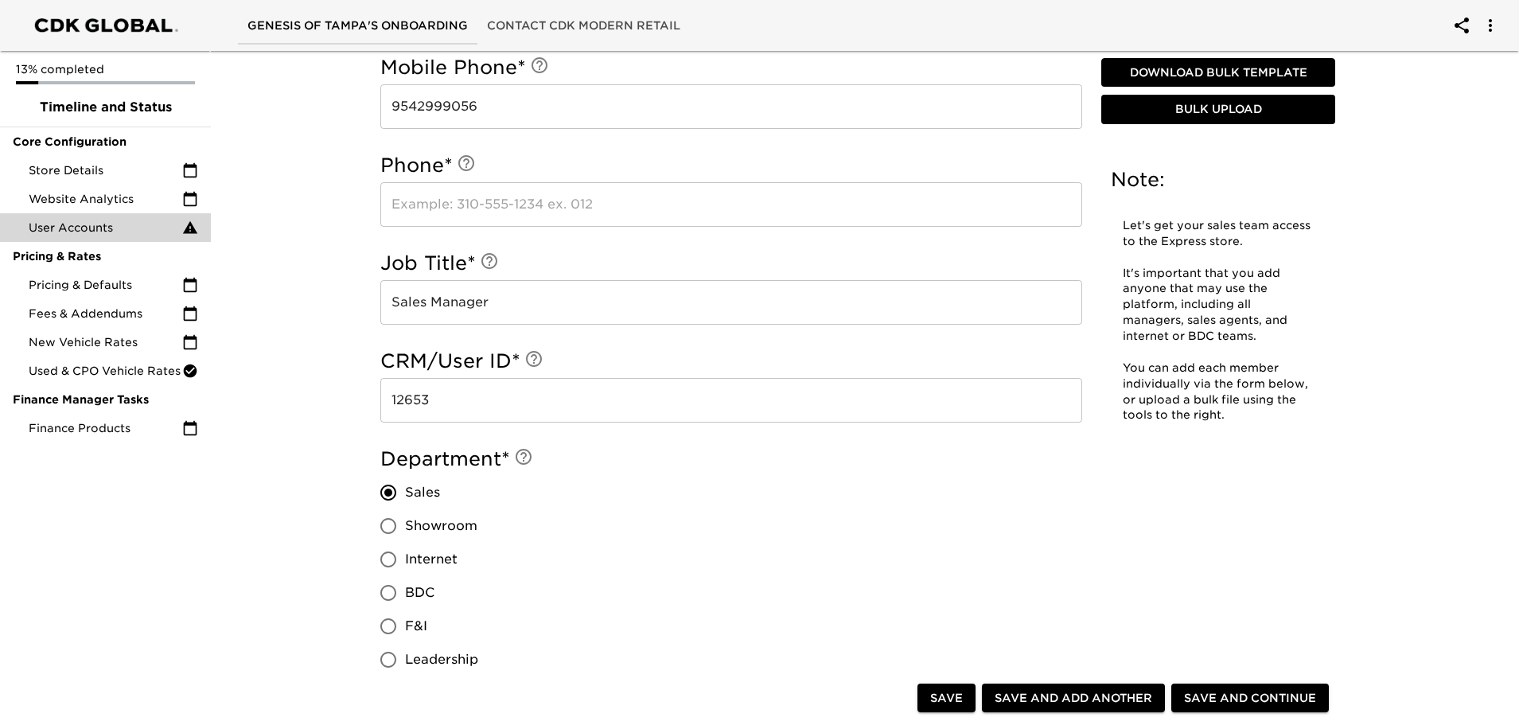
click at [453, 218] on input "text" at bounding box center [731, 204] width 702 height 45
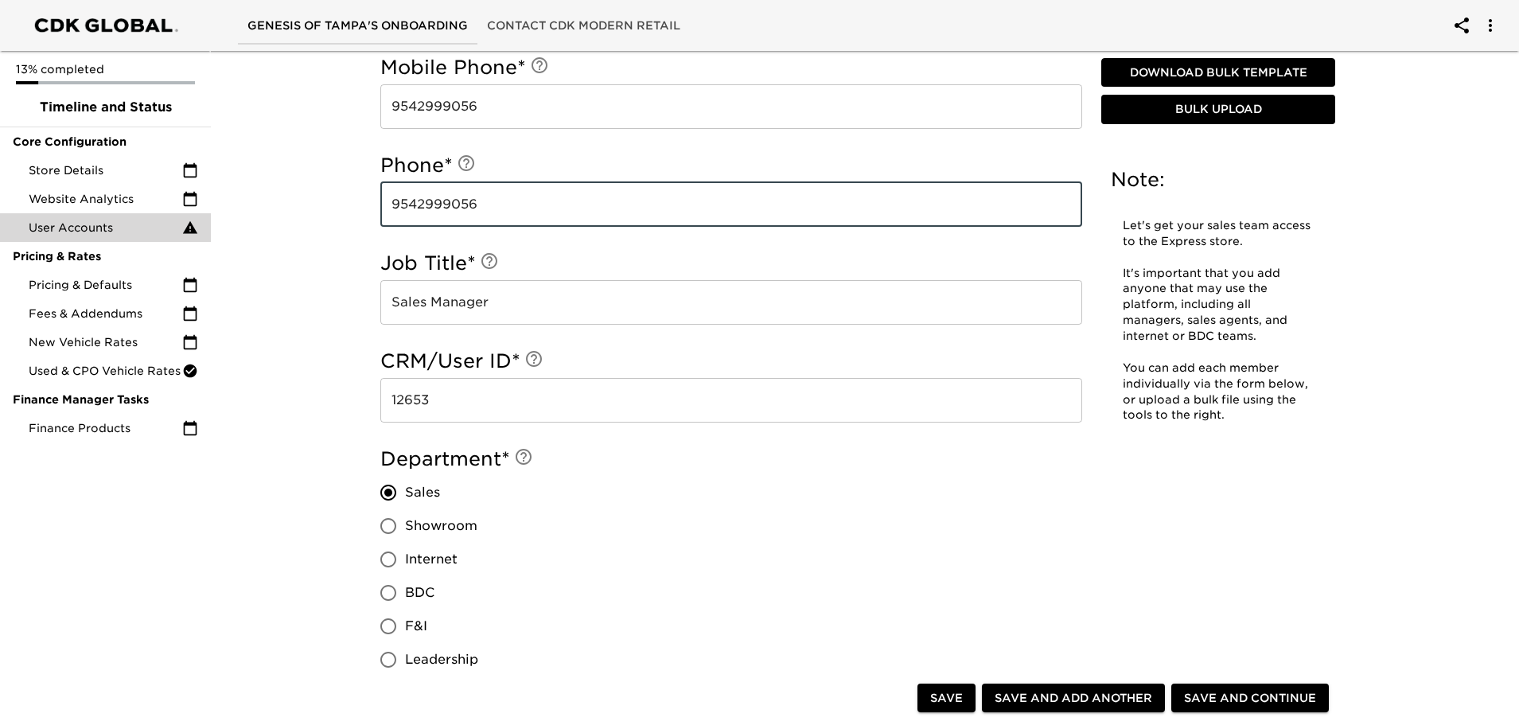
type input "9542999056"
click at [667, 556] on div "Department * Sales Showroom Internet BDC F&I Leadership" at bounding box center [731, 561] width 702 height 230
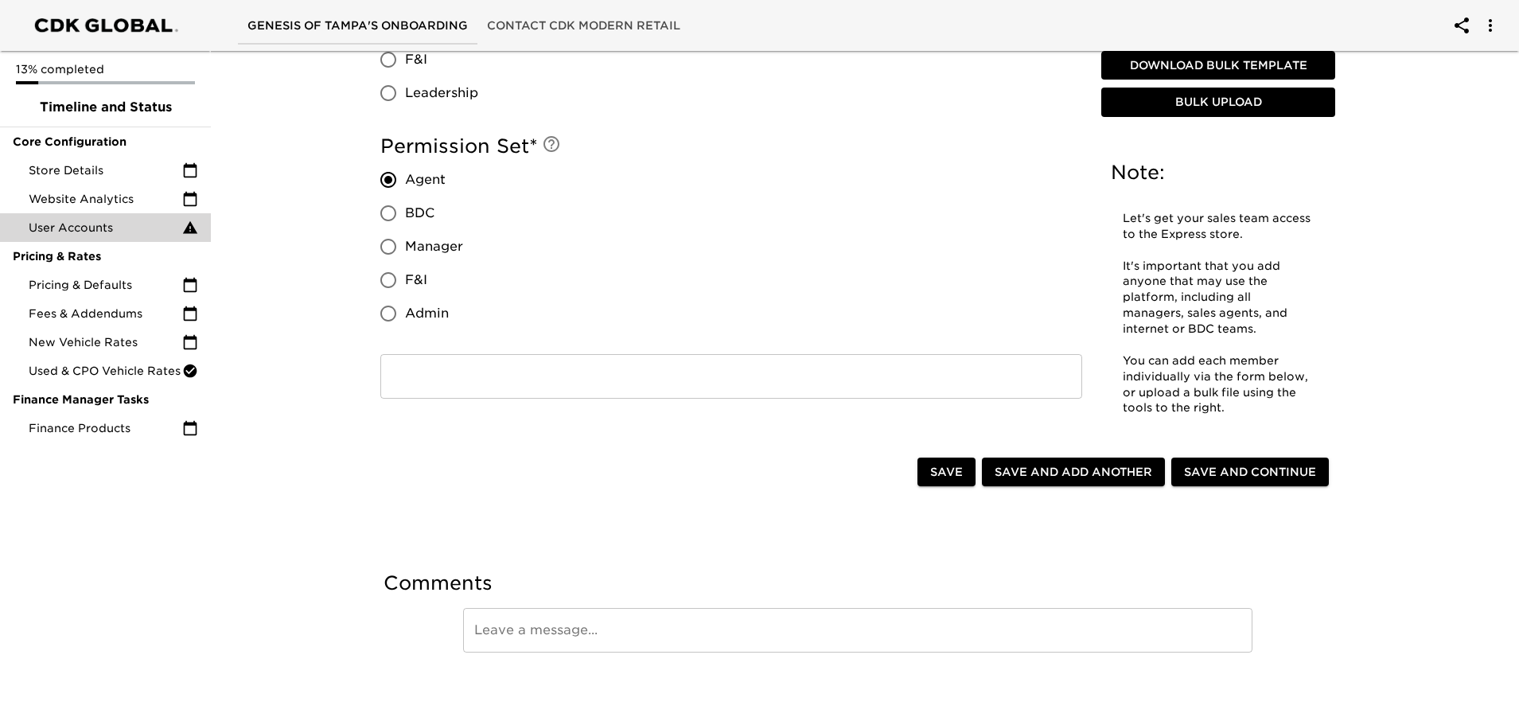
scroll to position [1444, 0]
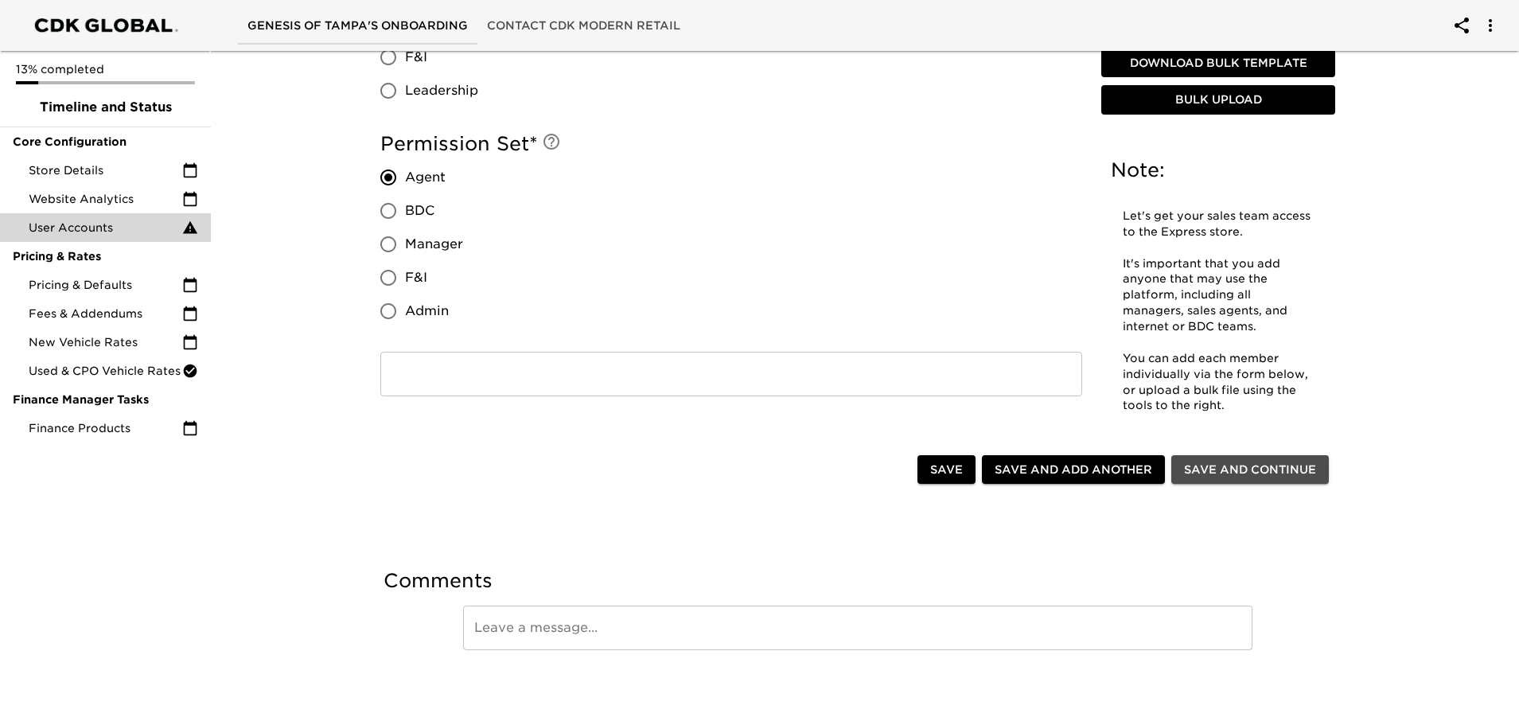
click at [1260, 469] on span "Save and Continue" at bounding box center [1250, 470] width 132 height 20
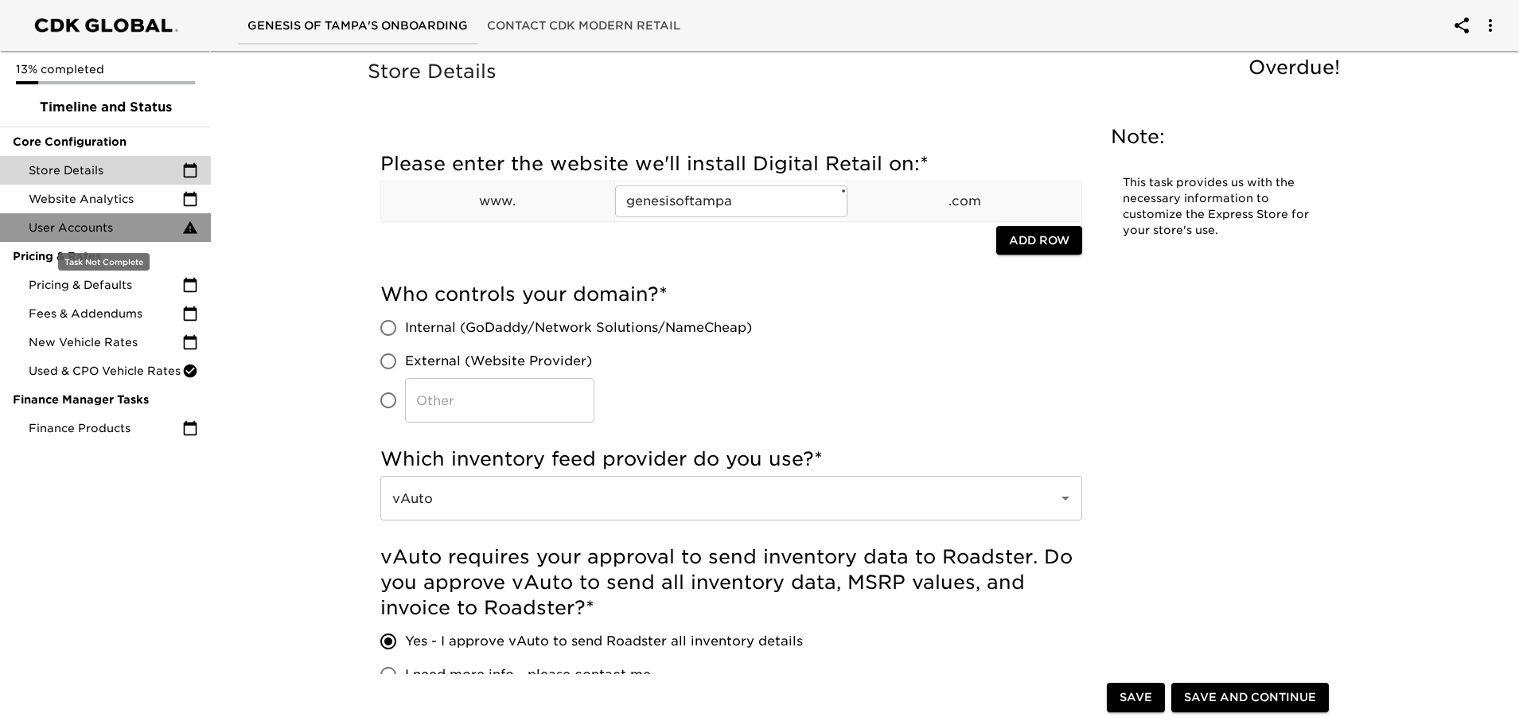
click at [103, 228] on span "User Accounts" at bounding box center [106, 228] width 154 height 16
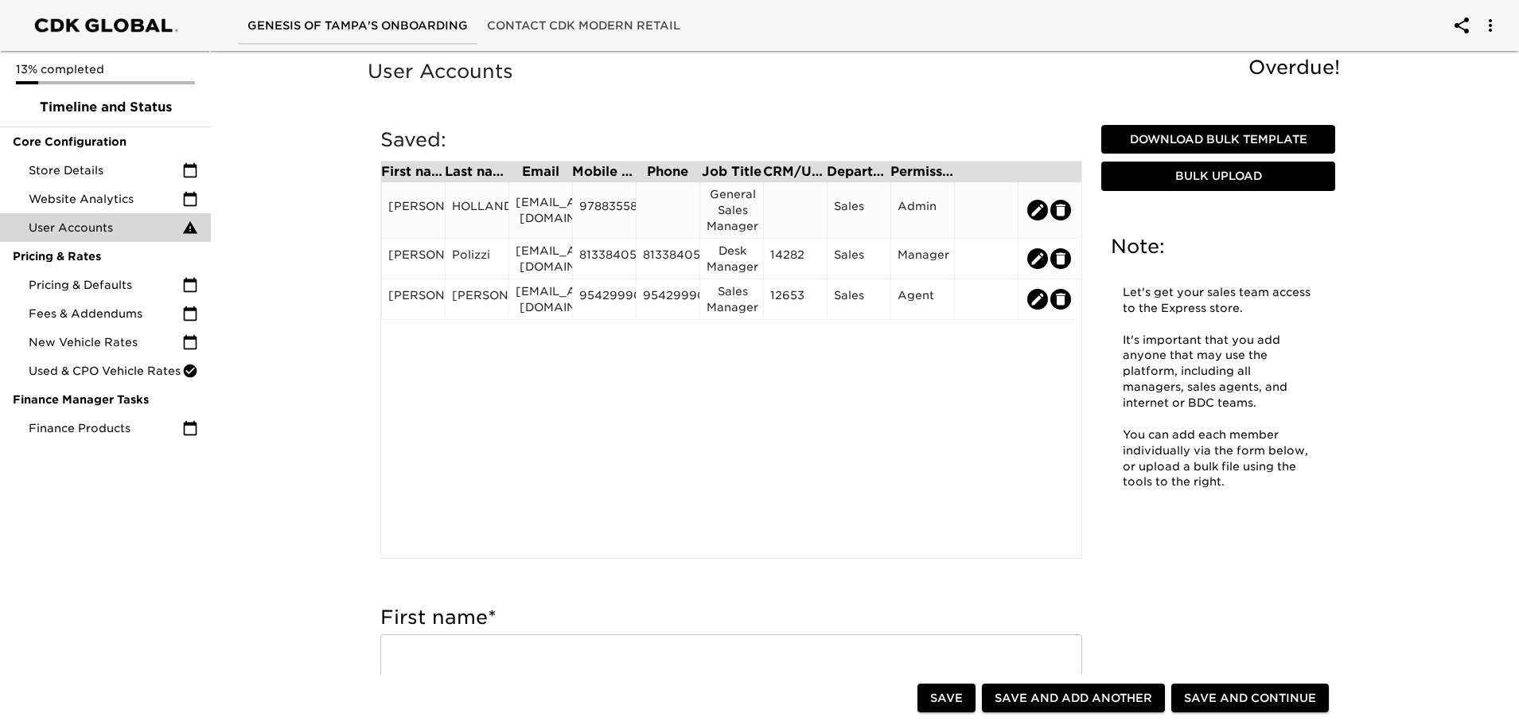
click at [1039, 210] on icon "edit" at bounding box center [1038, 210] width 12 height 12
type input "[PERSON_NAME]"
type input "HOLLAND"
type input "[EMAIL_ADDRESS][DOMAIN_NAME]"
type input "9788355899"
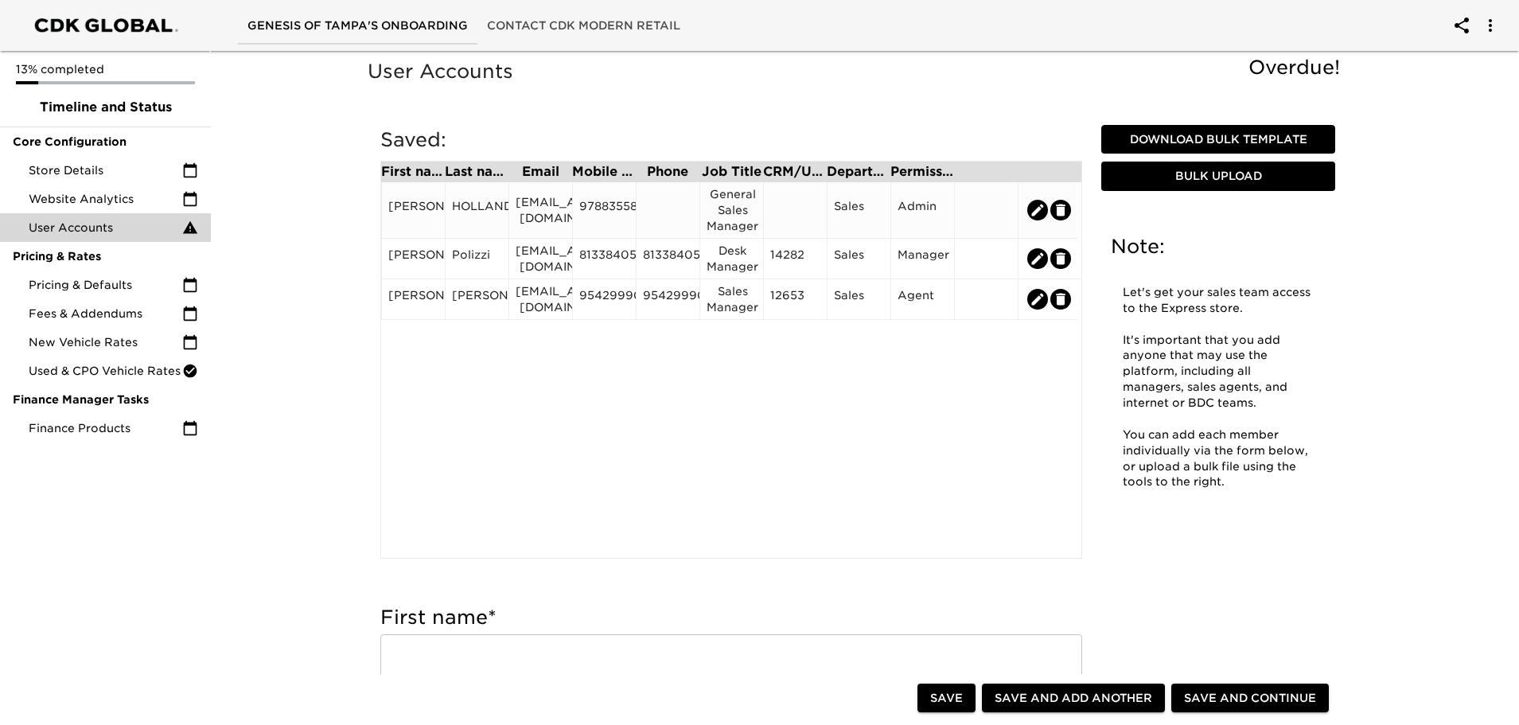
type input "General Sales Manager"
radio input "true"
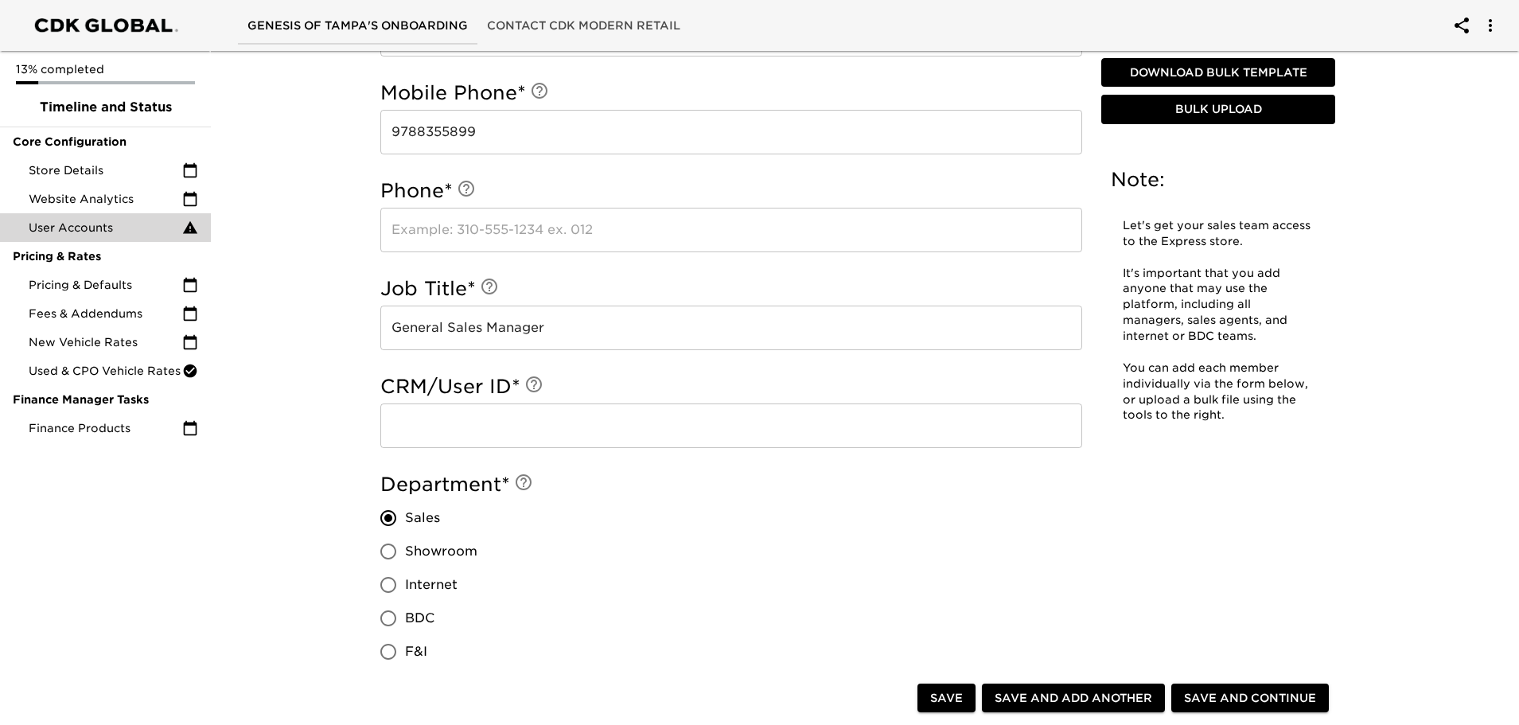
scroll to position [875, 0]
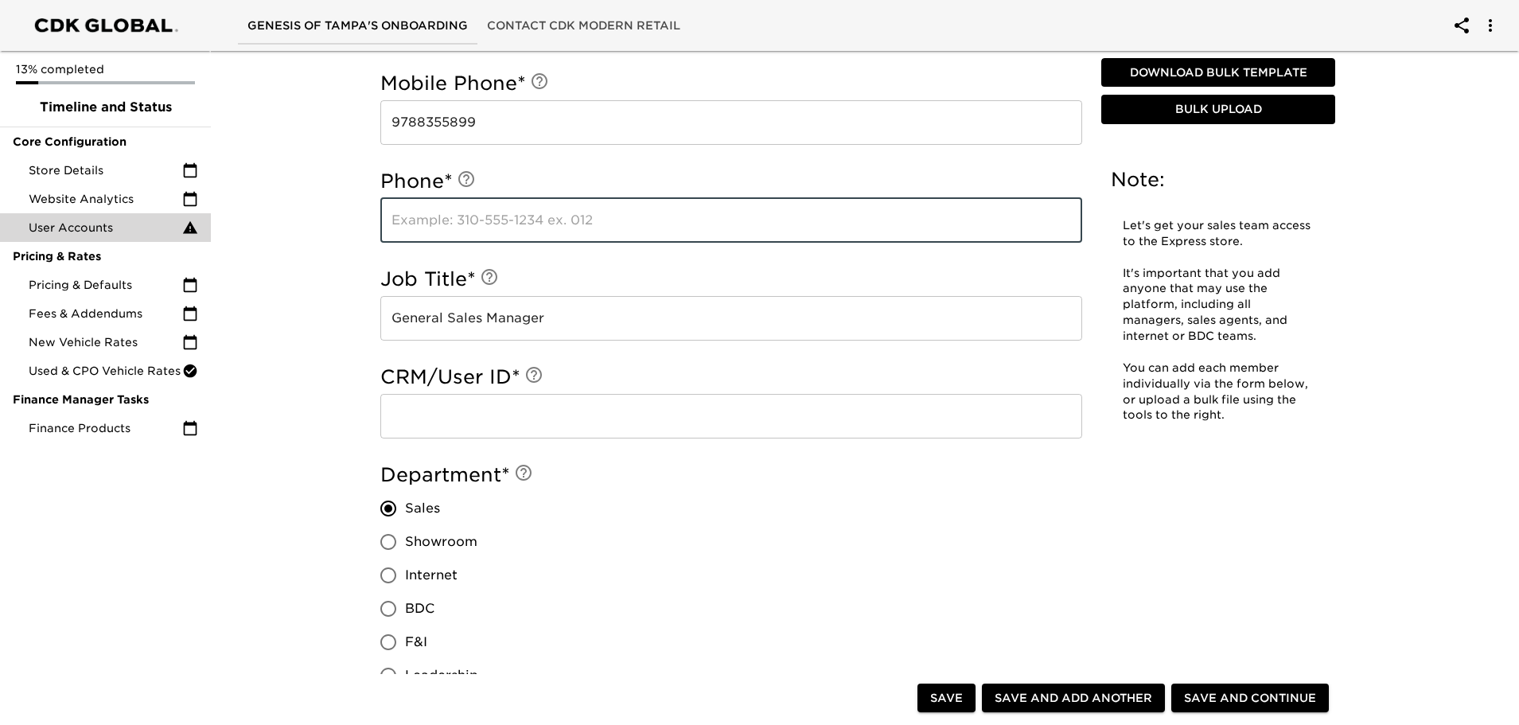
click at [445, 225] on input "text" at bounding box center [731, 220] width 702 height 45
type input "9788355899"
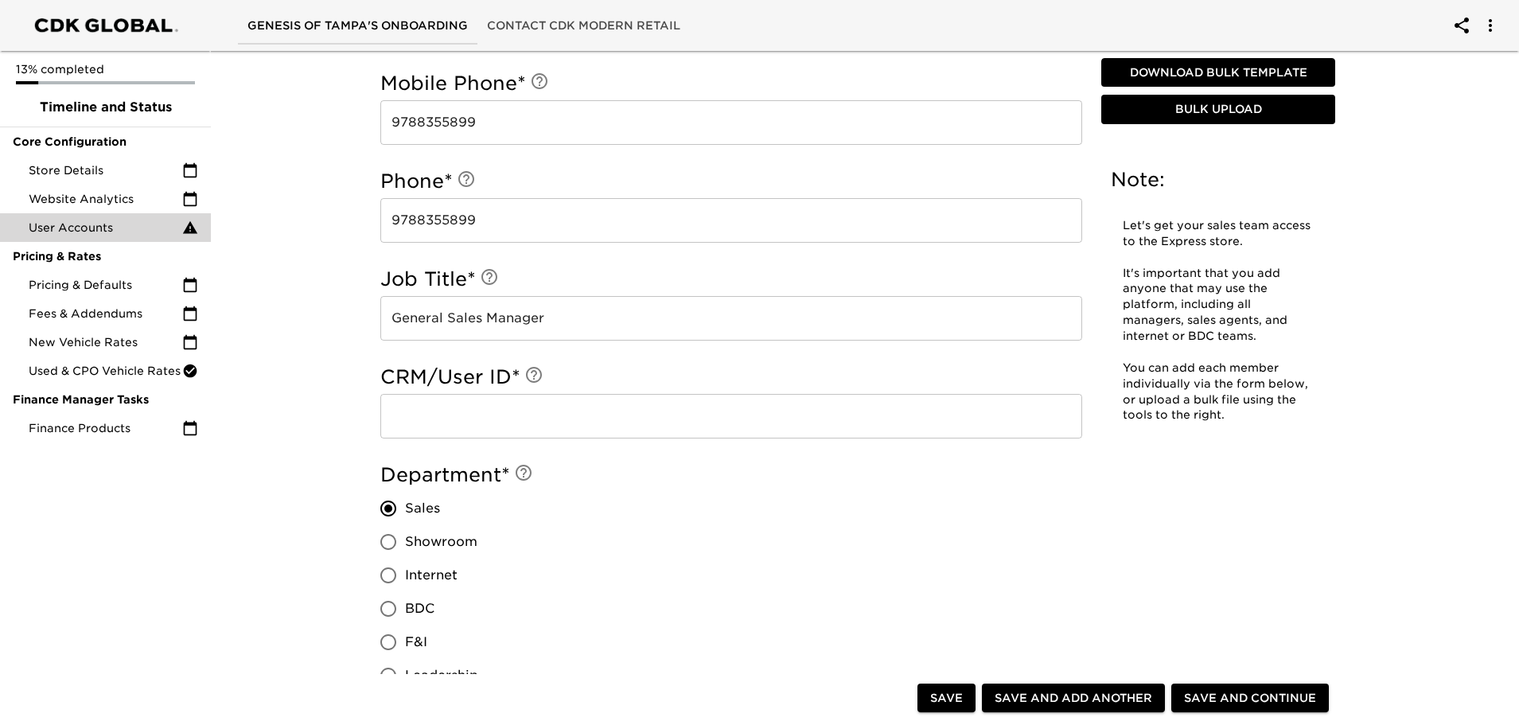
click at [548, 433] on input "text" at bounding box center [731, 416] width 702 height 45
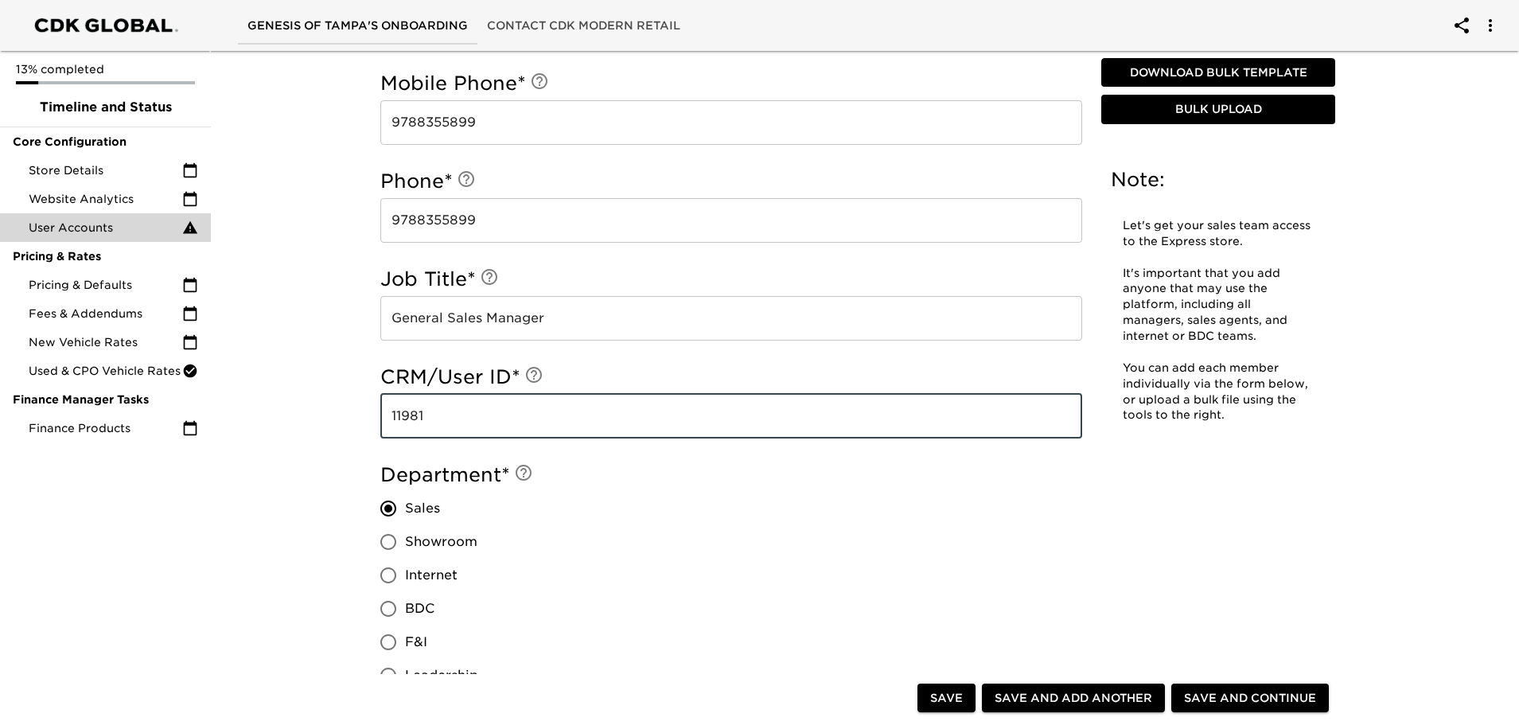
type input "11981"
click at [847, 493] on div "Department * Sales Showroom Internet BDC F&I Leadership" at bounding box center [731, 577] width 702 height 230
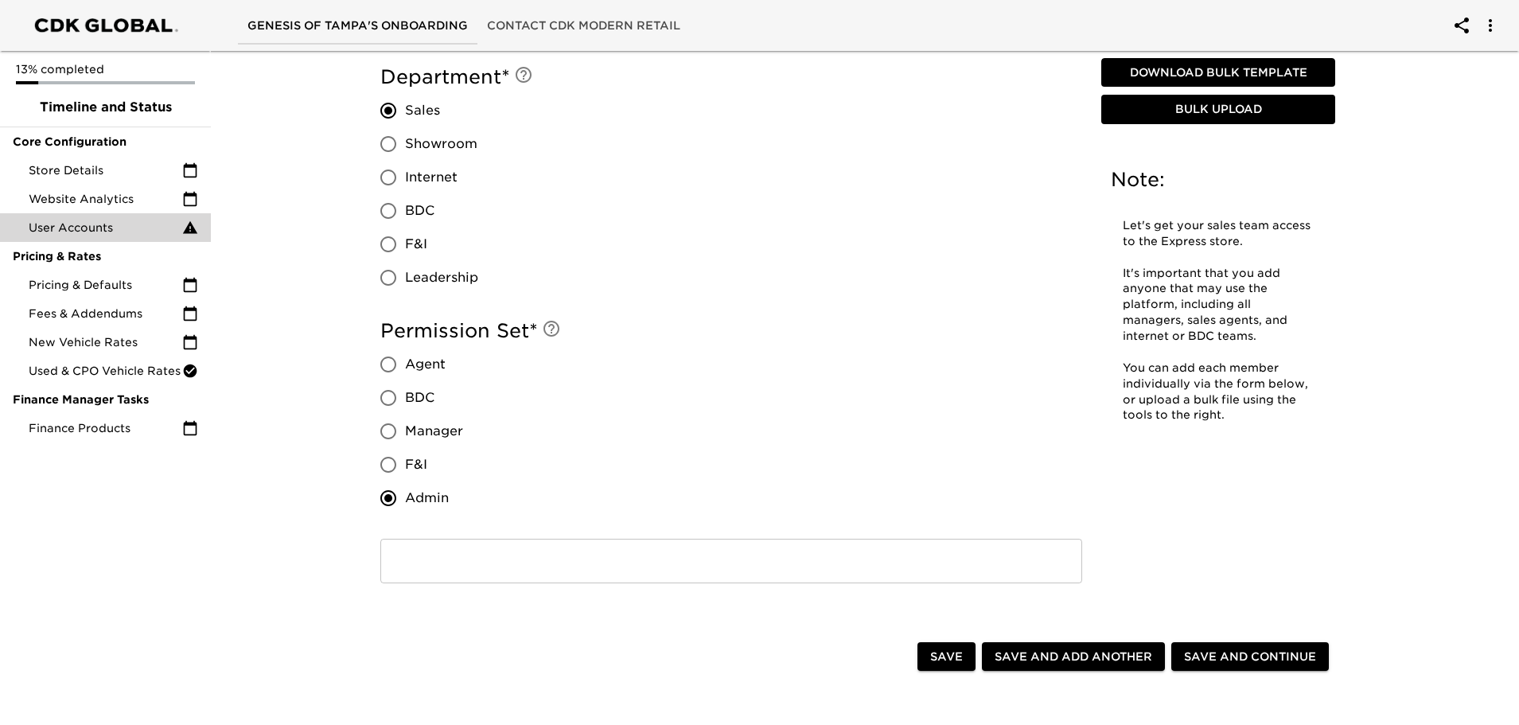
scroll to position [1460, 0]
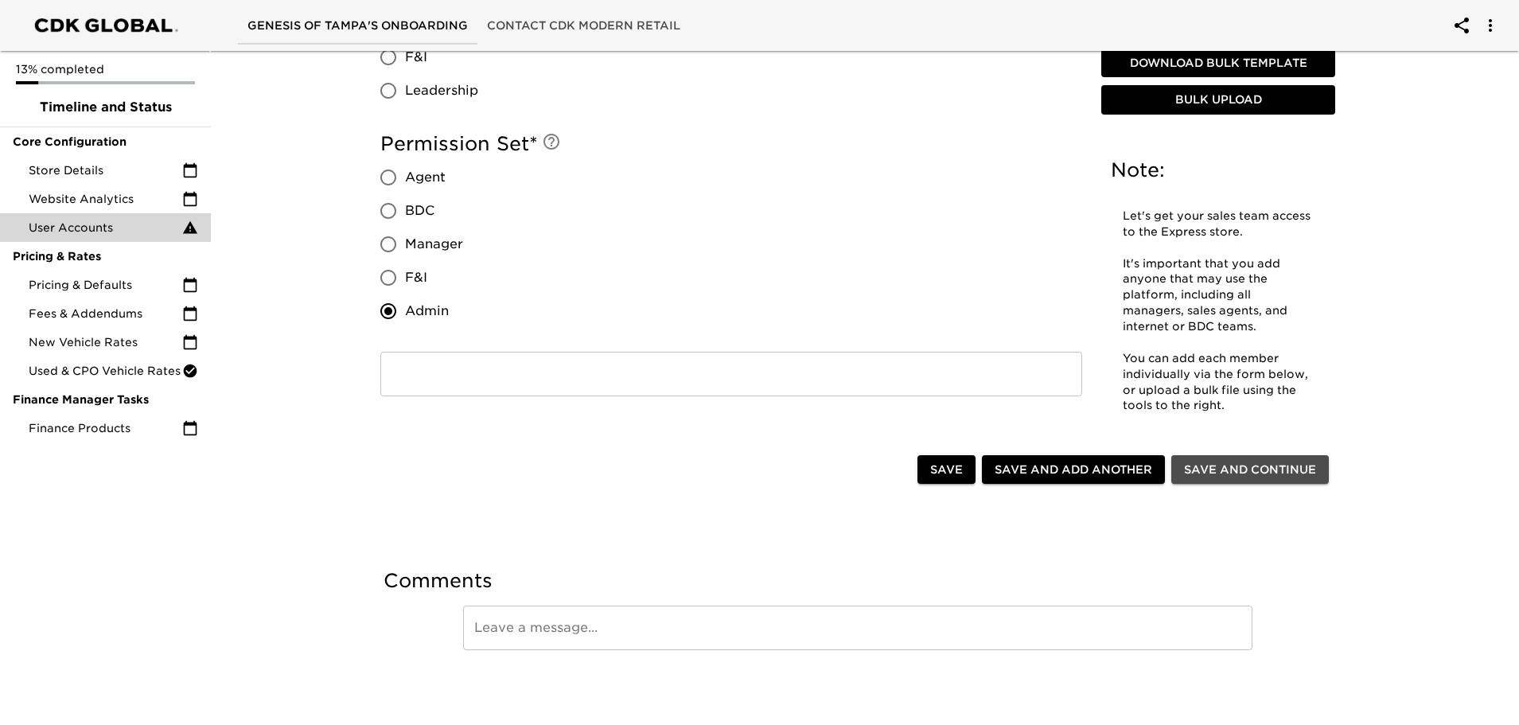
click at [1239, 465] on span "Save and Continue" at bounding box center [1250, 470] width 132 height 20
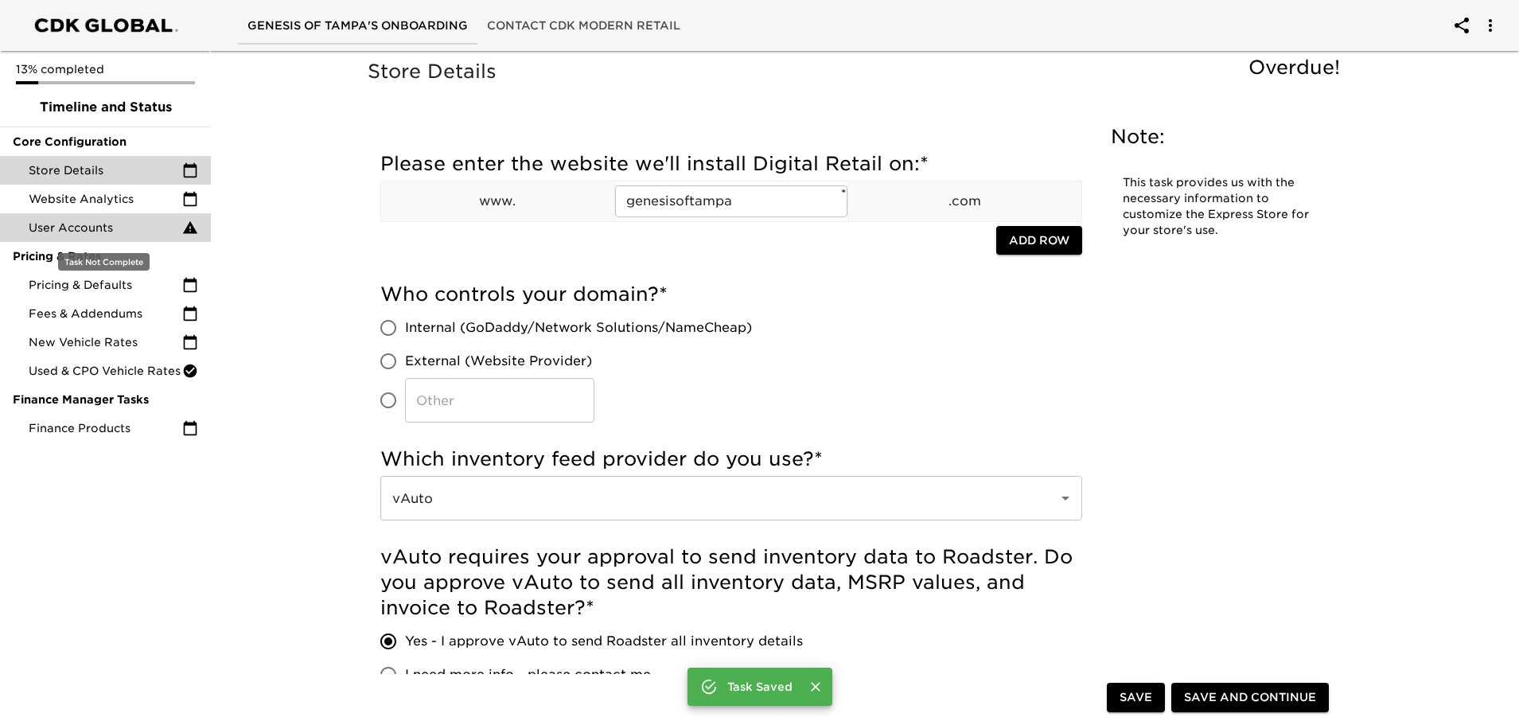
click at [88, 232] on span "User Accounts" at bounding box center [106, 228] width 154 height 16
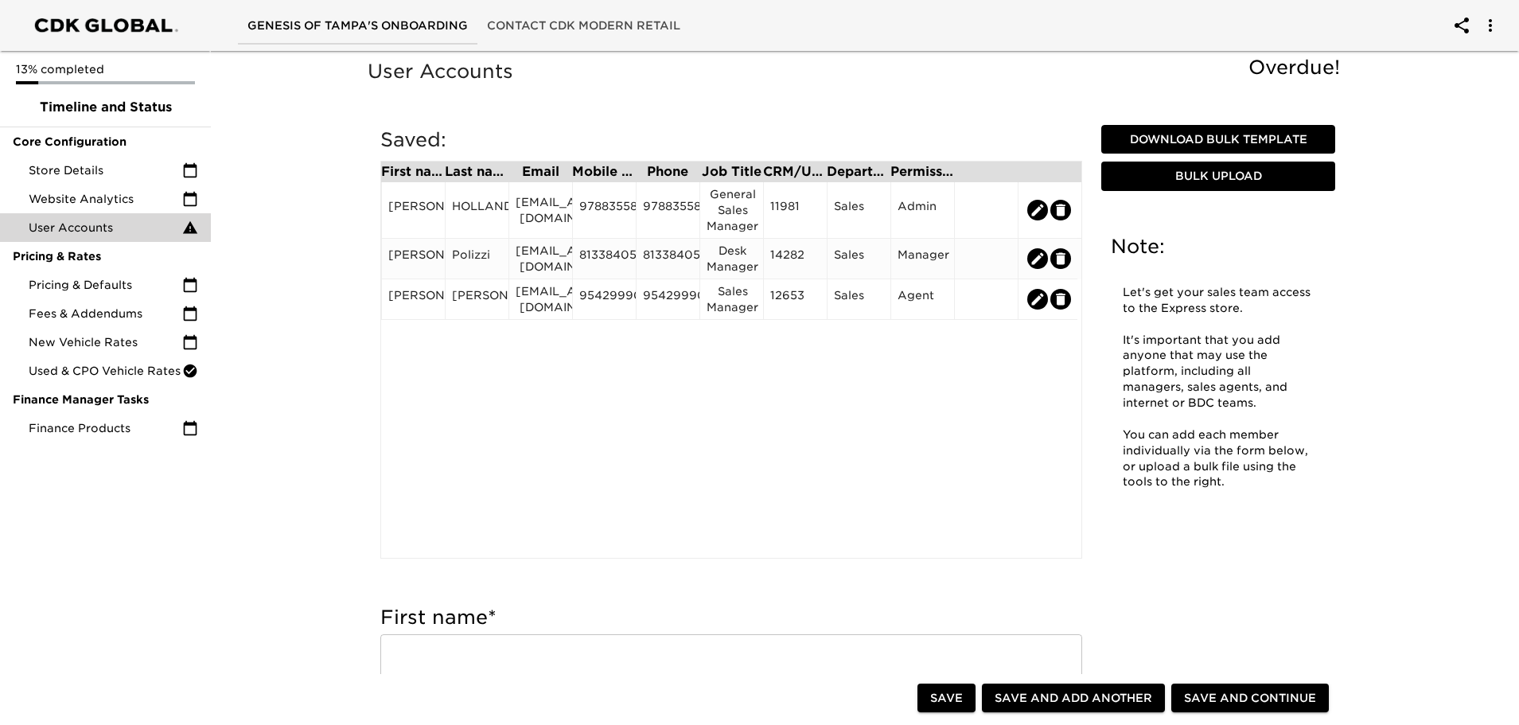
click at [1040, 262] on icon "edit" at bounding box center [1037, 259] width 16 height 16
type input "[PERSON_NAME]"
type input "Polizzi"
type input "[EMAIL_ADDRESS][DOMAIN_NAME]"
type input "8133840575"
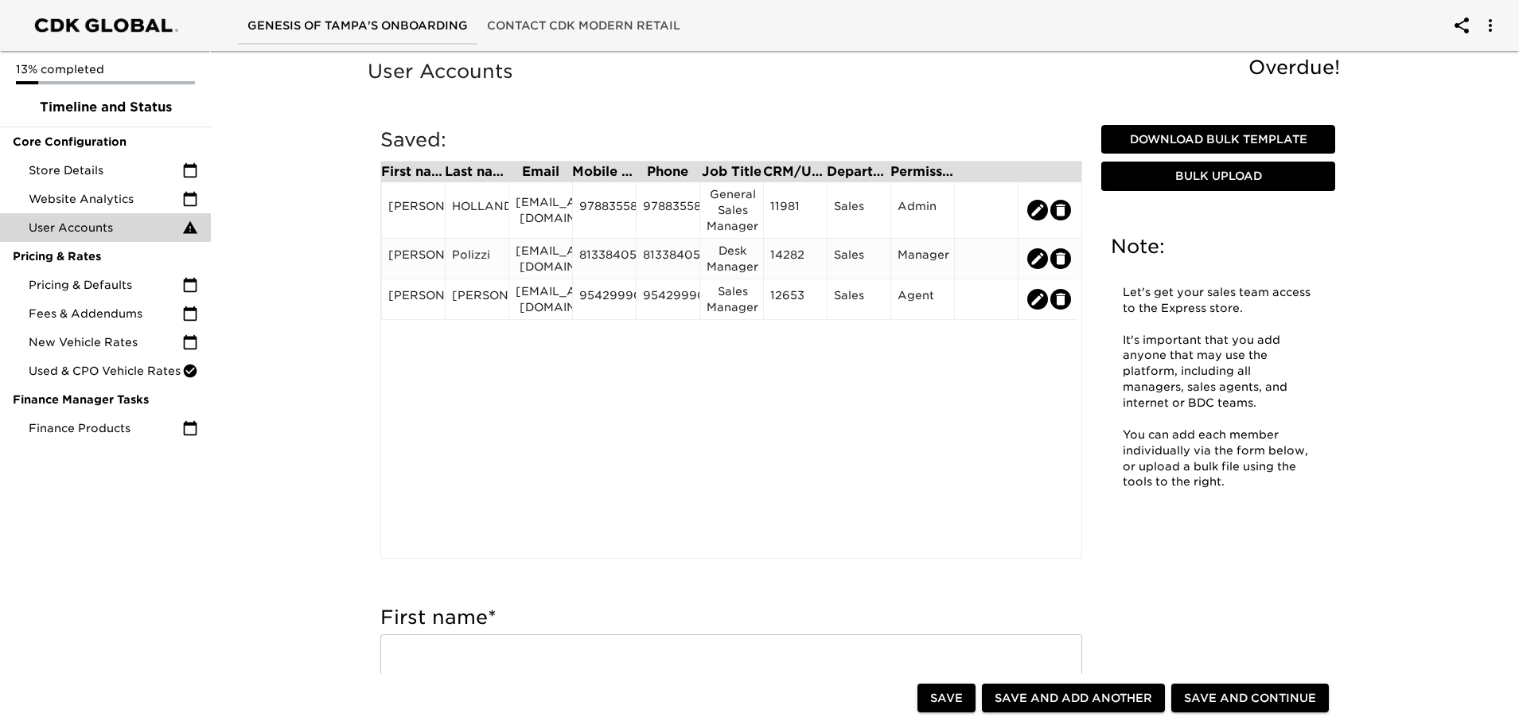
type input "8133840575"
type input "Desk Manager"
type input "14282"
radio input "true"
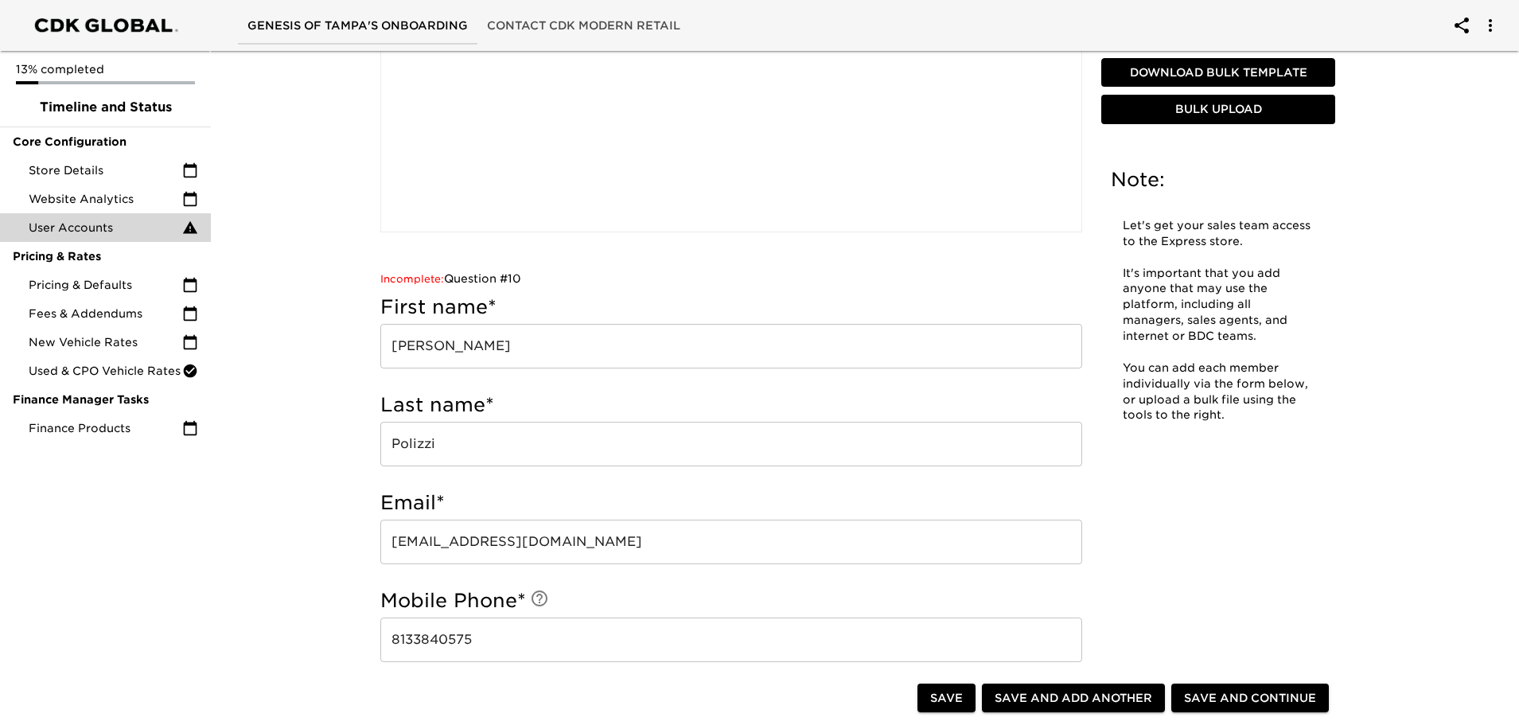
scroll to position [314, 0]
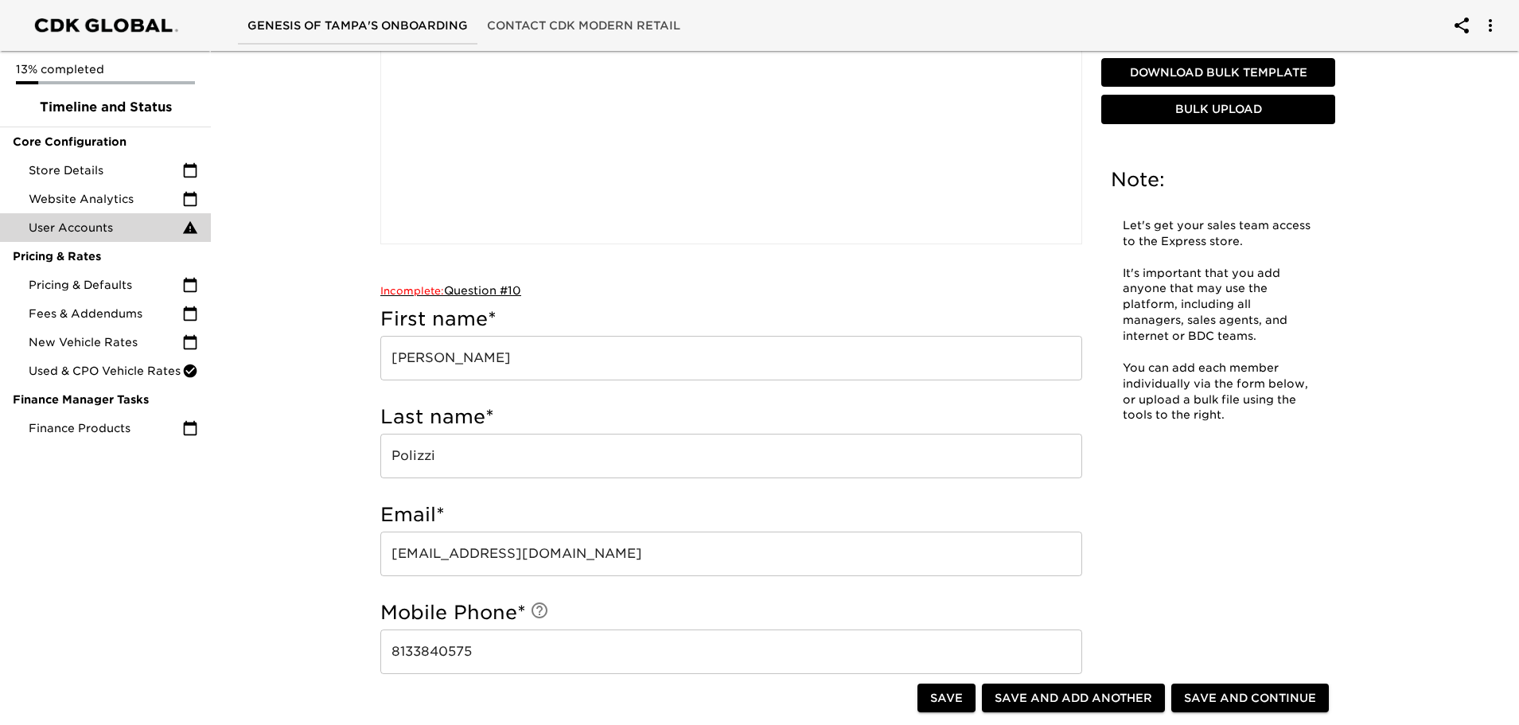
click at [426, 291] on span "Incomplete:" at bounding box center [412, 291] width 64 height 12
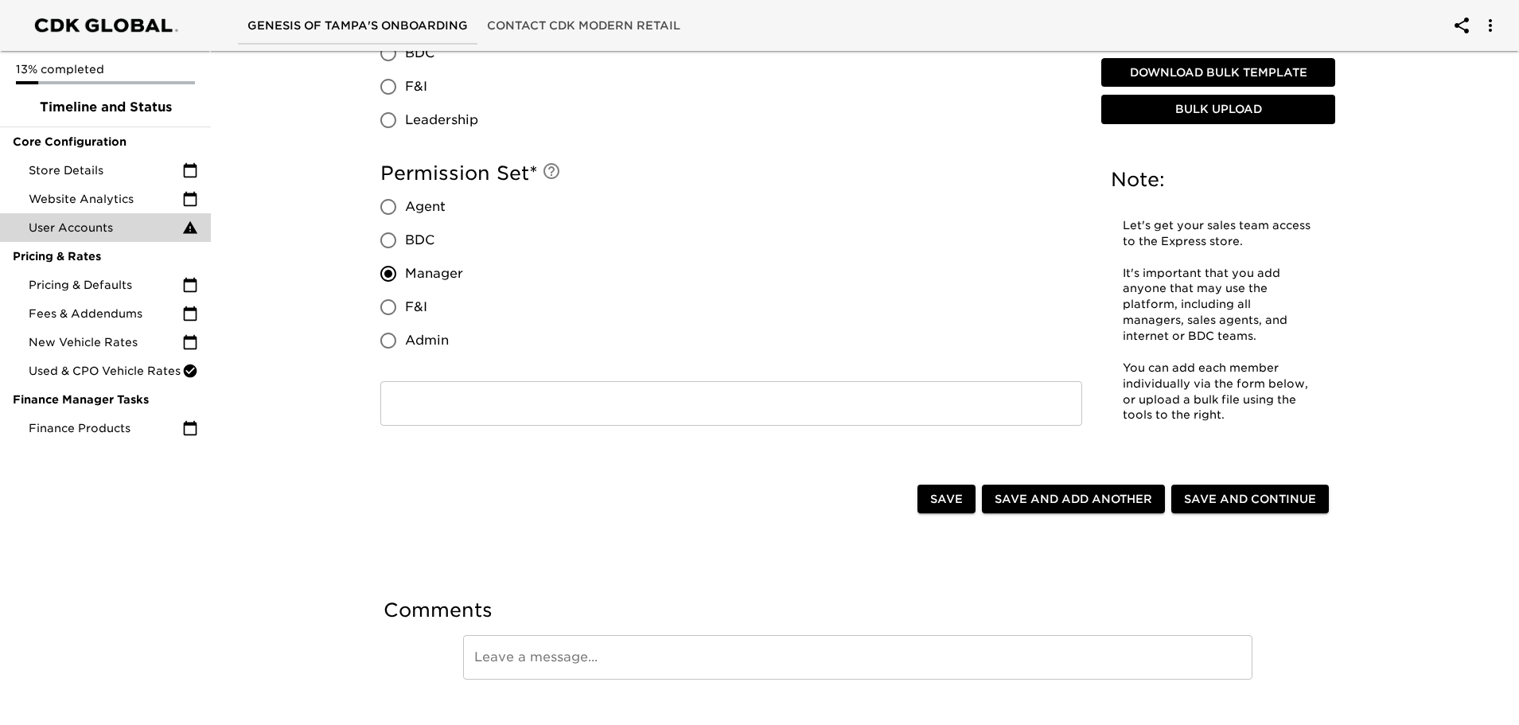
scroll to position [1359, 0]
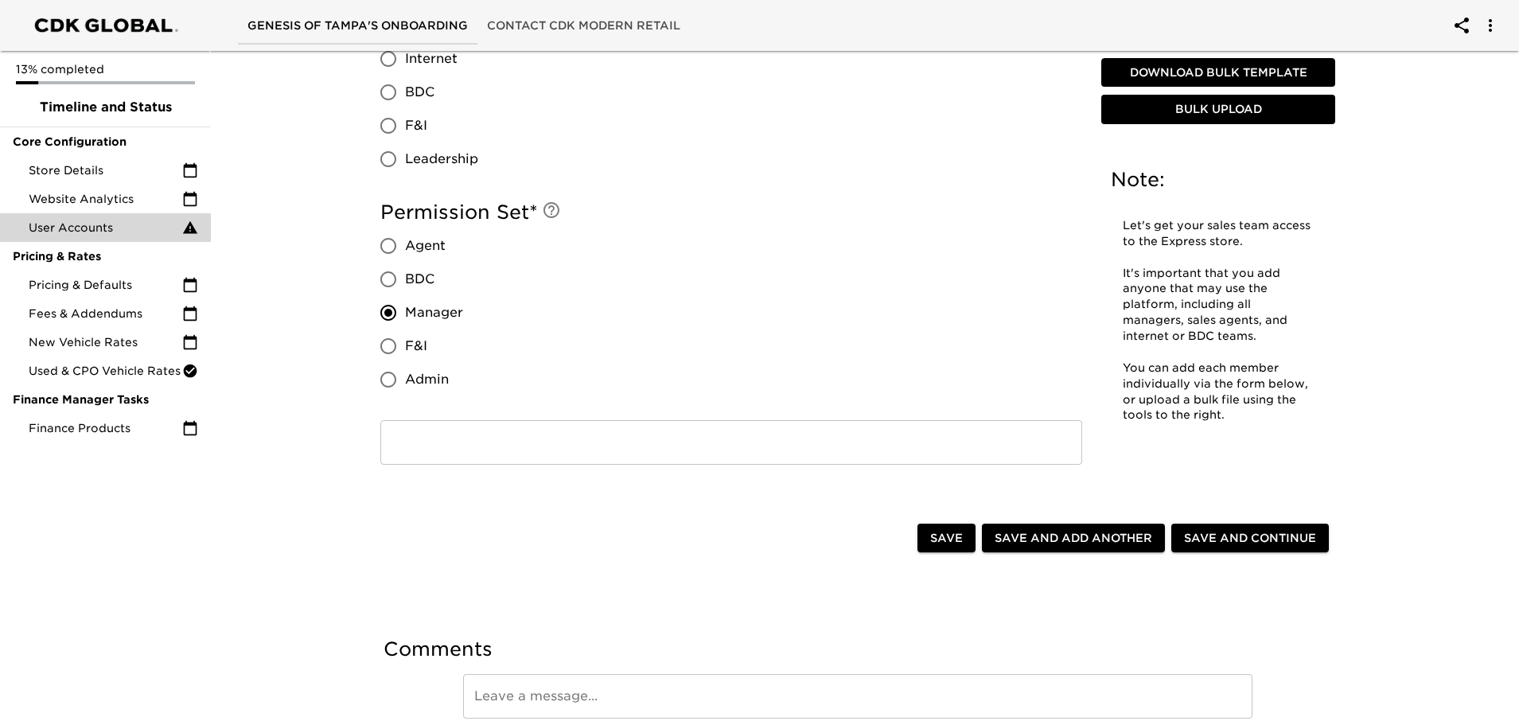
click at [467, 443] on input "text" at bounding box center [731, 442] width 702 height 45
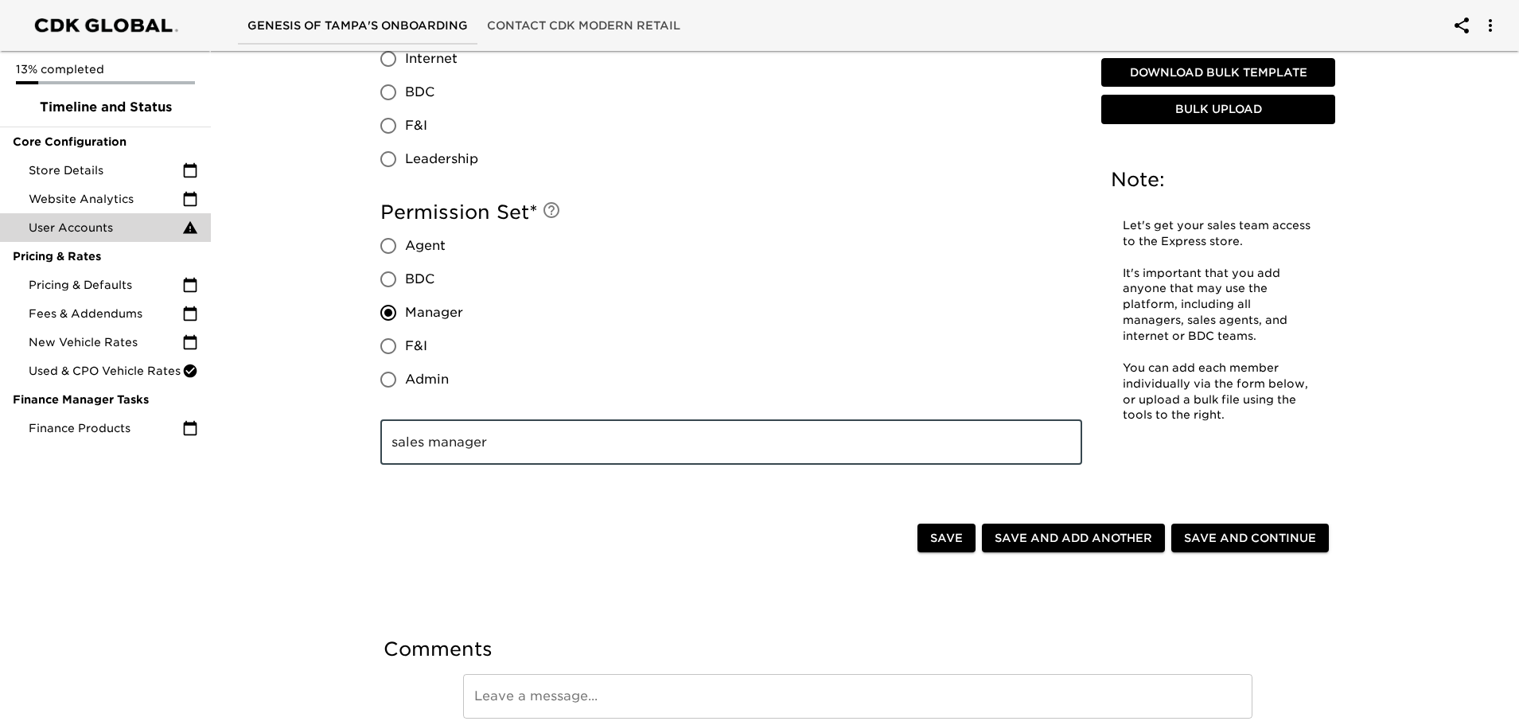
type input "sales manager"
click at [1250, 529] on span "Save and Continue" at bounding box center [1250, 538] width 132 height 20
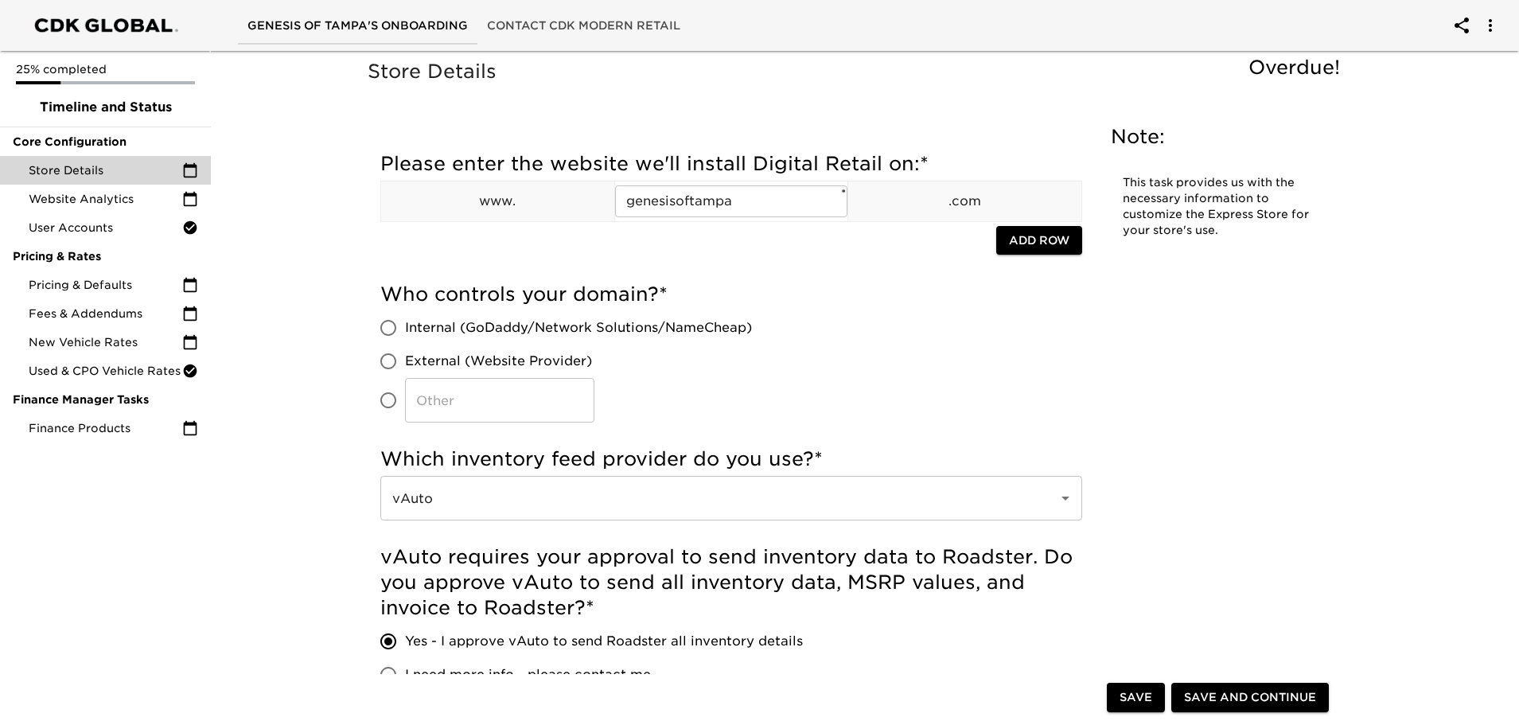
click at [1286, 699] on span "Save and Continue" at bounding box center [1250, 698] width 132 height 20
